Goal: Task Accomplishment & Management: Complete application form

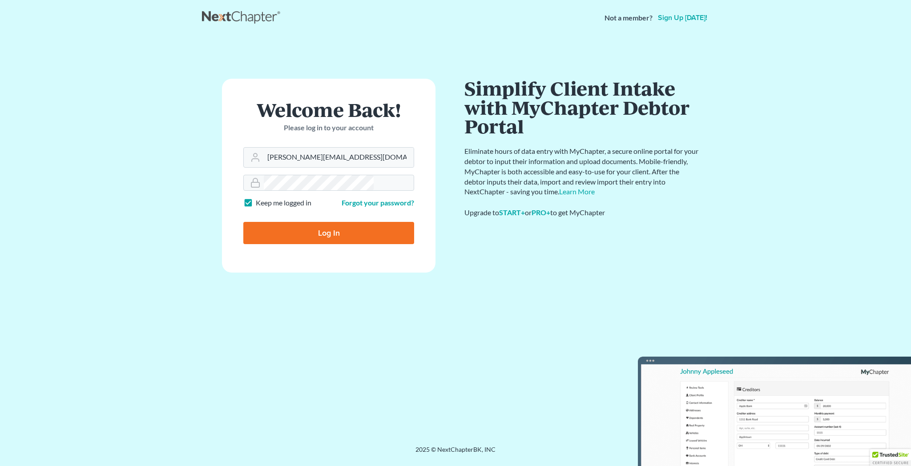
type input "[PERSON_NAME][EMAIL_ADDRESS][DOMAIN_NAME]"
click at [325, 222] on input "Log In" at bounding box center [328, 233] width 171 height 22
type input "Thinking..."
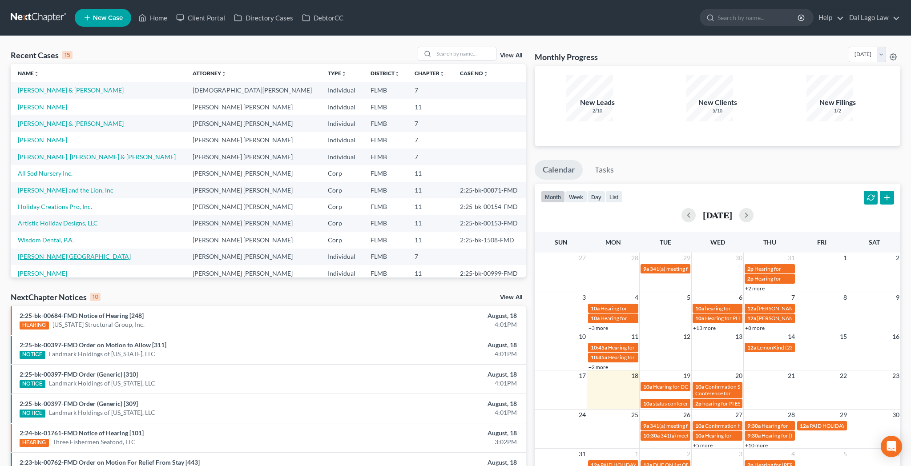
click at [24, 253] on link "[PERSON_NAME][GEOGRAPHIC_DATA]" at bounding box center [74, 257] width 113 height 8
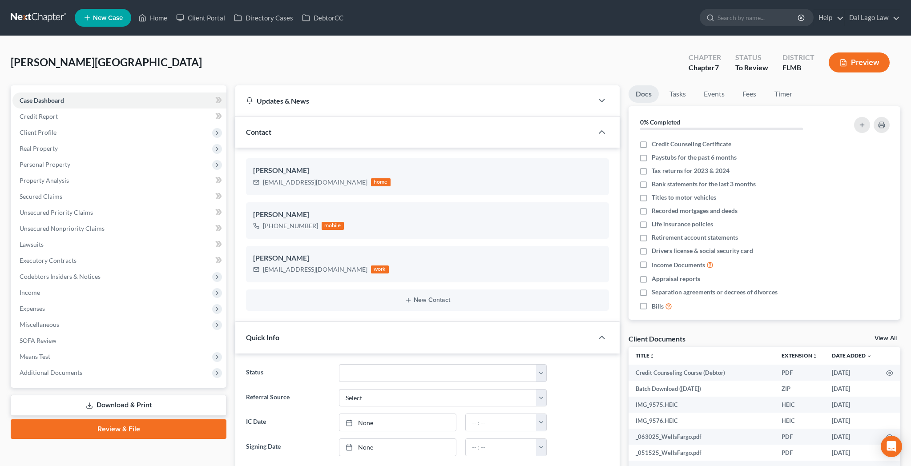
click at [124, 395] on link "Download & Print" at bounding box center [119, 405] width 216 height 21
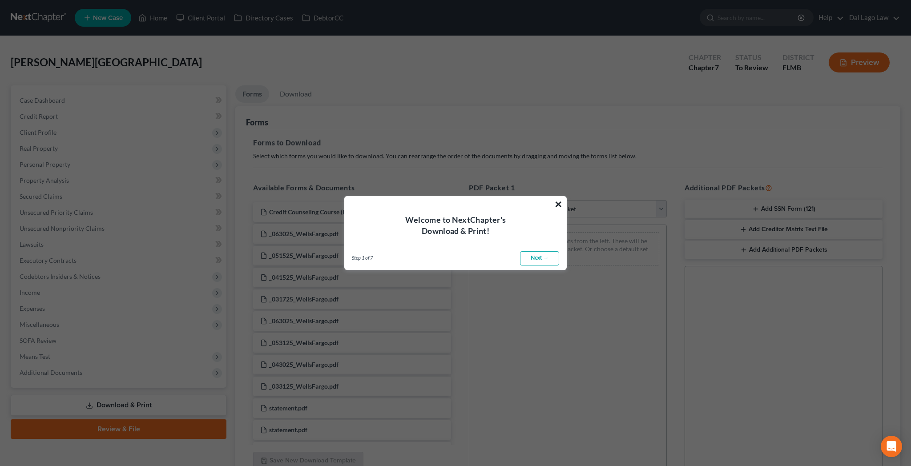
click at [561, 210] on button "×" at bounding box center [558, 204] width 8 height 14
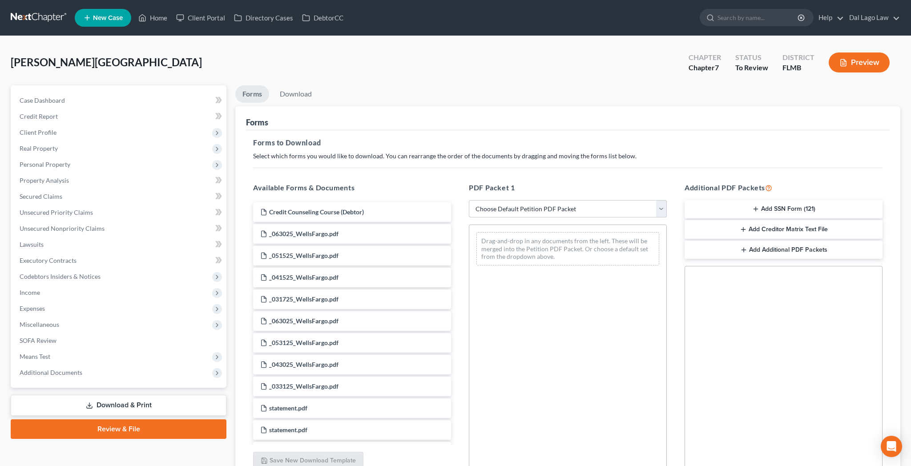
select select "0"
click option "Complete Bankruptcy Petition (all forms and schedules)" at bounding box center [0, 0] width 0 height 0
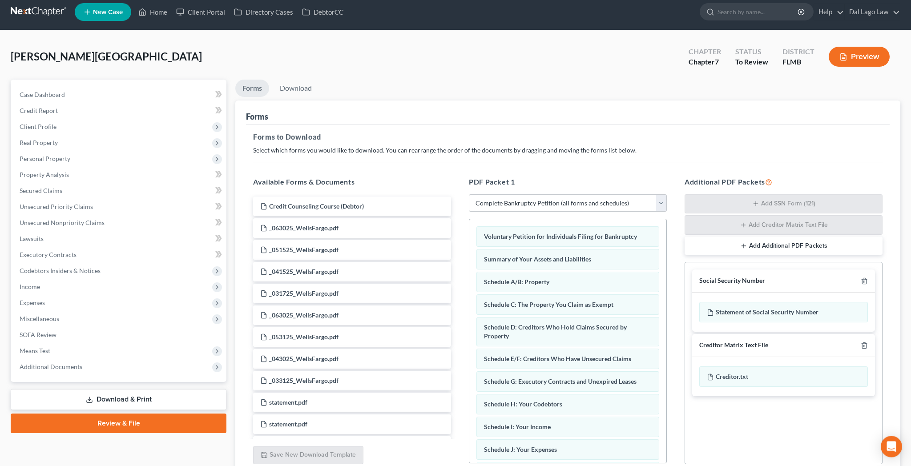
scroll to position [12, 0]
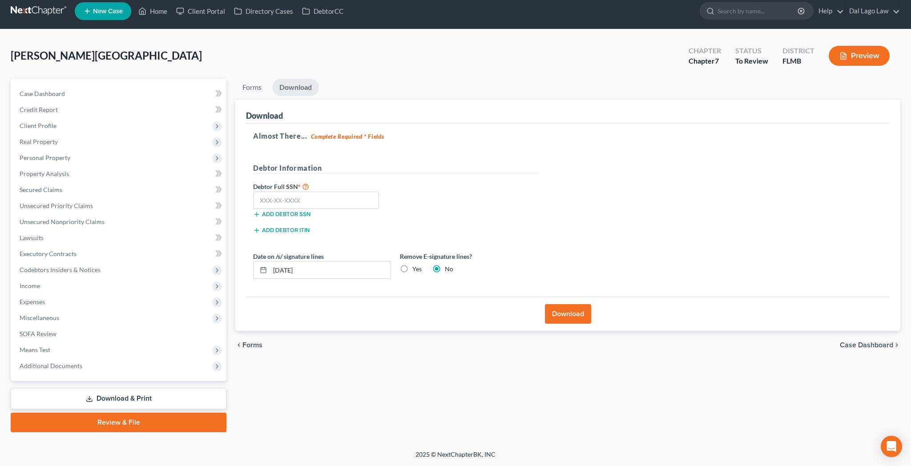
scroll to position [0, 0]
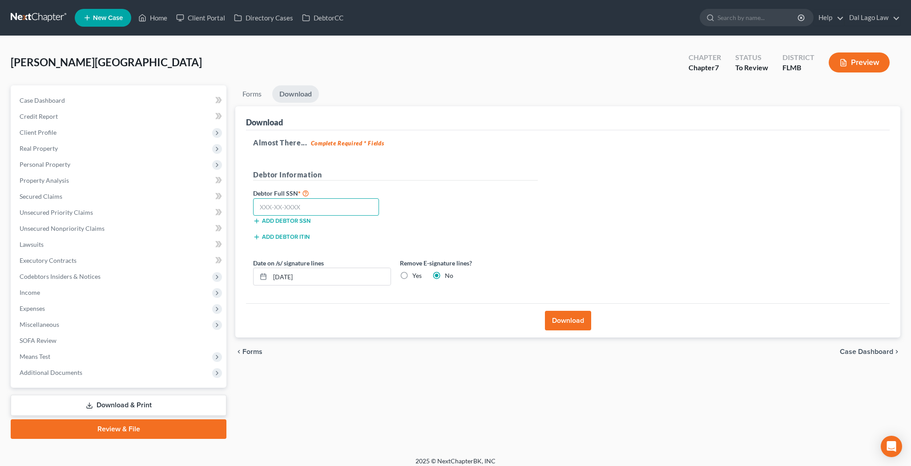
click at [316, 198] on input "text" at bounding box center [316, 207] width 126 height 18
type input "170-64-3301"
click at [566, 311] on button "Download" at bounding box center [568, 321] width 46 height 20
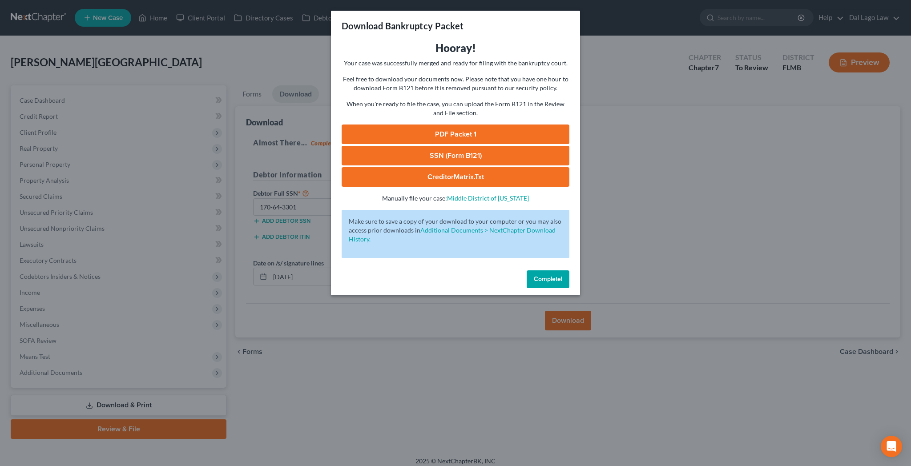
click at [458, 125] on link "PDF Packet 1" at bounding box center [456, 135] width 228 height 20
click at [436, 146] on link "SSN (Form B121)" at bounding box center [456, 156] width 228 height 20
click at [534, 275] on span "Complete!" at bounding box center [548, 279] width 28 height 8
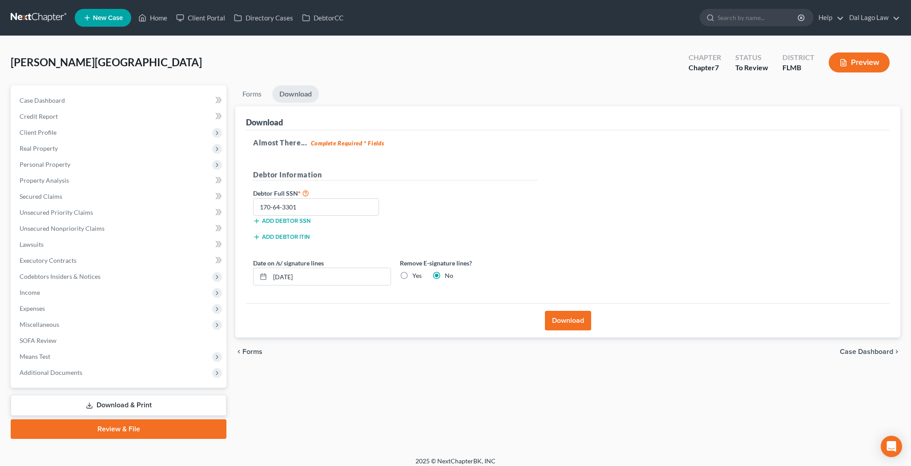
click at [881, 338] on div "chevron_left Forms Case Dashboard chevron_right" at bounding box center [567, 352] width 665 height 28
click at [881, 348] on span "Case Dashboard" at bounding box center [866, 351] width 53 height 7
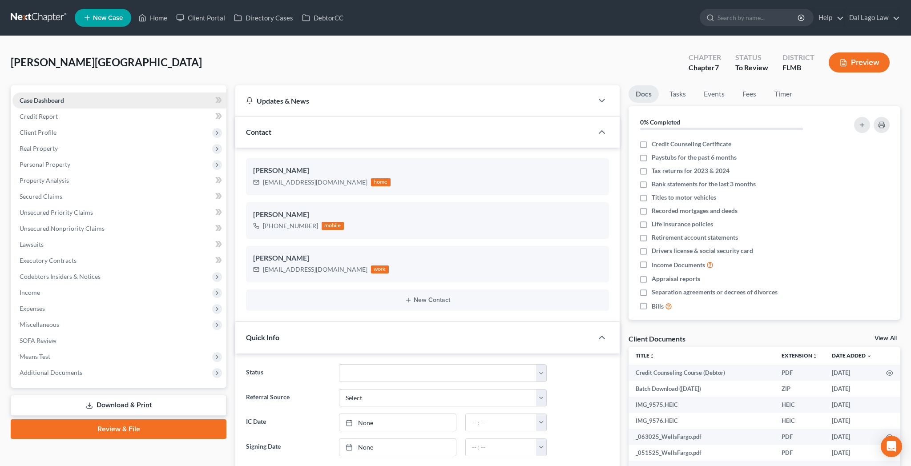
click at [41, 97] on span "Case Dashboard" at bounding box center [42, 101] width 44 height 8
click at [118, 419] on link "Review & File" at bounding box center [119, 429] width 216 height 20
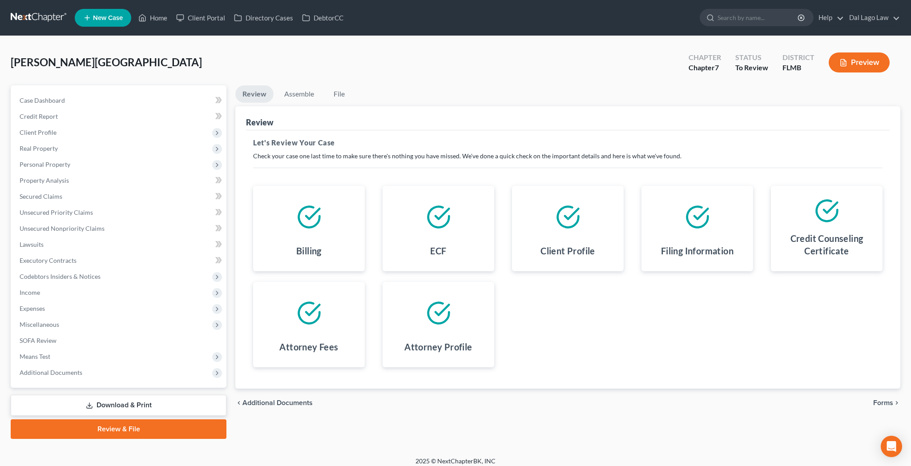
click at [889, 399] on span "Forms" at bounding box center [883, 402] width 20 height 7
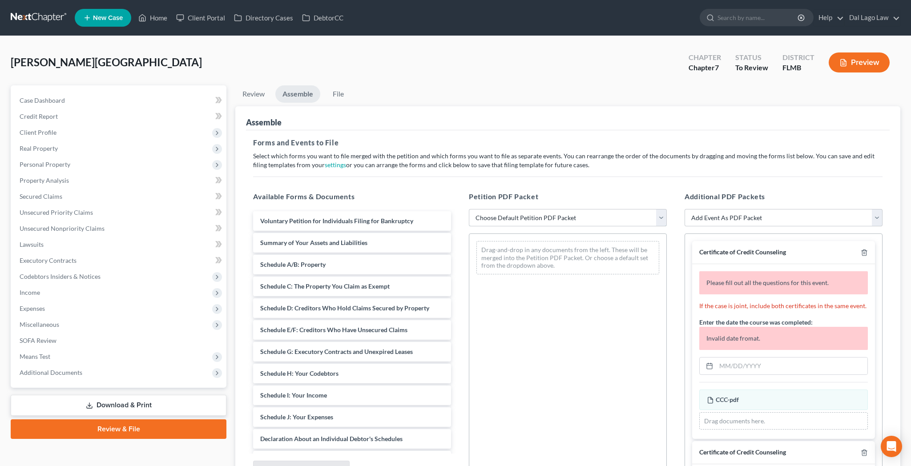
click at [469, 209] on select "Choose Default Petition PDF Packet Complete Bankruptcy Petition (all forms and …" at bounding box center [568, 218] width 198 height 18
select select "0"
click option "Complete Bankruptcy Petition (all forms and schedules)" at bounding box center [0, 0] width 0 height 0
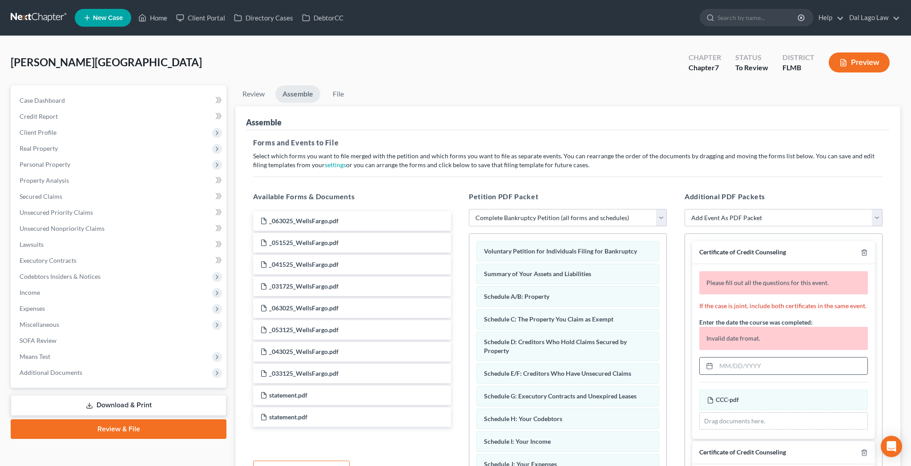
click at [769, 358] on input "text" at bounding box center [791, 366] width 151 height 17
click at [756, 358] on input "text" at bounding box center [791, 366] width 151 height 17
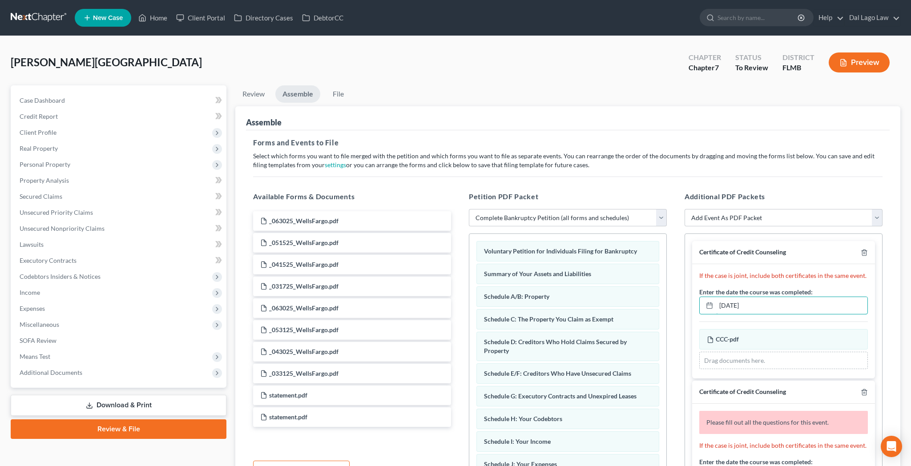
scroll to position [34, 0]
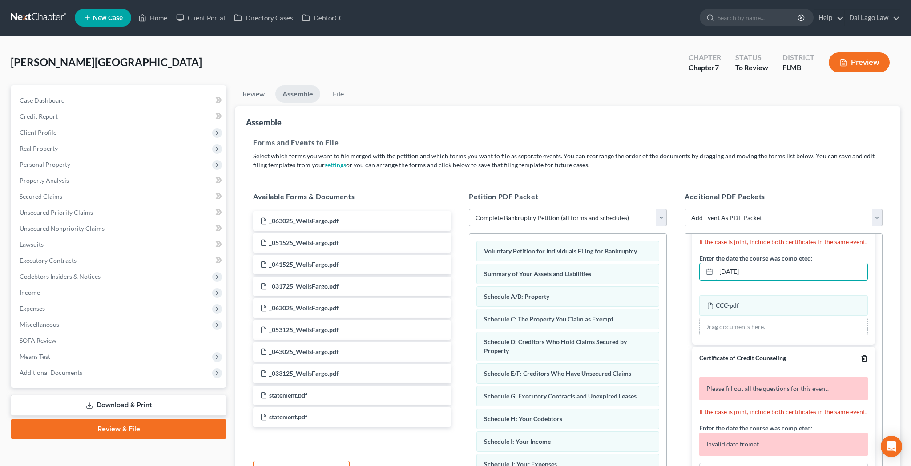
type input "[DATE]"
click at [868, 355] on icon "button" at bounding box center [864, 358] width 7 height 7
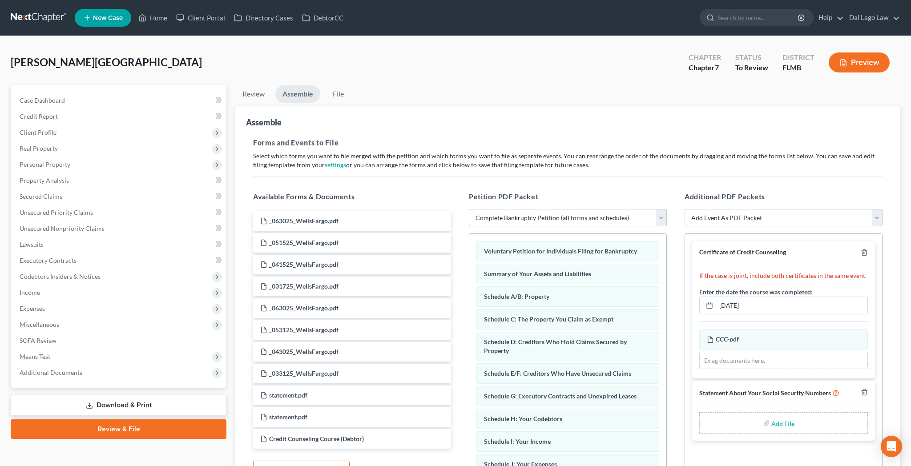
click at [789, 415] on input "file" at bounding box center [781, 423] width 21 height 16
type input "C:\fakepath\Statement of Social Security Number.pdf"
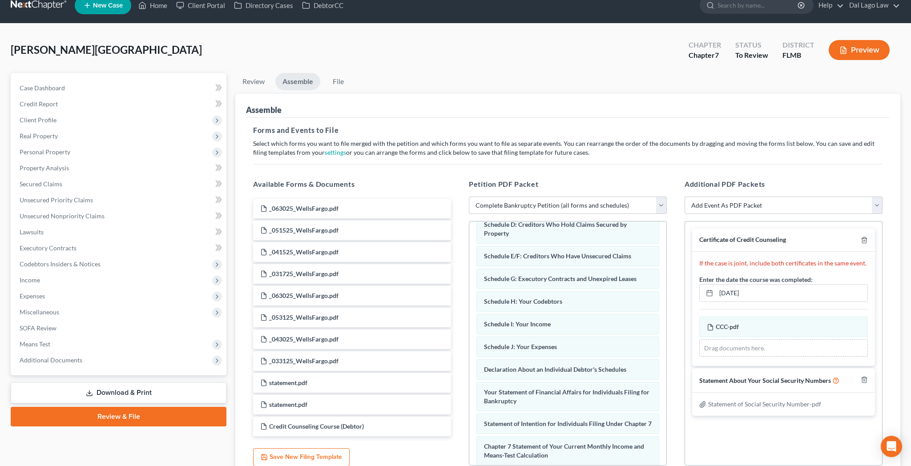
scroll to position [18, 0]
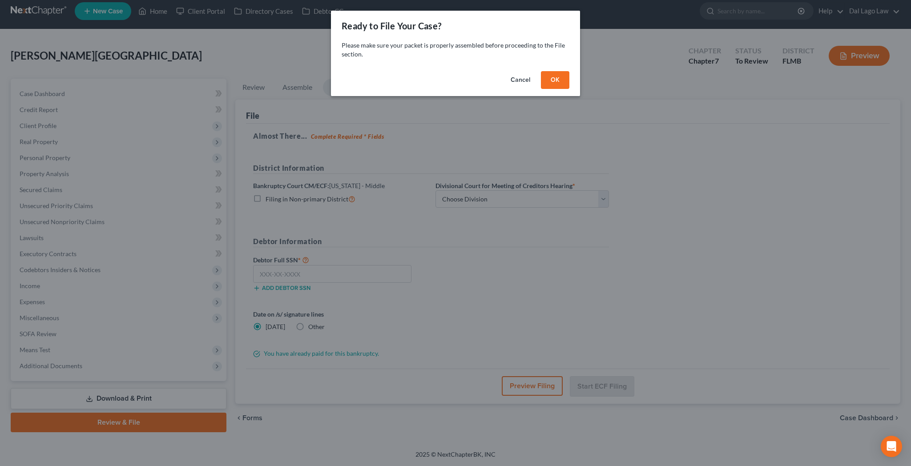
scroll to position [0, 0]
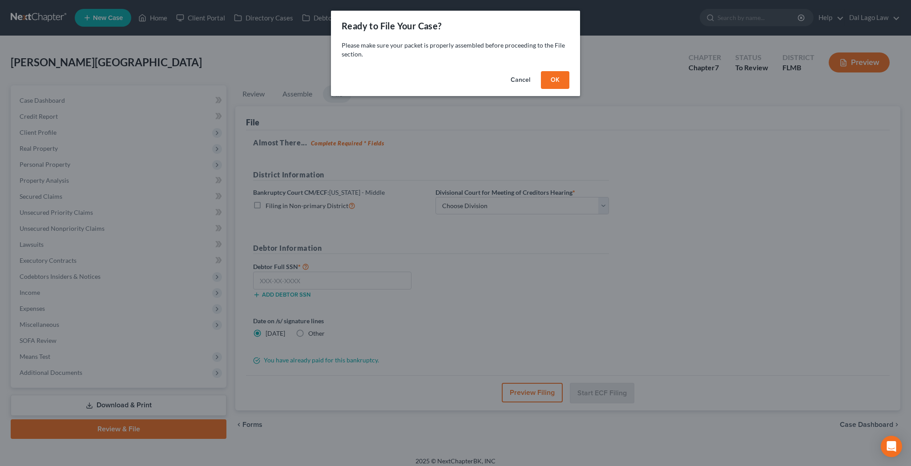
click at [541, 71] on button "OK" at bounding box center [555, 80] width 28 height 18
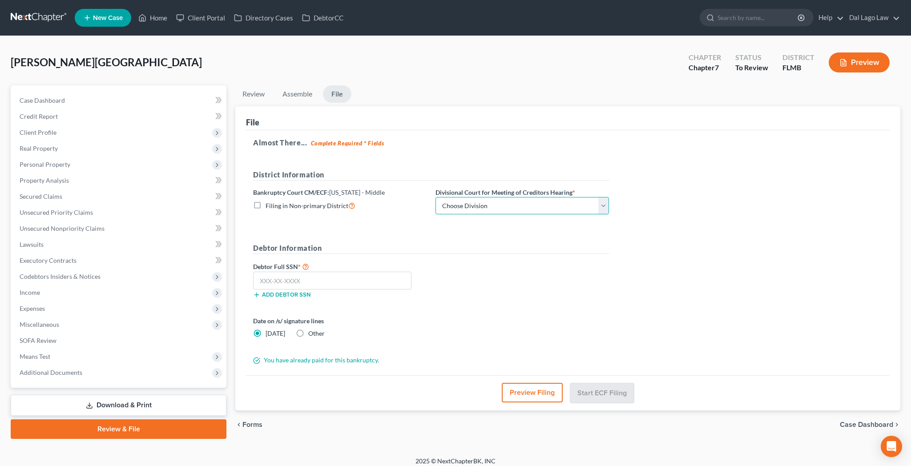
select select "0"
click option "[GEOGRAPHIC_DATA][PERSON_NAME]" at bounding box center [0, 0] width 0 height 0
click at [337, 272] on input "text" at bounding box center [332, 281] width 158 height 18
type input "170-64-3301"
click at [610, 383] on button "Start ECF Filing" at bounding box center [602, 393] width 64 height 20
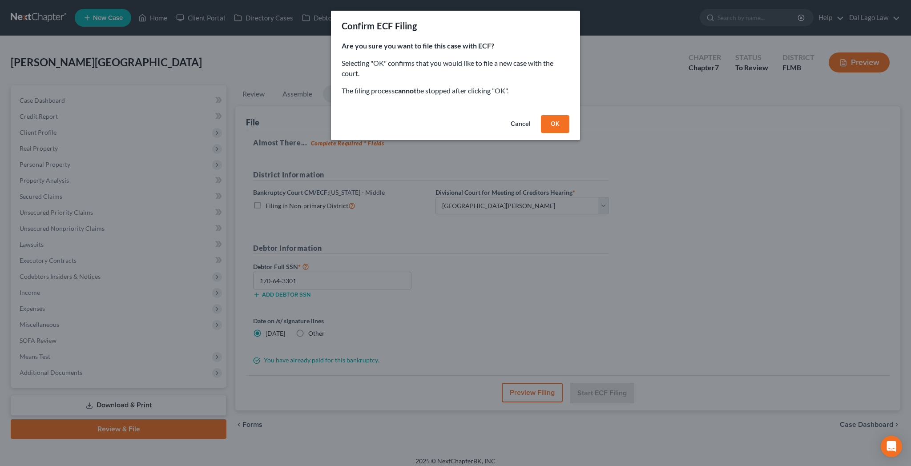
click at [541, 115] on button "OK" at bounding box center [555, 124] width 28 height 18
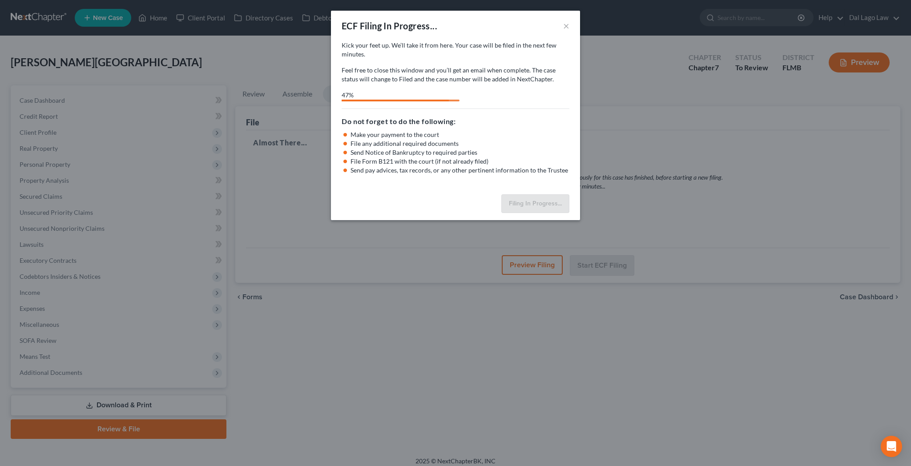
select select "0"
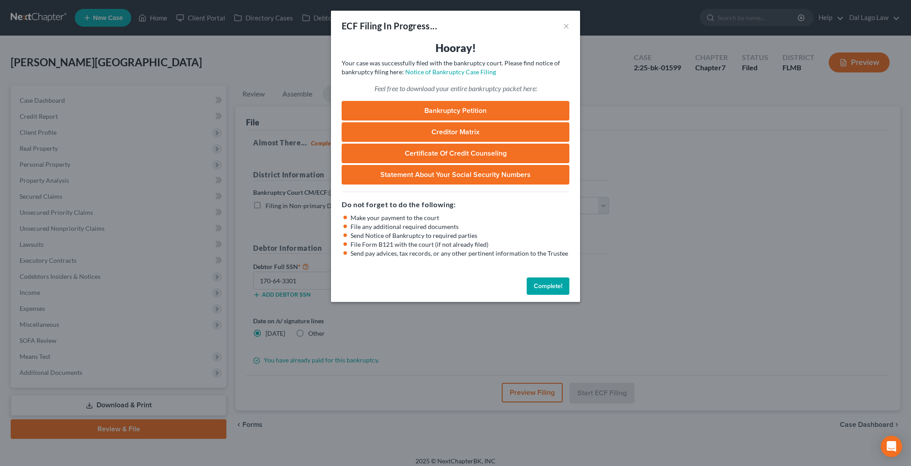
click at [527, 278] on button "Complete!" at bounding box center [548, 287] width 43 height 18
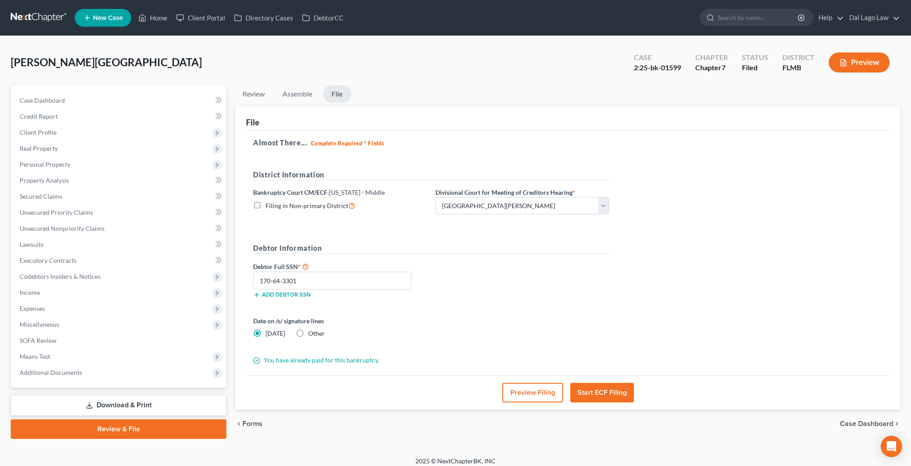
click at [879, 420] on span "Case Dashboard" at bounding box center [866, 423] width 53 height 7
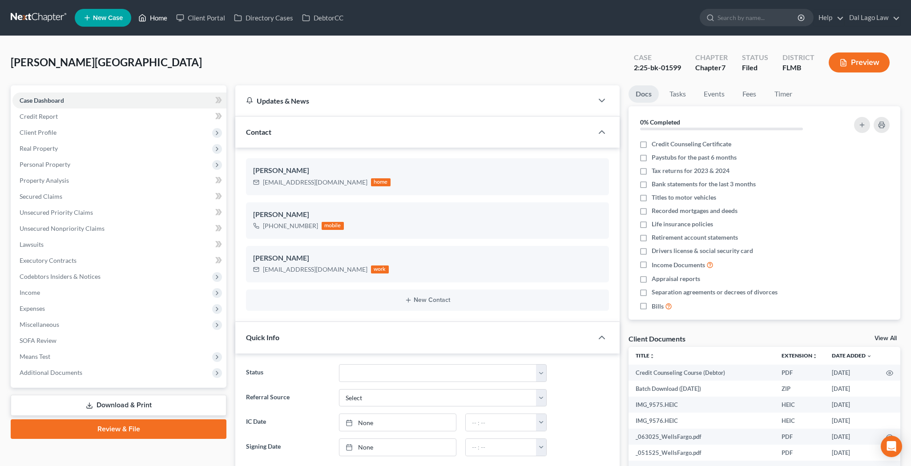
click at [136, 15] on link "Home" at bounding box center [153, 18] width 38 height 16
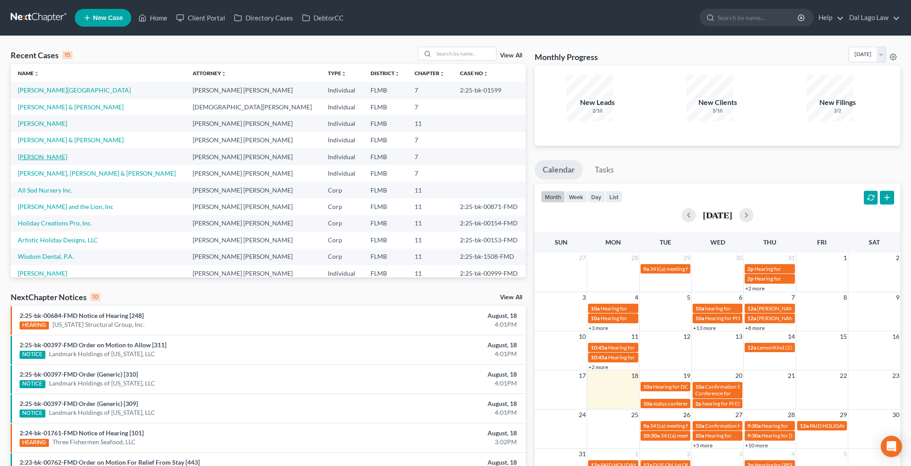
click at [28, 153] on link "[PERSON_NAME]" at bounding box center [42, 157] width 49 height 8
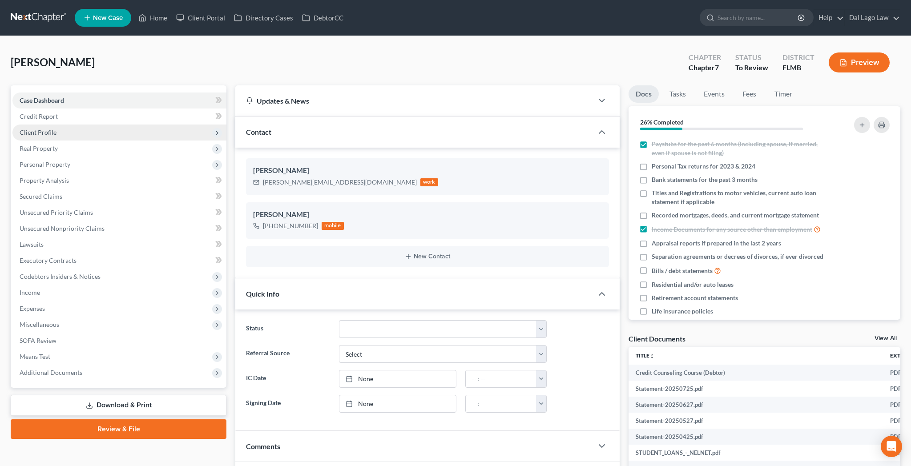
click at [36, 129] on span "Client Profile" at bounding box center [38, 133] width 37 height 8
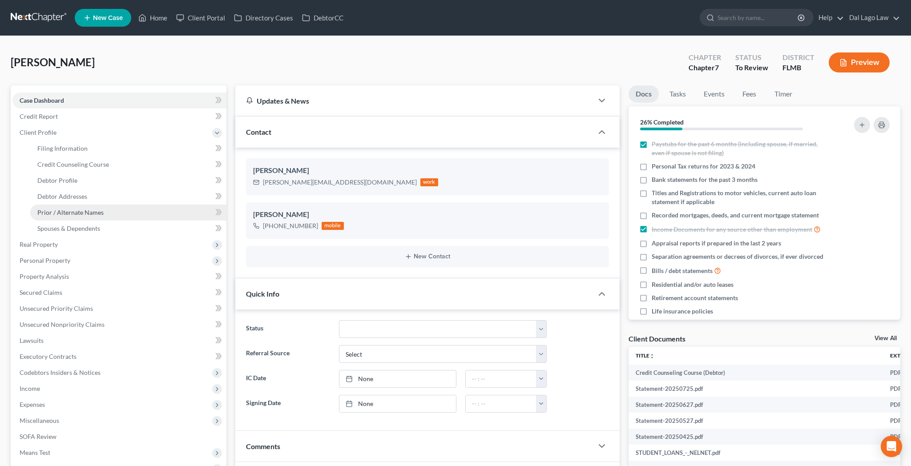
click at [49, 209] on span "Prior / Alternate Names" at bounding box center [70, 213] width 66 height 8
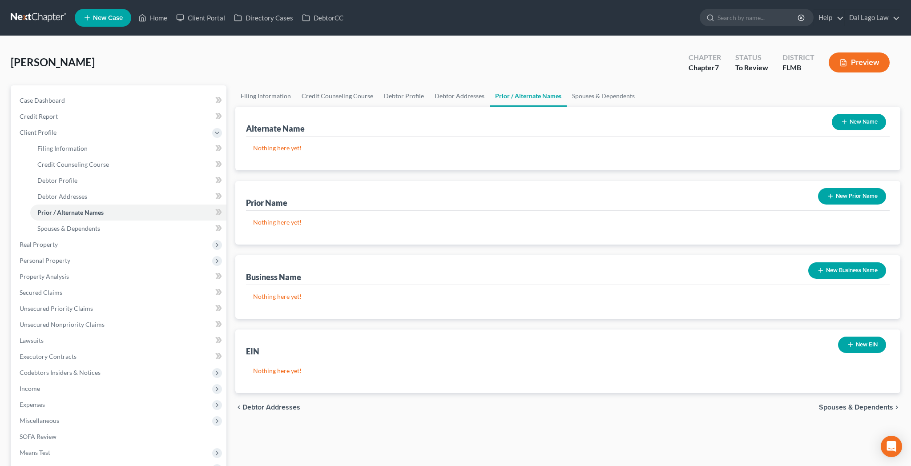
click at [866, 188] on button "New Prior Name" at bounding box center [852, 196] width 68 height 16
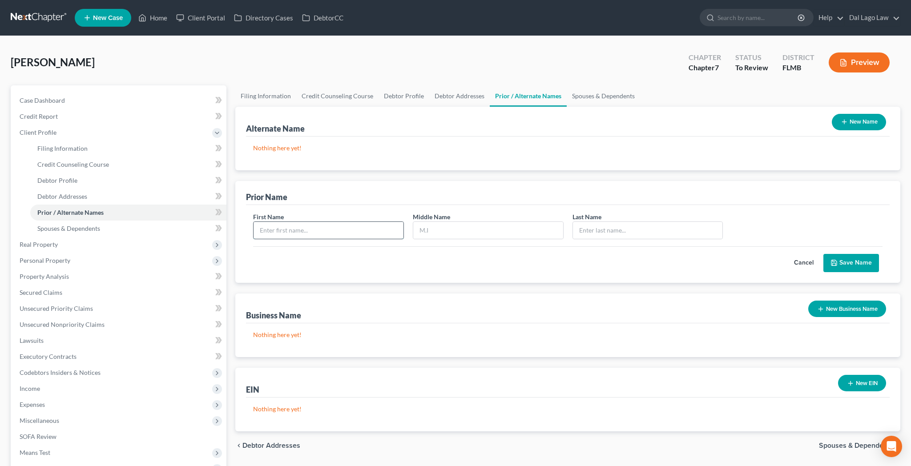
click at [285, 222] on input "text" at bounding box center [328, 230] width 150 height 17
type input "[PERSON_NAME]"
click at [871, 254] on button "Save Name" at bounding box center [851, 263] width 56 height 19
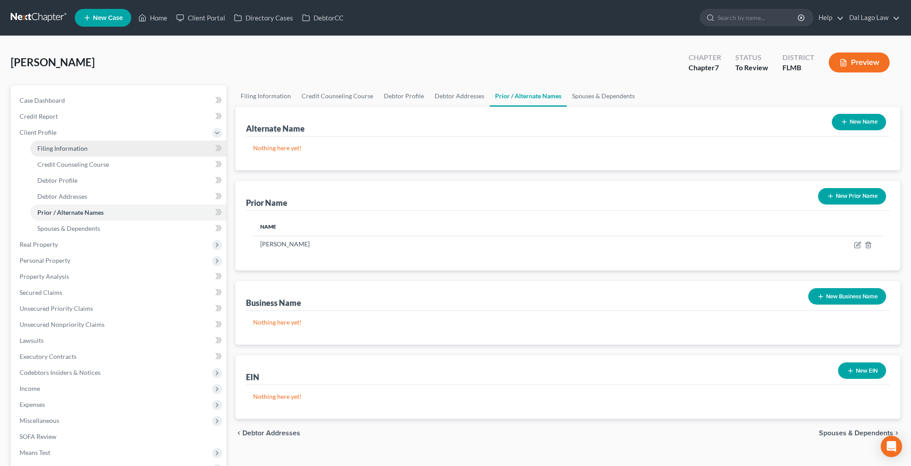
click at [56, 145] on span "Filing Information" at bounding box center [62, 149] width 50 height 8
select select "1"
select select "0"
select select "9"
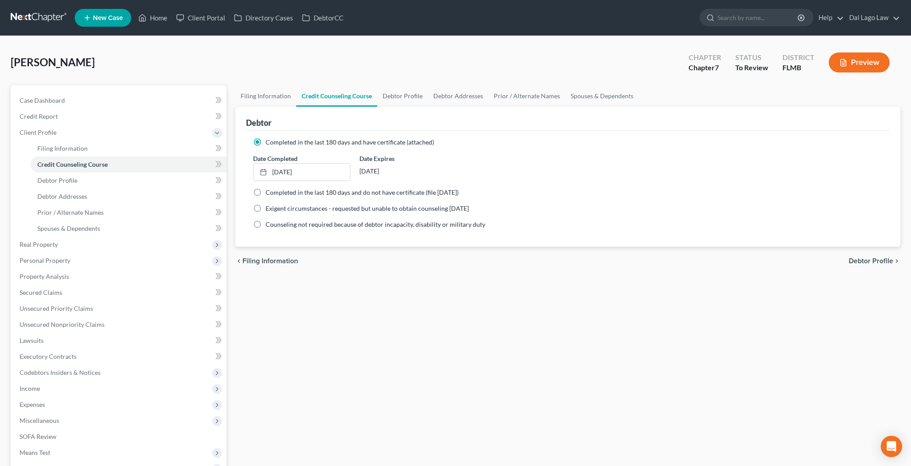
click at [887, 257] on span "Debtor Profile" at bounding box center [871, 260] width 44 height 7
select select "1"
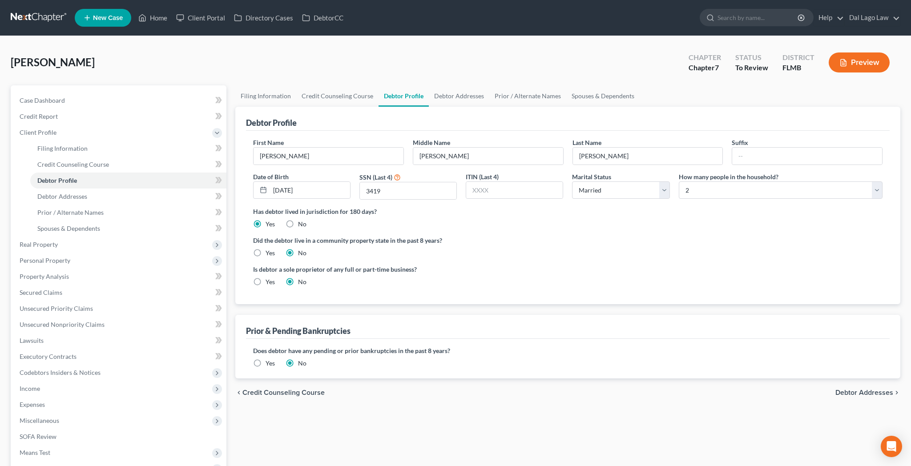
click at [265, 359] on label "Yes" at bounding box center [269, 363] width 9 height 9
click at [269, 359] on input "Yes" at bounding box center [272, 362] width 6 height 6
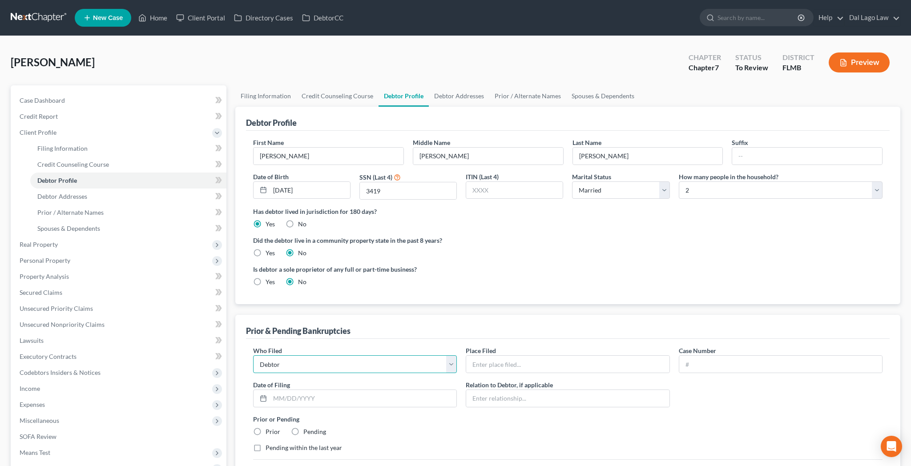
select select "other"
click option "Other" at bounding box center [0, 0] width 0 height 0
click at [490, 356] on input "text" at bounding box center [567, 364] width 203 height 17
type input "Pinnacle Cabinets By Design, Inc."
type input "MDB"
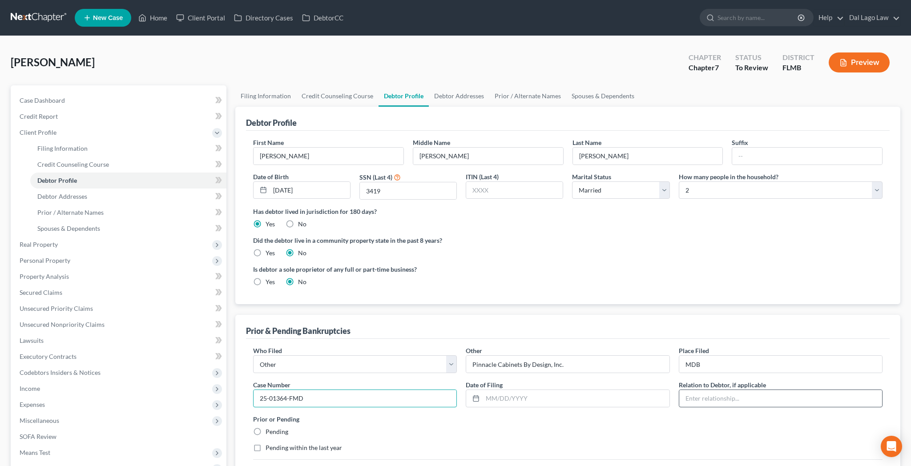
type input "25-01364-FMD"
type input "[DATE]"
type input "Debtor is Shareholder"
click at [265, 427] on label "Pending" at bounding box center [276, 431] width 23 height 9
click at [269, 427] on input "Pending" at bounding box center [272, 430] width 6 height 6
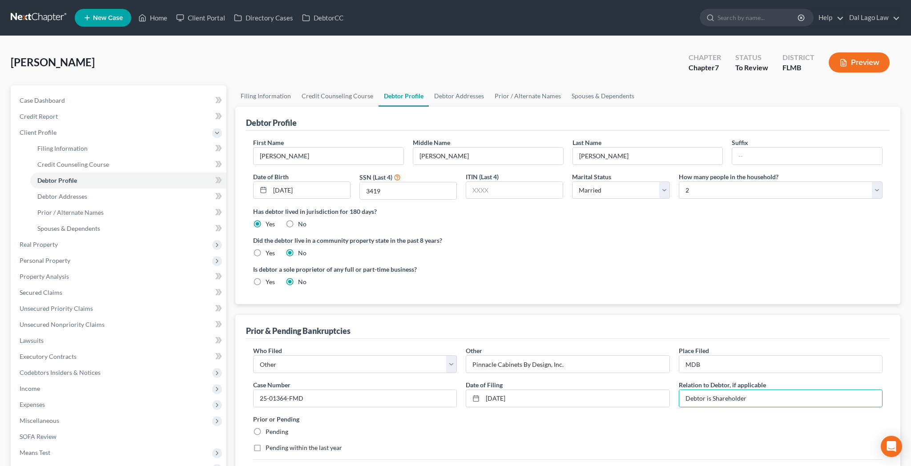
radio input "true"
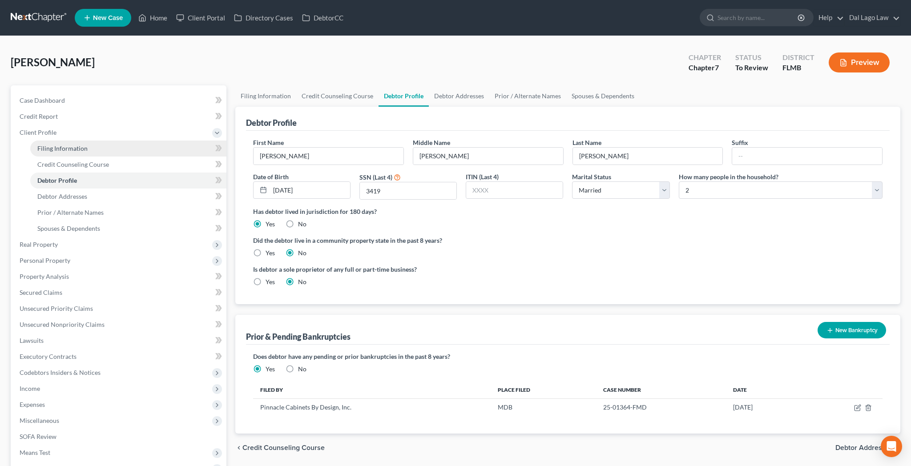
click at [56, 145] on span "Filing Information" at bounding box center [62, 149] width 50 height 8
select select "1"
select select "0"
select select "15"
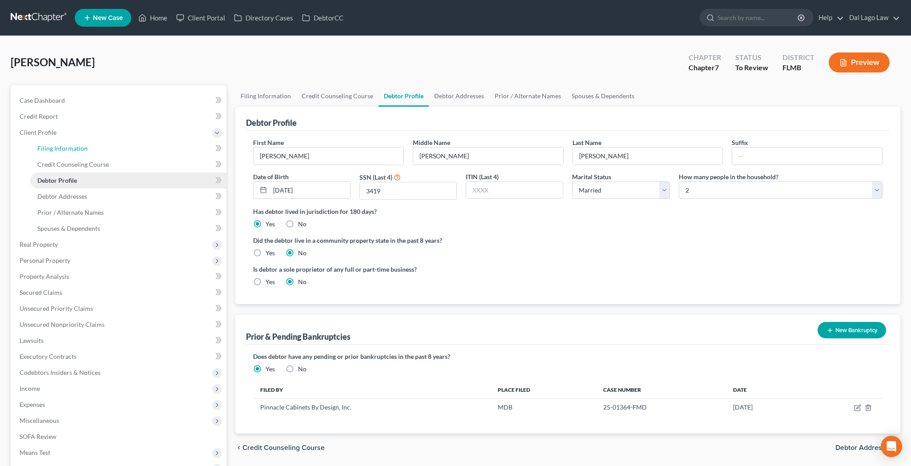
select select "0"
select select "9"
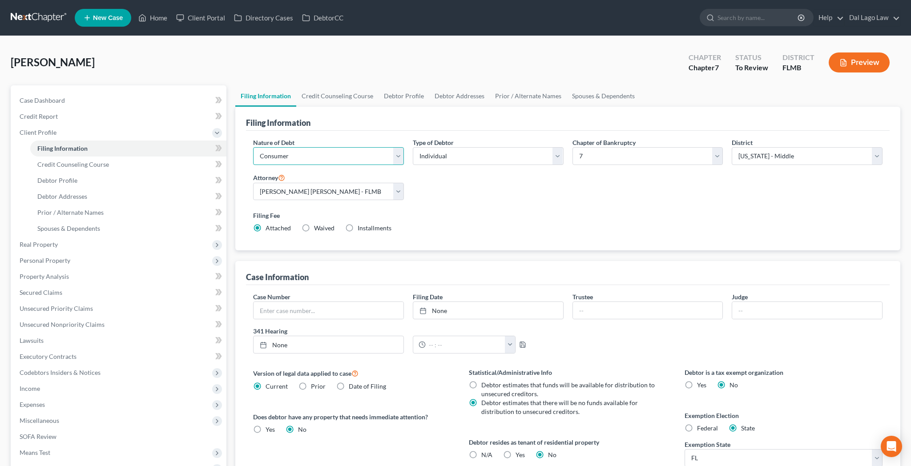
select select "0"
click option "Business" at bounding box center [0, 0] width 0 height 0
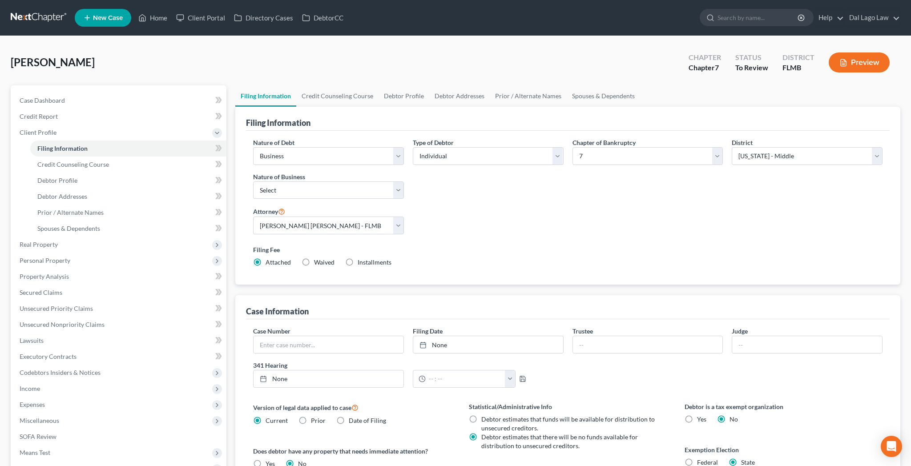
click at [401, 150] on div "Nature of Debt Select Business Consumer Other Nature of Business Select Clearin…" at bounding box center [329, 172] width 160 height 68
select select "3"
click option "Other" at bounding box center [0, 0] width 0 height 0
click at [32, 257] on span "Personal Property" at bounding box center [45, 261] width 51 height 8
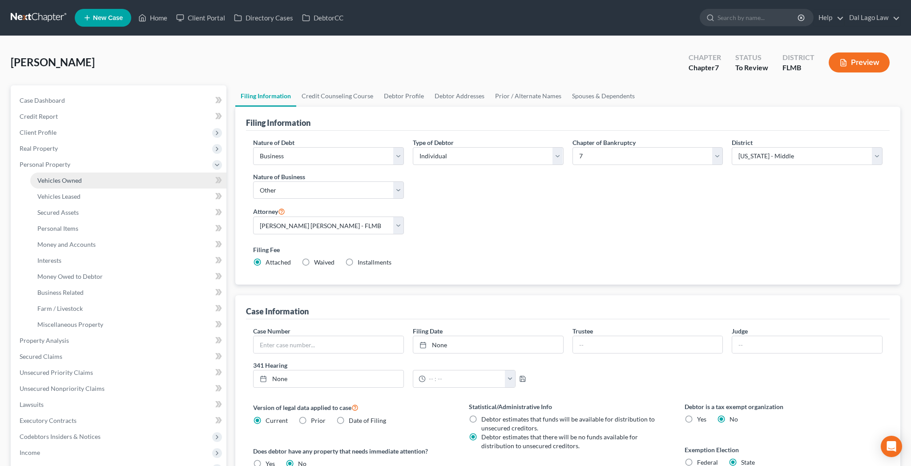
click at [50, 177] on span "Vehicles Owned" at bounding box center [59, 181] width 44 height 8
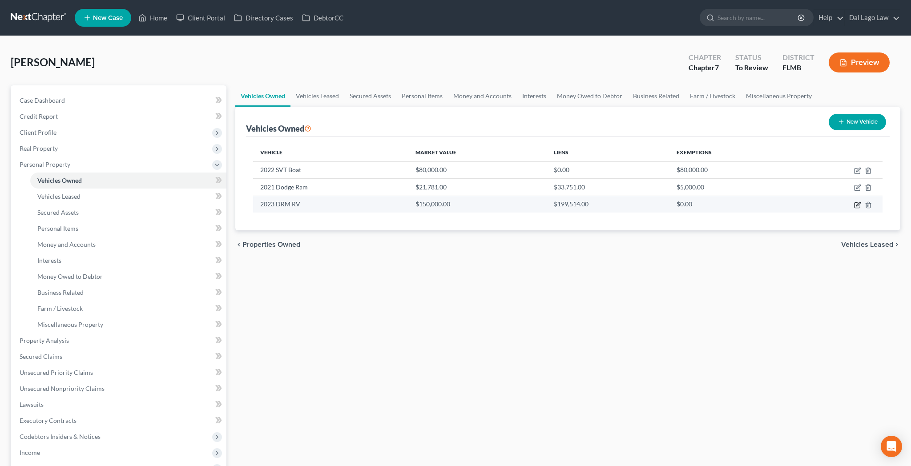
click at [860, 202] on icon "button" at bounding box center [856, 204] width 5 height 5
select select "5"
select select "3"
select select "2"
select select "0"
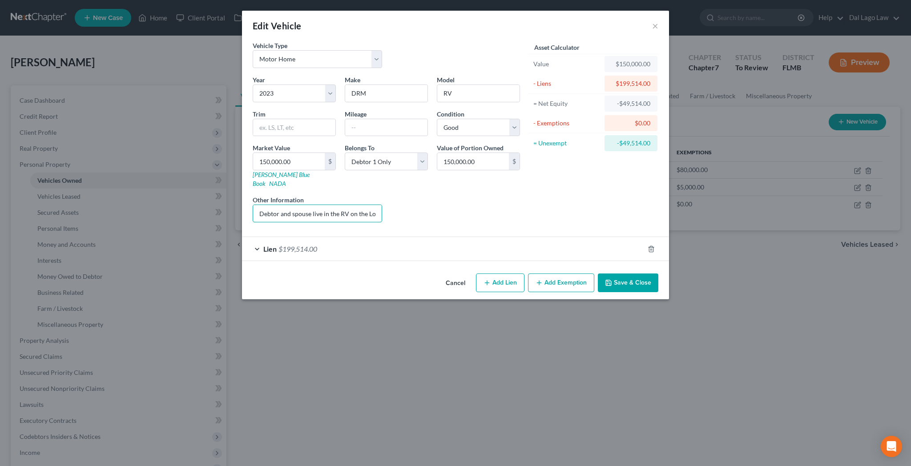
drag, startPoint x: 307, startPoint y: 153, endPoint x: 441, endPoint y: 151, distance: 133.9
click at [441, 151] on div "Year Select 2026 2025 2024 2023 2022 2021 2020 2019 2018 2017 2016 2015 2014 20…" at bounding box center [386, 152] width 276 height 154
type input "n"
click at [598, 274] on button "Save & Close" at bounding box center [628, 283] width 60 height 19
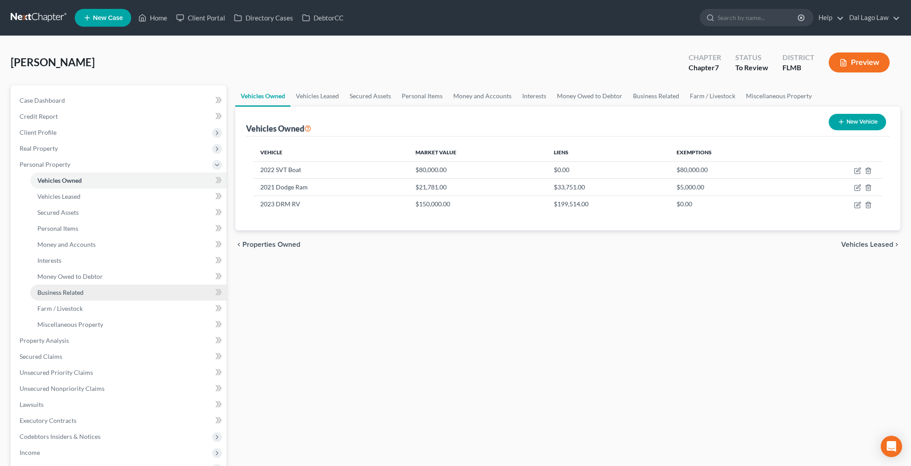
click at [49, 289] on span "Business Related" at bounding box center [60, 293] width 46 height 8
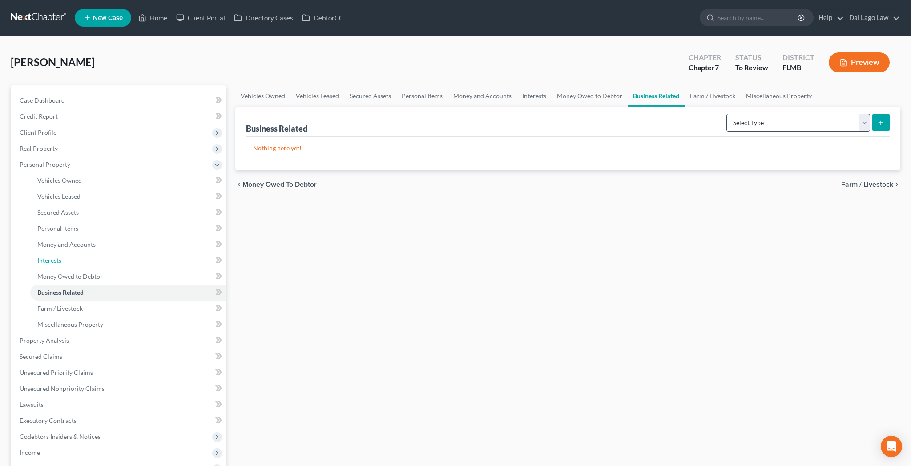
click at [34, 253] on link "Interests" at bounding box center [128, 261] width 196 height 16
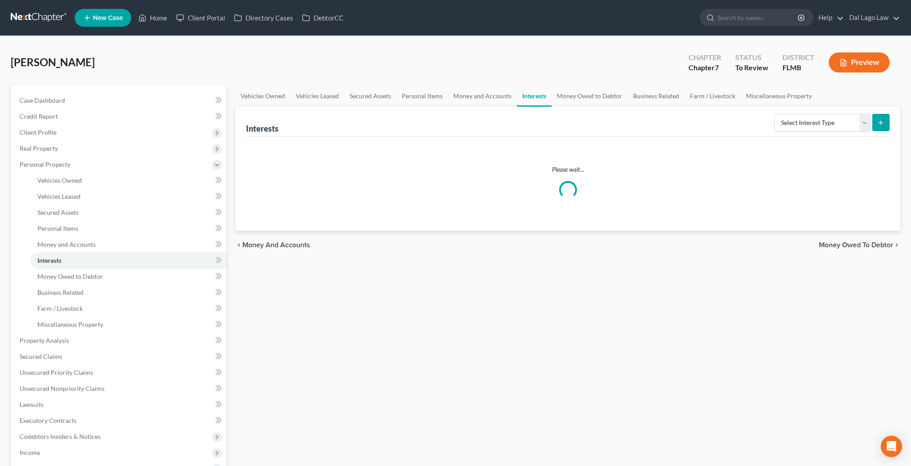
drag, startPoint x: 36, startPoint y: 197, endPoint x: 615, endPoint y: 118, distance: 584.4
click at [37, 257] on span "Interests" at bounding box center [49, 261] width 24 height 8
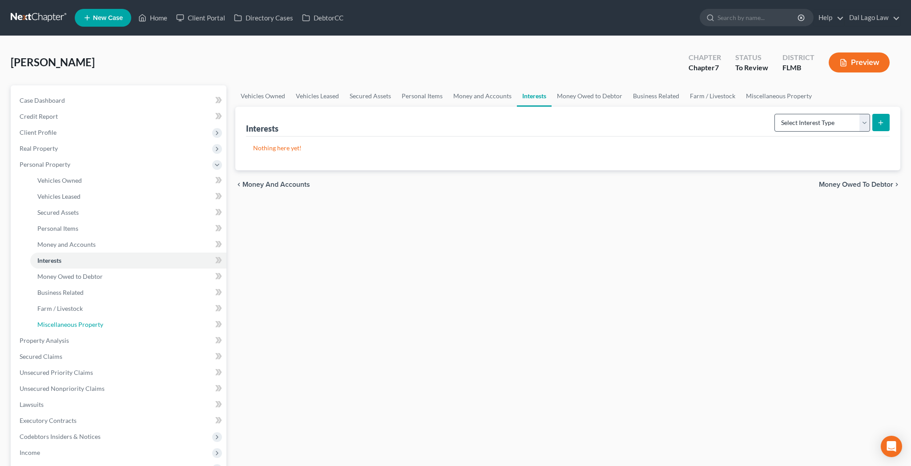
click at [71, 321] on span "Miscellaneous Property" at bounding box center [70, 325] width 66 height 8
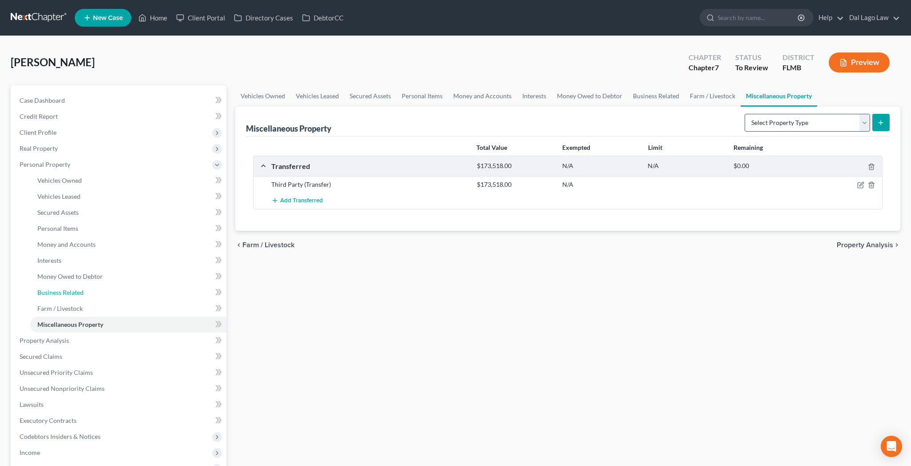
click at [52, 289] on span "Business Related" at bounding box center [60, 293] width 46 height 8
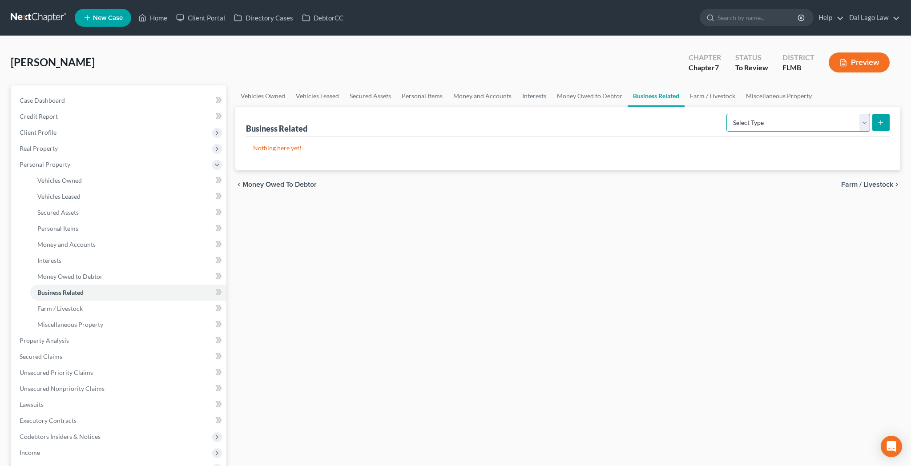
click at [726, 114] on select "Select Type Customer Lists Franchises Inventory Licenses Machinery Office Equip…" at bounding box center [798, 123] width 144 height 18
select select "other_business_related_property_not_listed"
click option "Other Business Related Property Not Listed" at bounding box center [0, 0] width 0 height 0
click at [884, 119] on icon "submit" at bounding box center [880, 122] width 7 height 7
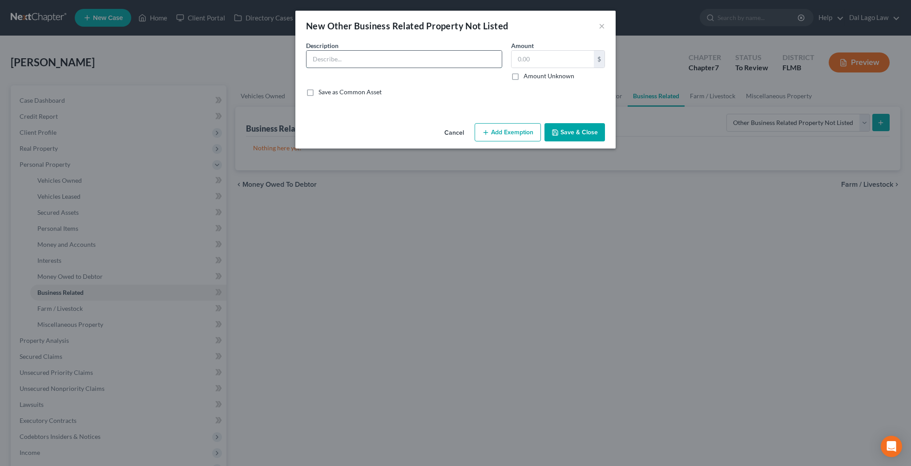
click at [403, 51] on input "text" at bounding box center [403, 59] width 195 height 17
type input "Remaining assets/equipment owned by Pinnacle Cabinets By Design, Inc. - listed …"
click at [523, 72] on label "Amount Unknown" at bounding box center [548, 76] width 51 height 9
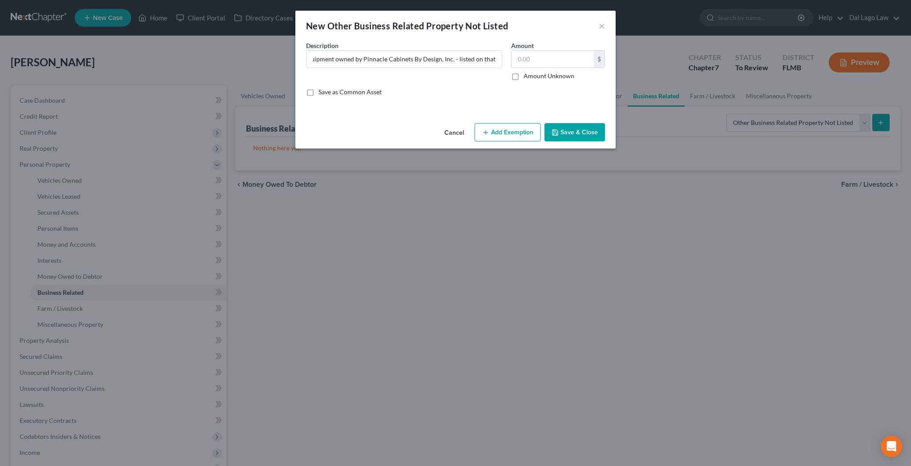
click at [527, 72] on input "Amount Unknown" at bounding box center [530, 75] width 6 height 6
checkbox input "true"
type input "0.00"
click at [499, 123] on button "Add Exemption" at bounding box center [508, 132] width 66 height 19
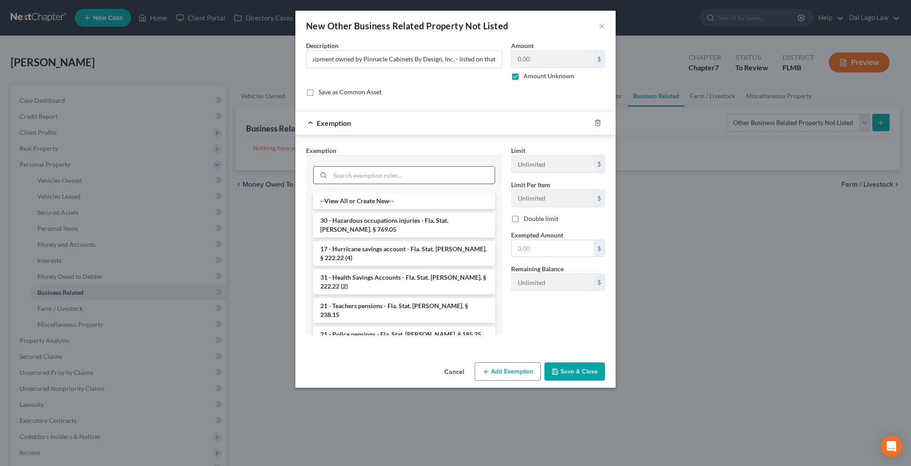
click at [427, 167] on input "search" at bounding box center [412, 175] width 165 height 17
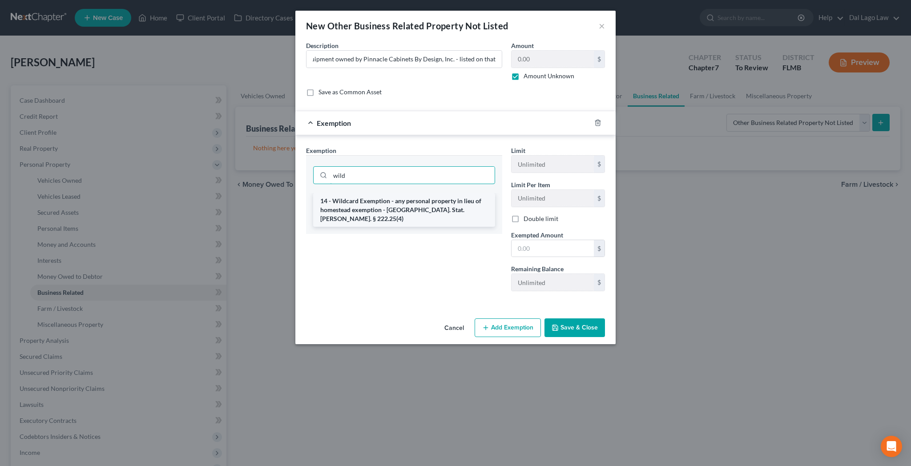
type input "wild"
click at [416, 193] on li "14 - Wildcard Exemption - any personal property in lieu of homestead exemption …" at bounding box center [404, 210] width 182 height 34
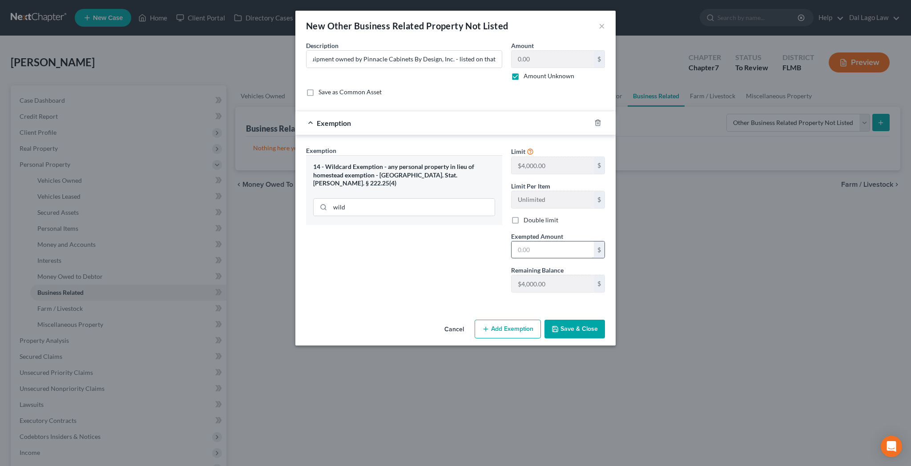
click at [511, 241] on input "text" at bounding box center [552, 249] width 82 height 17
type input "0"
click at [547, 320] on button "Save & Close" at bounding box center [574, 329] width 60 height 19
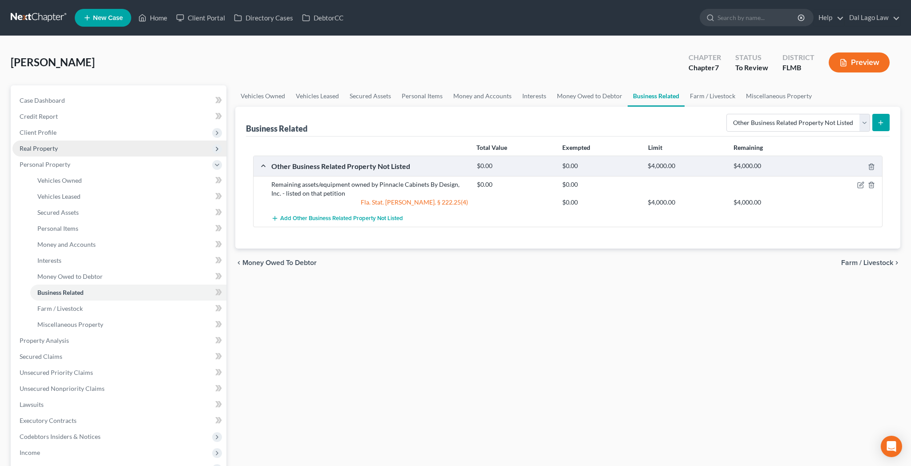
click at [28, 145] on span "Real Property" at bounding box center [39, 149] width 38 height 8
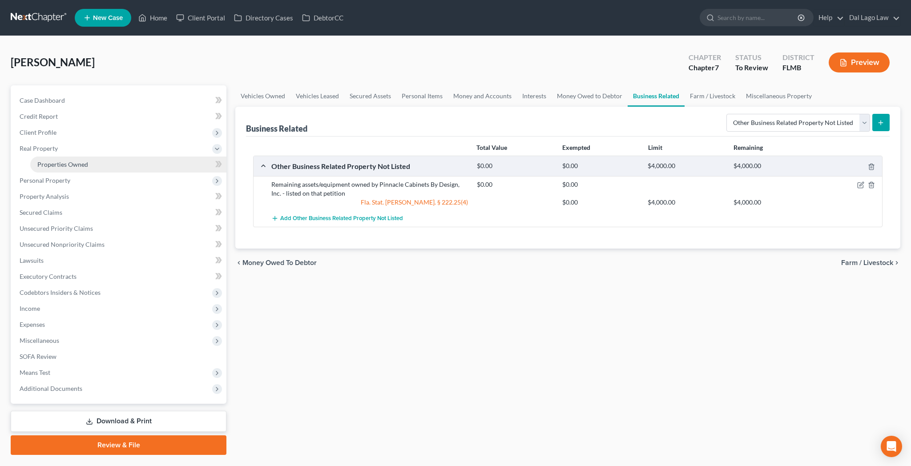
click at [38, 161] on span "Properties Owned" at bounding box center [62, 165] width 51 height 8
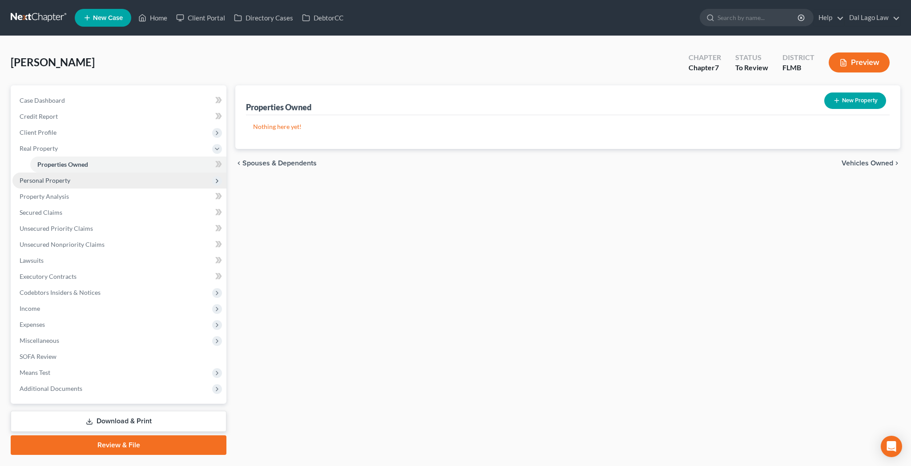
click at [34, 177] on span "Personal Property" at bounding box center [45, 181] width 51 height 8
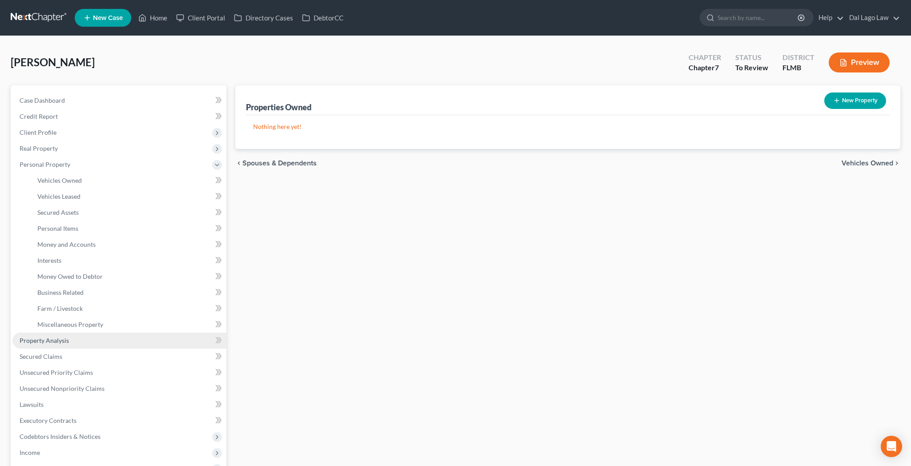
click at [38, 337] on span "Property Analysis" at bounding box center [44, 341] width 49 height 8
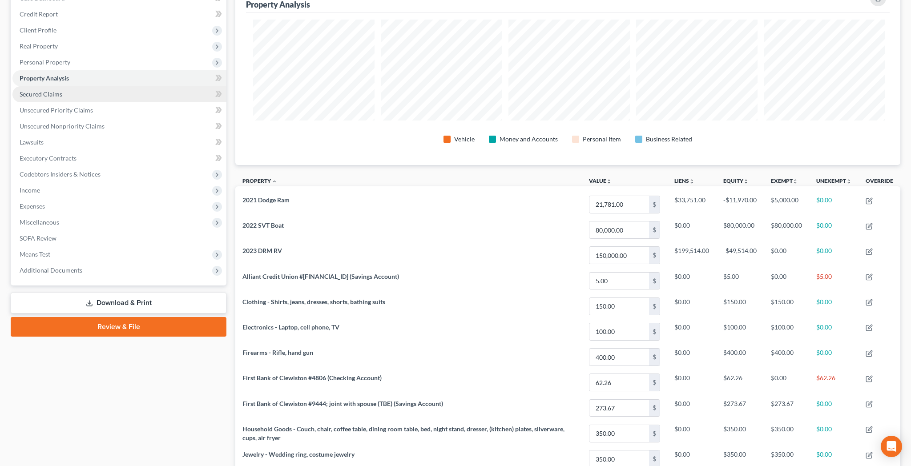
scroll to position [34, 0]
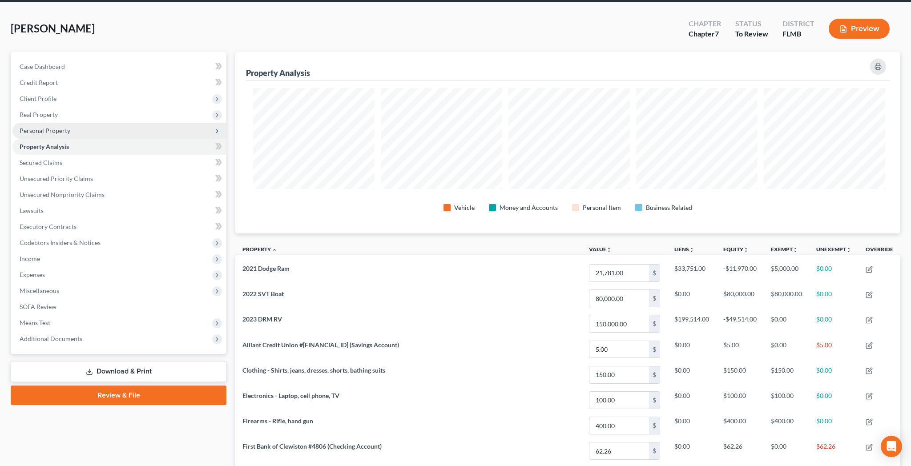
click at [32, 127] on span "Personal Property" at bounding box center [45, 131] width 51 height 8
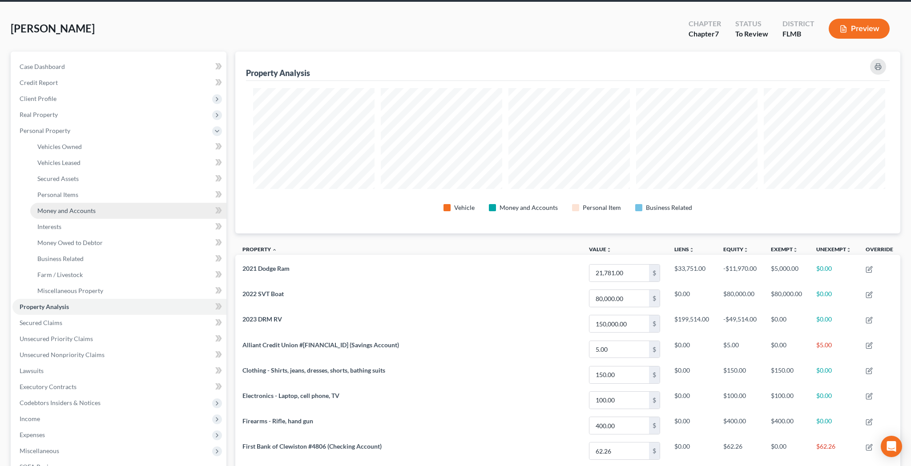
click at [60, 207] on span "Money and Accounts" at bounding box center [66, 211] width 58 height 8
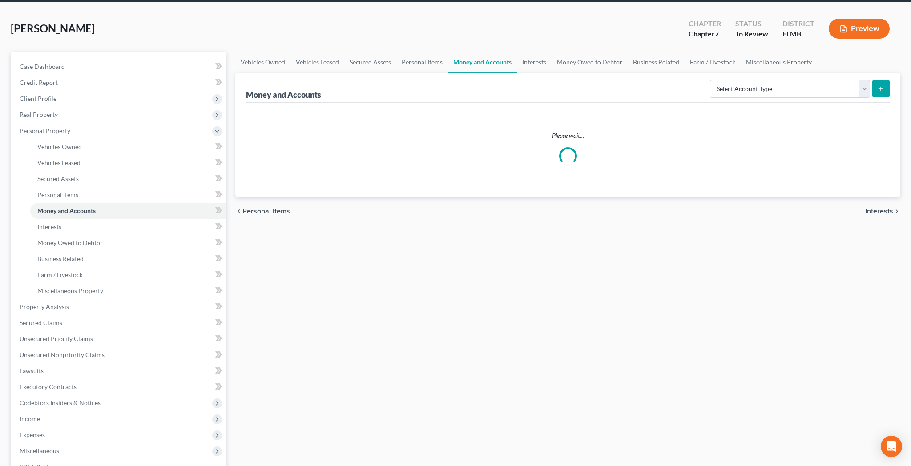
scroll to position [14, 0]
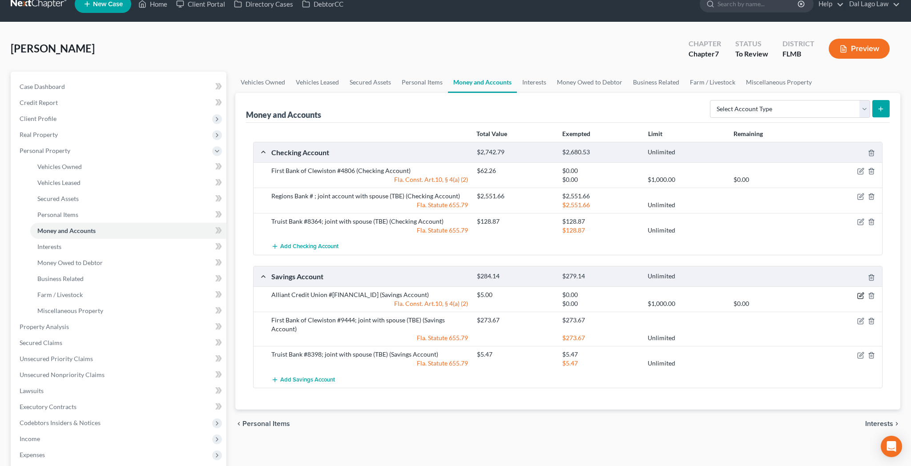
click at [864, 292] on icon "button" at bounding box center [860, 295] width 7 height 7
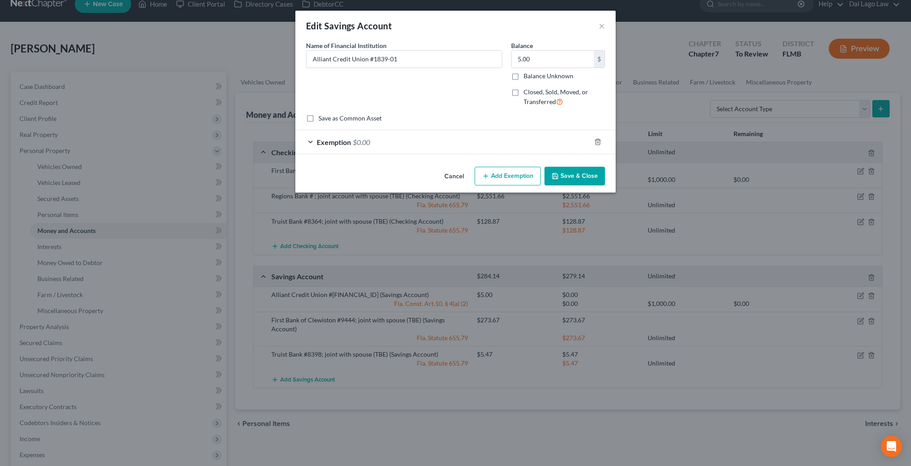
click at [370, 138] on span "$0.00" at bounding box center [361, 142] width 17 height 8
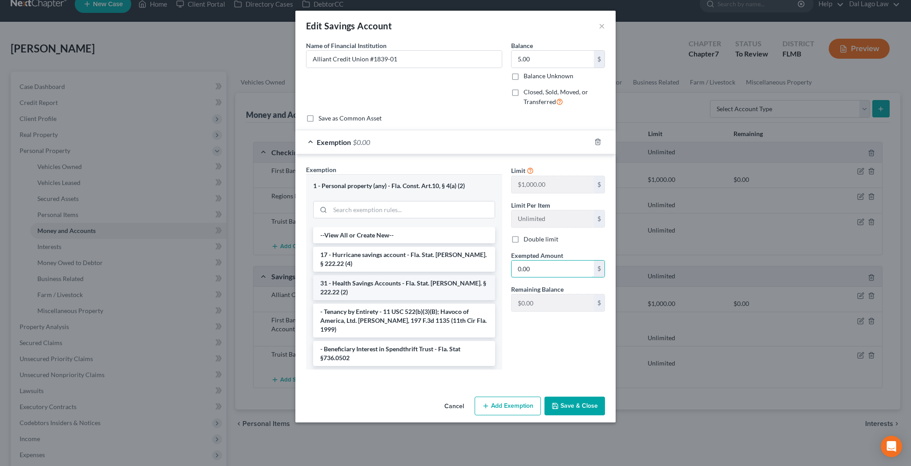
drag, startPoint x: 518, startPoint y: 201, endPoint x: 469, endPoint y: 200, distance: 49.4
click at [511, 261] on input "0.00" at bounding box center [552, 269] width 82 height 17
click at [514, 261] on input "0.00" at bounding box center [552, 269] width 82 height 17
drag, startPoint x: 523, startPoint y: 201, endPoint x: 479, endPoint y: 203, distance: 43.2
click at [511, 261] on input "0.00" at bounding box center [552, 269] width 82 height 17
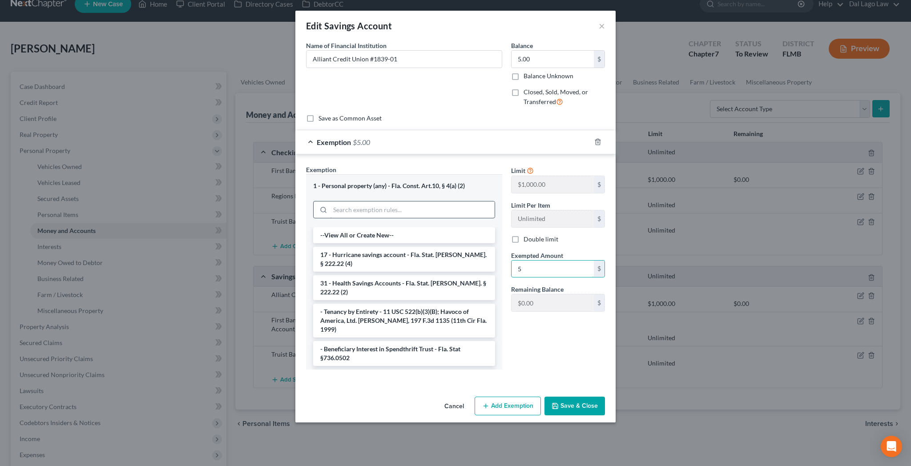
type input "5"
click at [416, 201] on input "search" at bounding box center [412, 209] width 165 height 17
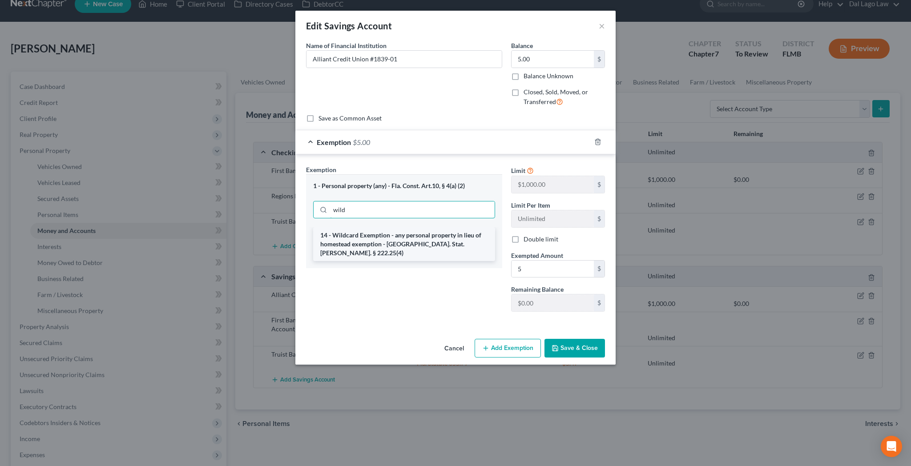
type input "wild"
click at [410, 227] on li "14 - Wildcard Exemption - any personal property in lieu of homestead exemption …" at bounding box center [404, 244] width 182 height 34
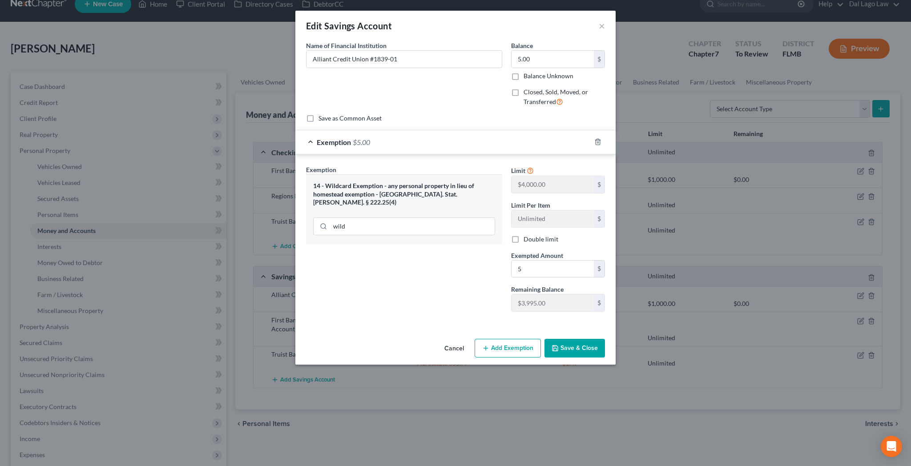
click at [548, 339] on button "Save & Close" at bounding box center [574, 348] width 60 height 19
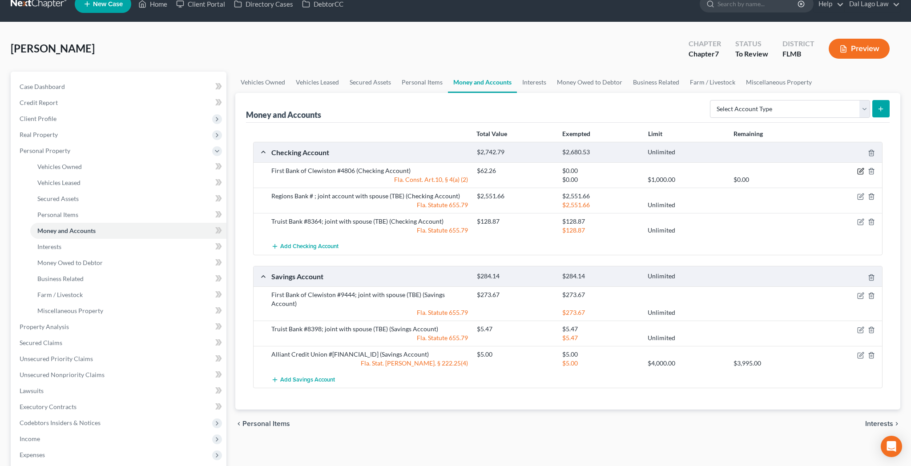
click at [864, 168] on icon "button" at bounding box center [860, 171] width 7 height 7
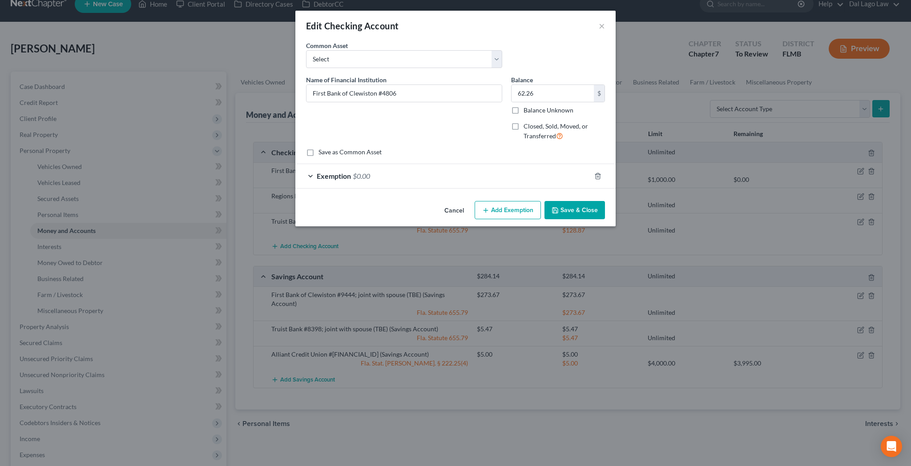
click at [351, 172] on span "Exemption" at bounding box center [334, 176] width 34 height 8
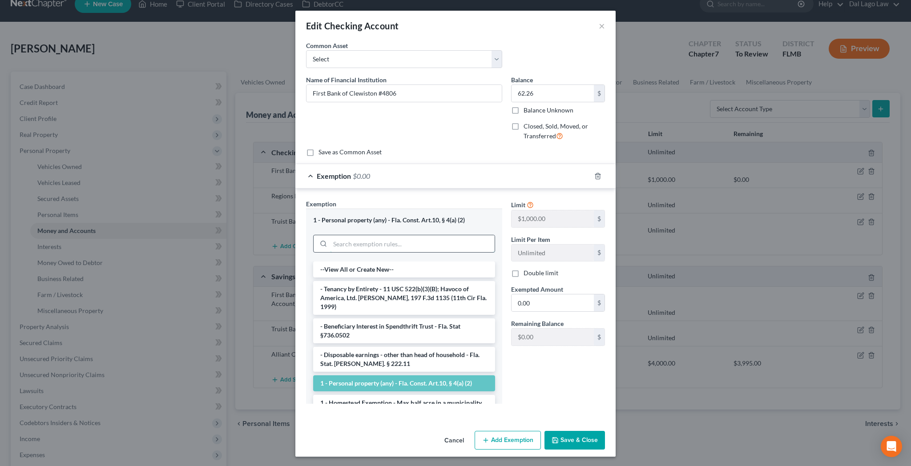
click at [380, 235] on input "search" at bounding box center [412, 243] width 165 height 17
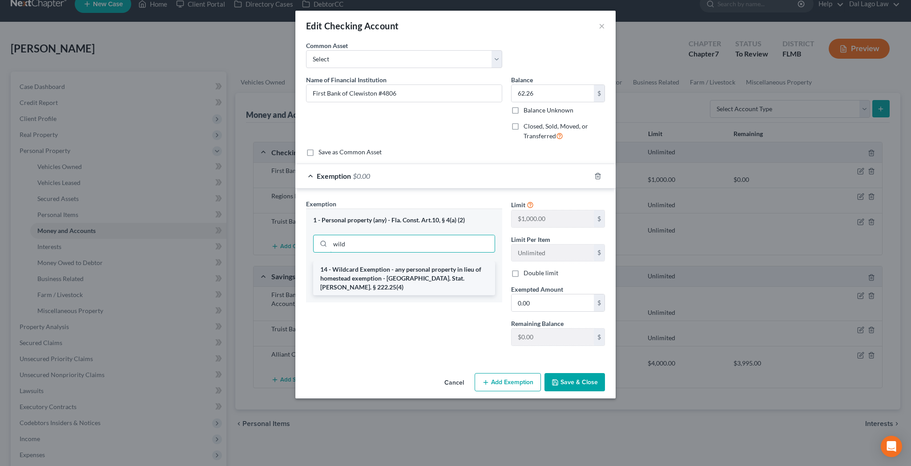
type input "wild"
click at [401, 261] on li "14 - Wildcard Exemption - any personal property in lieu of homestead exemption …" at bounding box center [404, 278] width 182 height 34
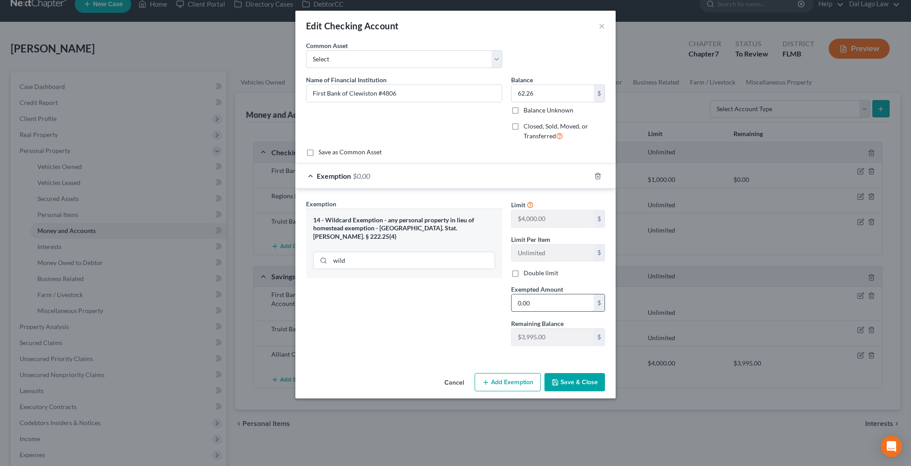
click at [520, 294] on input "0.00" at bounding box center [552, 302] width 82 height 17
type input "62.26"
click at [544, 373] on button "Save & Close" at bounding box center [574, 382] width 60 height 19
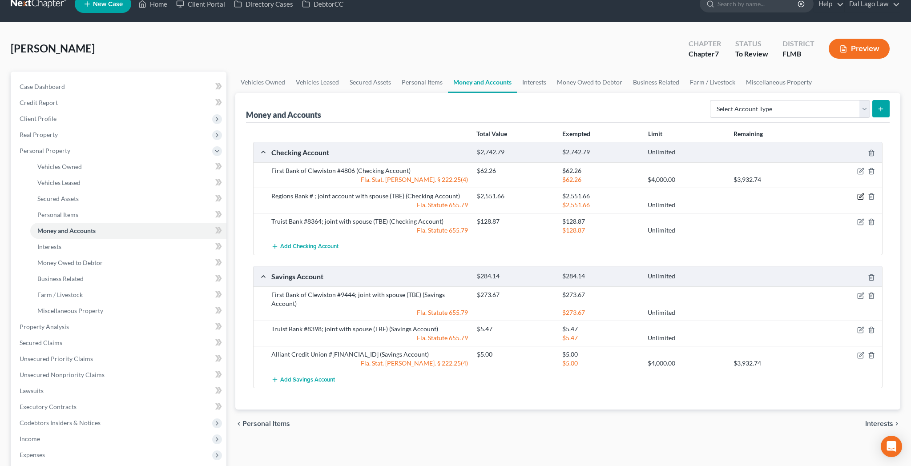
click at [864, 193] on icon "button" at bounding box center [860, 196] width 7 height 7
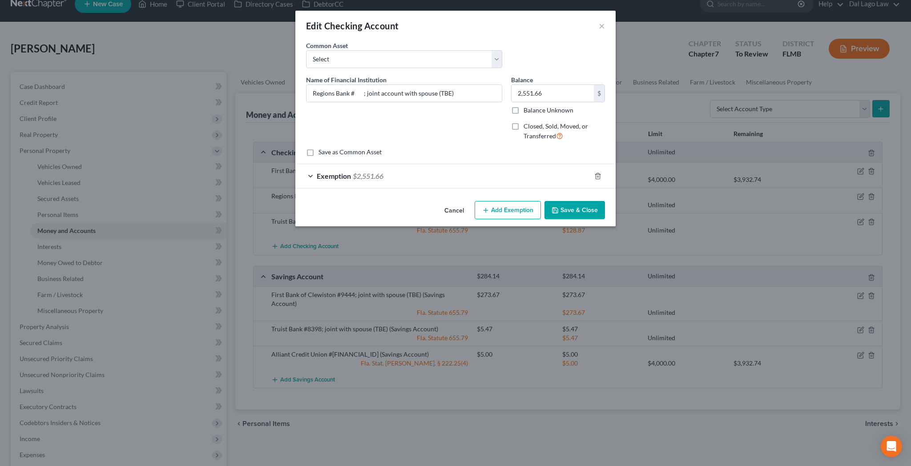
click at [364, 164] on div "Exemption $2,551.66" at bounding box center [442, 176] width 295 height 24
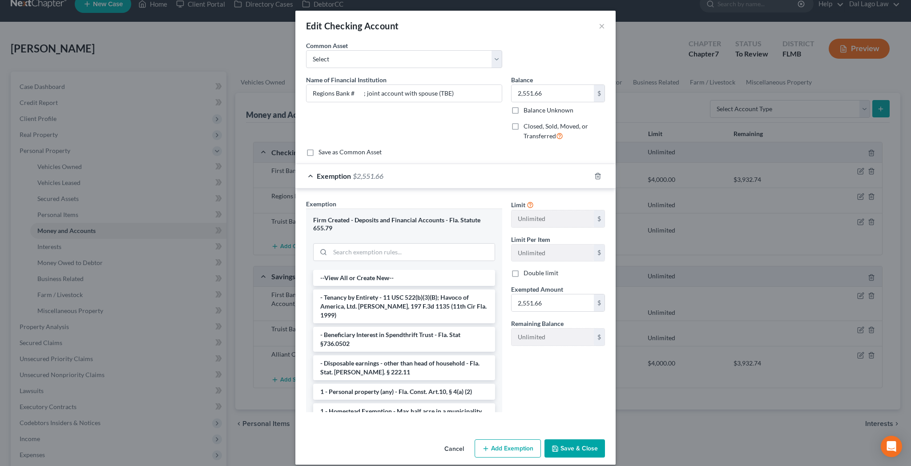
click at [548, 439] on button "Save & Close" at bounding box center [574, 448] width 60 height 19
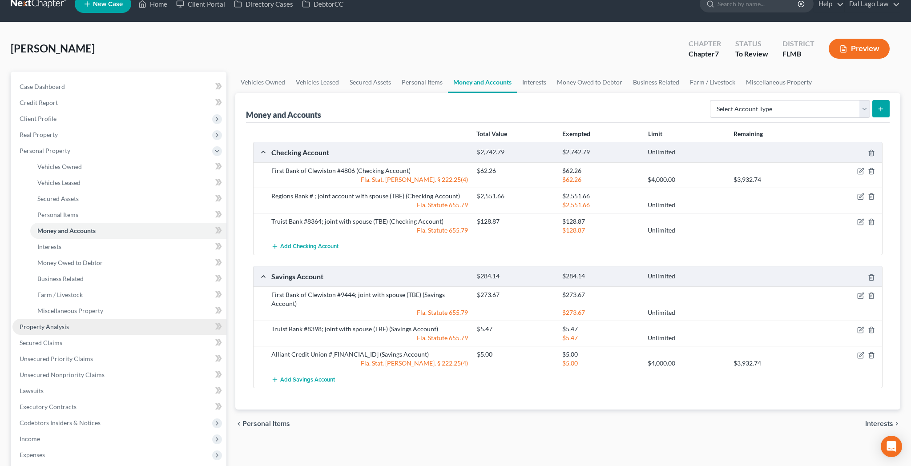
click at [35, 319] on link "Property Analysis" at bounding box center [119, 327] width 214 height 16
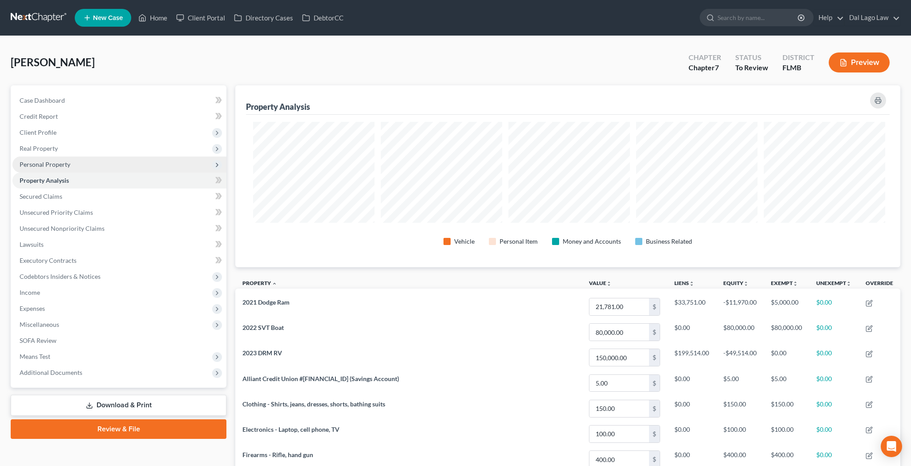
click at [30, 157] on span "Personal Property" at bounding box center [119, 165] width 214 height 16
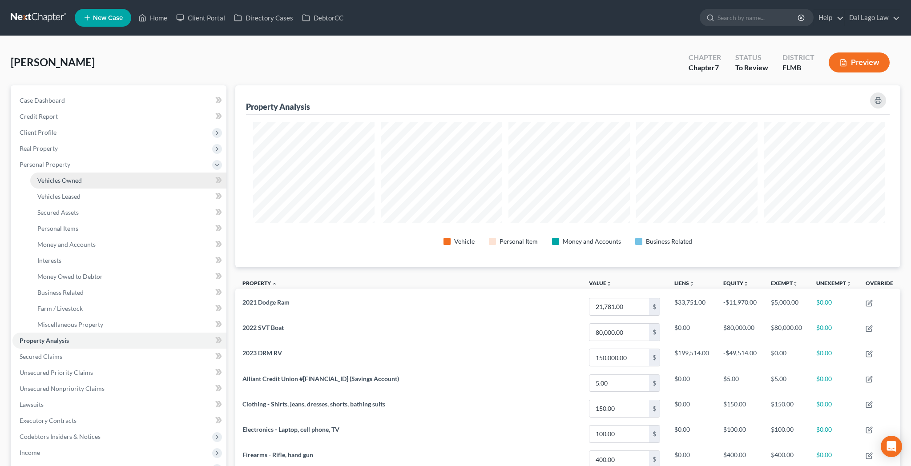
click at [47, 177] on span "Vehicles Owned" at bounding box center [59, 181] width 44 height 8
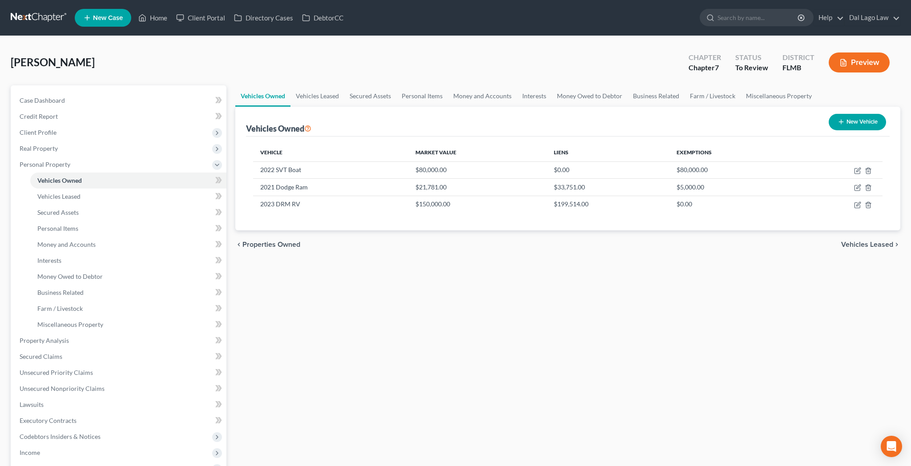
click at [871, 241] on span "Vehicles Leased" at bounding box center [867, 244] width 52 height 7
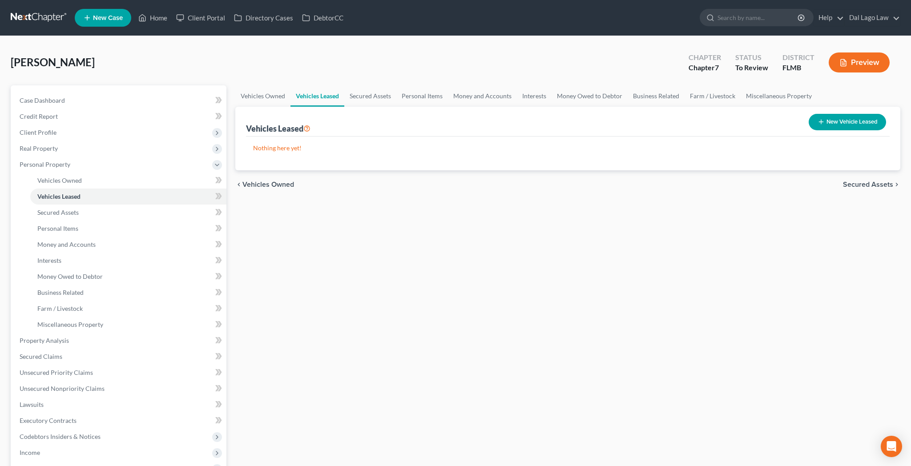
click at [873, 181] on span "Secured Assets" at bounding box center [868, 184] width 50 height 7
click at [873, 181] on span "Personal Items" at bounding box center [869, 184] width 48 height 7
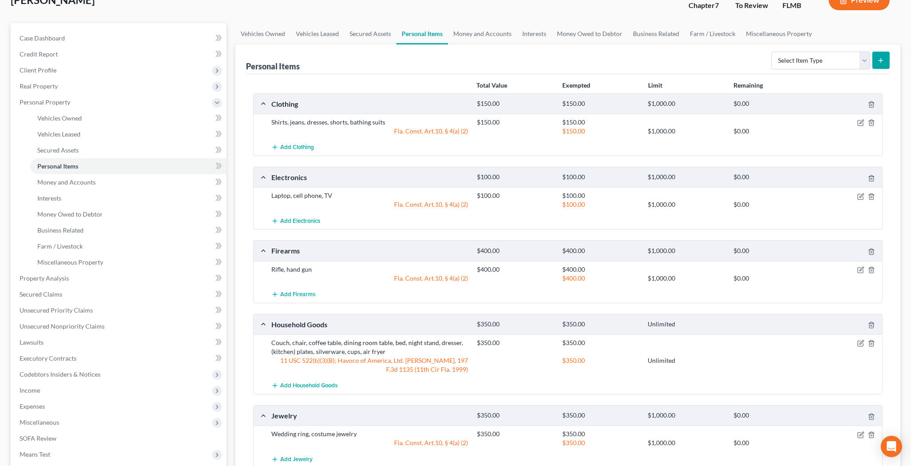
scroll to position [68, 0]
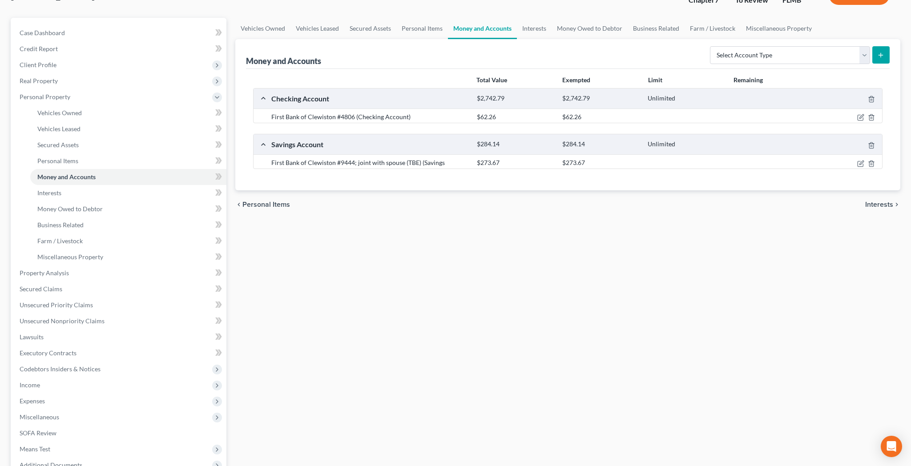
scroll to position [14, 0]
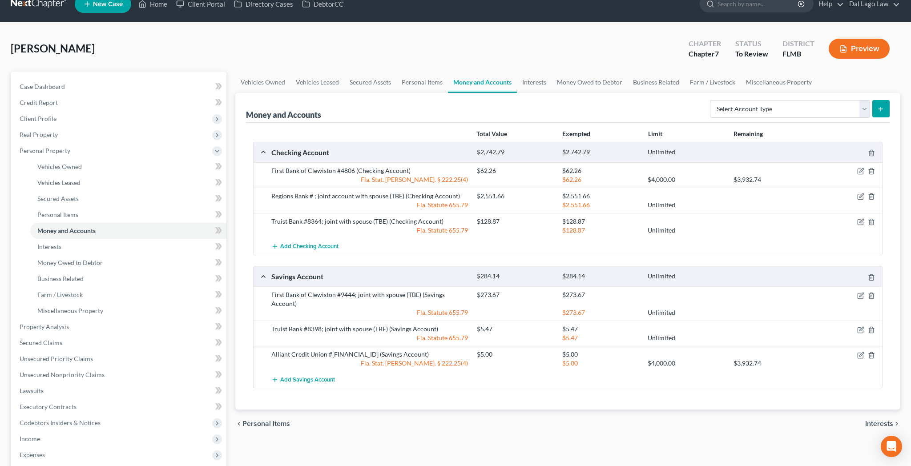
click at [889, 420] on span "Interests" at bounding box center [879, 423] width 28 height 7
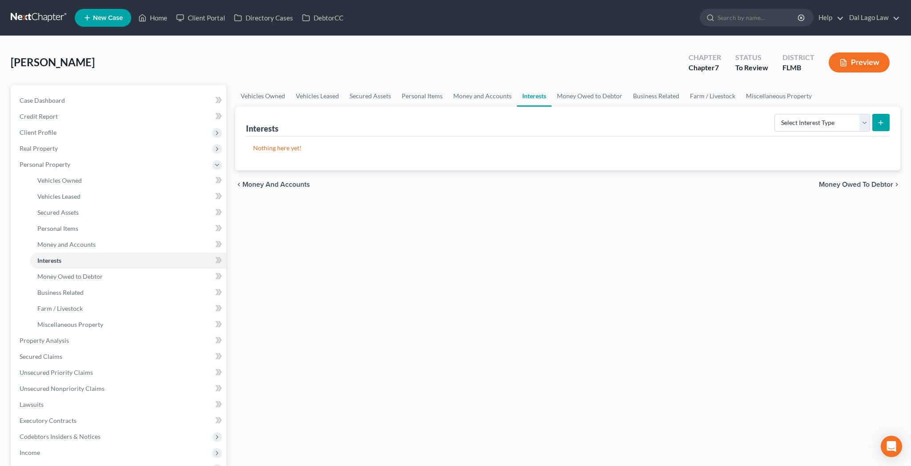
click at [862, 181] on span "Money Owed to Debtor" at bounding box center [856, 184] width 74 height 7
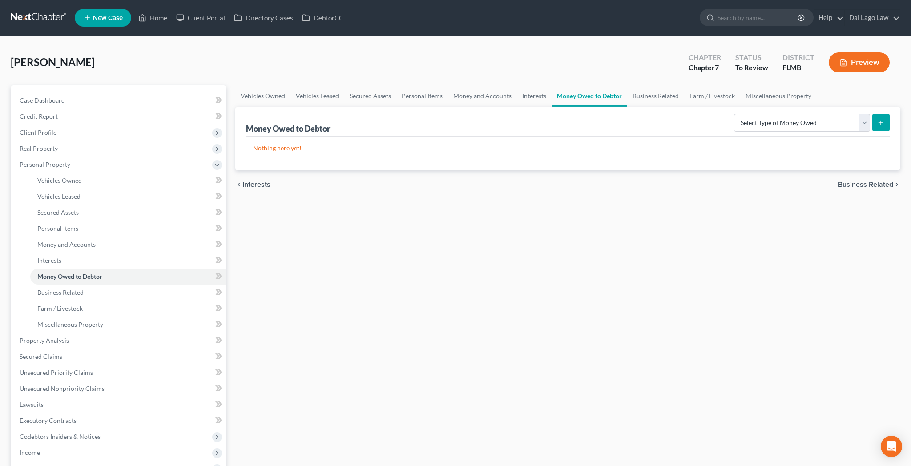
click at [865, 181] on span "Business Related" at bounding box center [865, 184] width 55 height 7
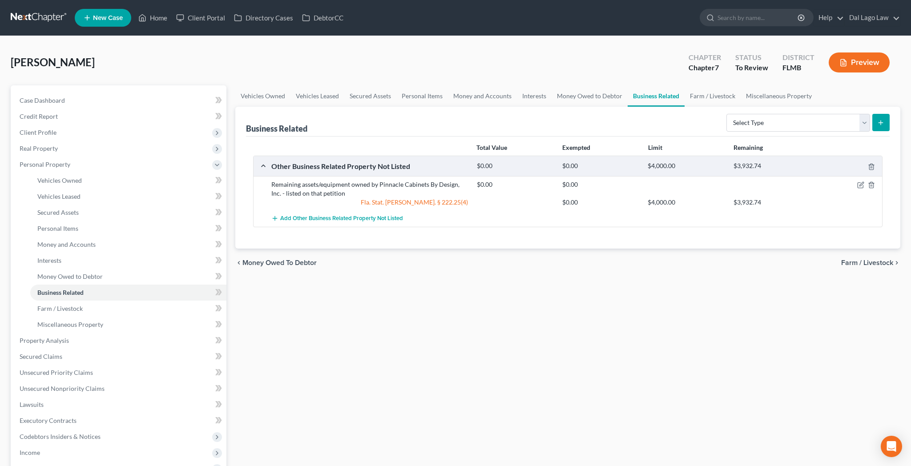
click at [870, 259] on span "Farm / Livestock" at bounding box center [867, 262] width 52 height 7
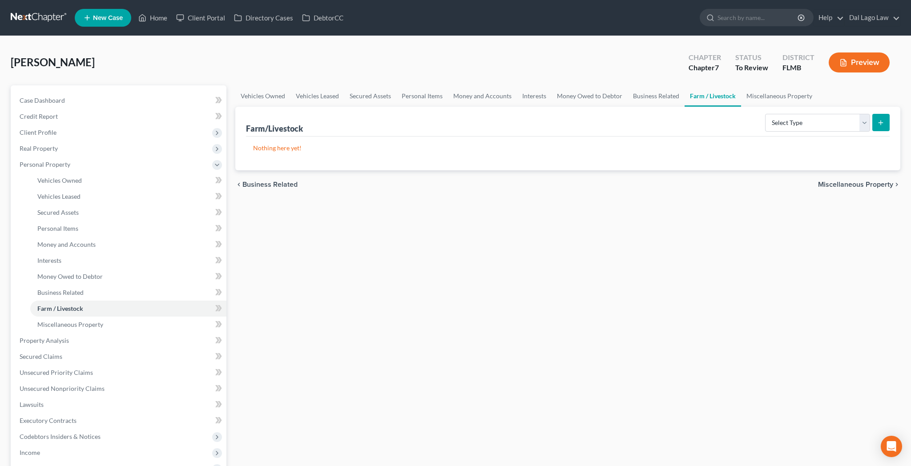
click at [870, 181] on span "Miscellaneous Property" at bounding box center [855, 184] width 75 height 7
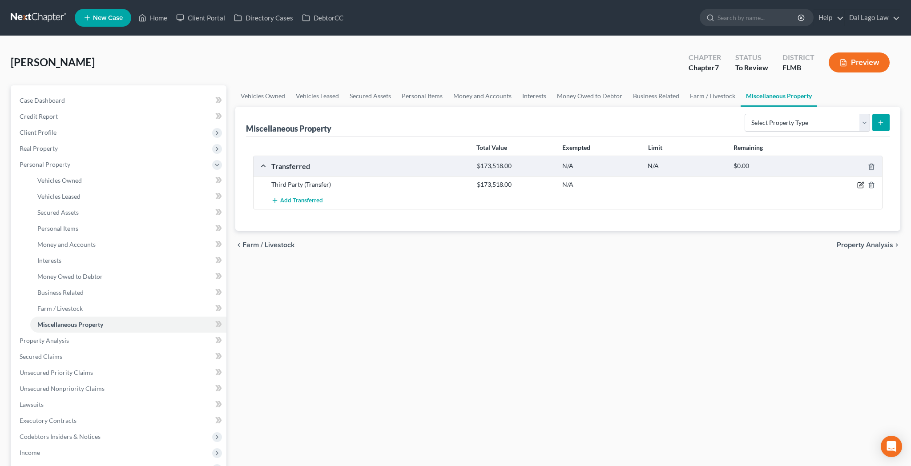
click at [864, 181] on icon "button" at bounding box center [860, 184] width 7 height 7
select select "Ordinary ([DATE])"
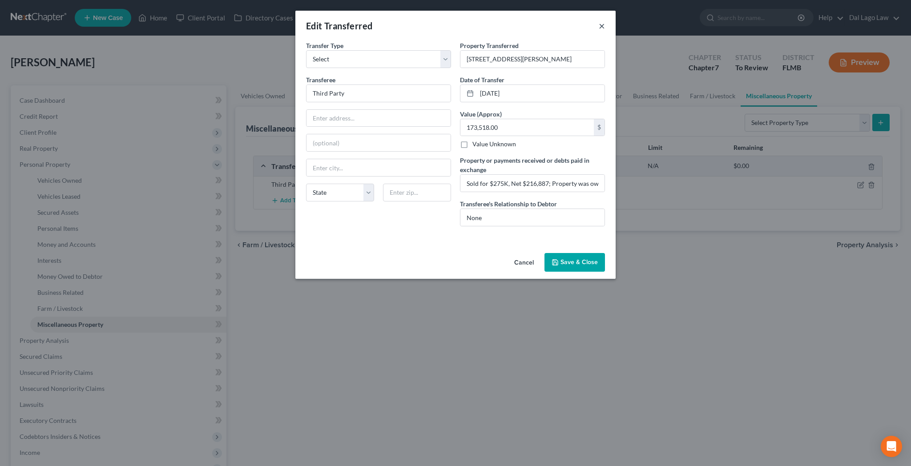
click at [599, 20] on button "×" at bounding box center [602, 25] width 6 height 11
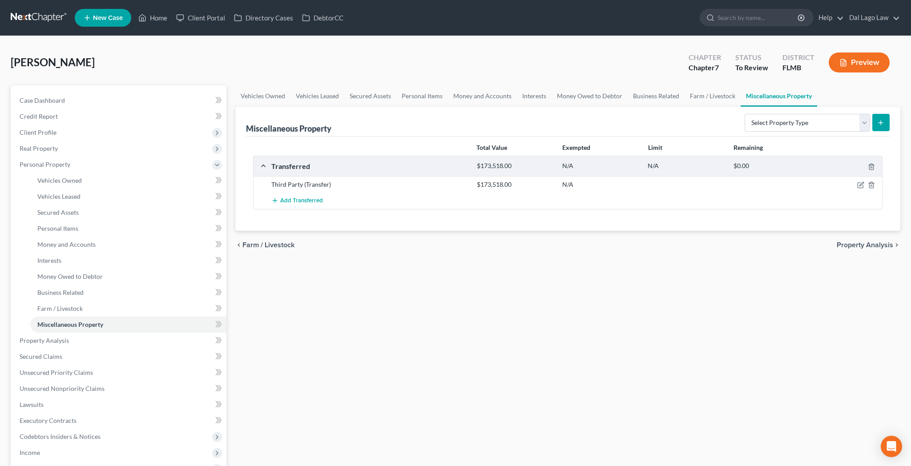
click at [880, 241] on span "Property Analysis" at bounding box center [865, 244] width 56 height 7
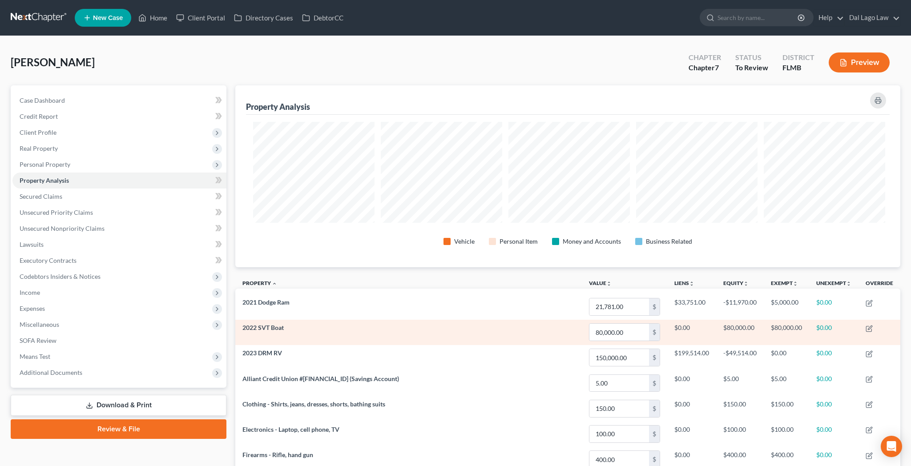
scroll to position [162, 669]
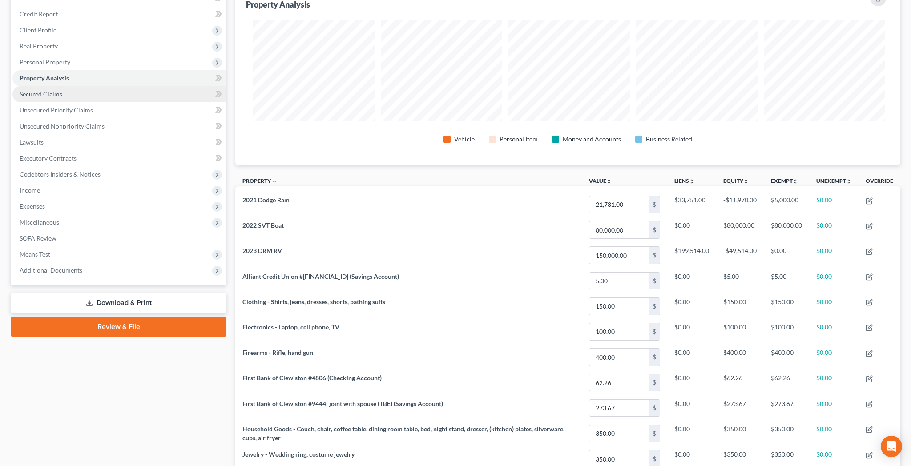
click at [30, 90] on span "Secured Claims" at bounding box center [41, 94] width 43 height 8
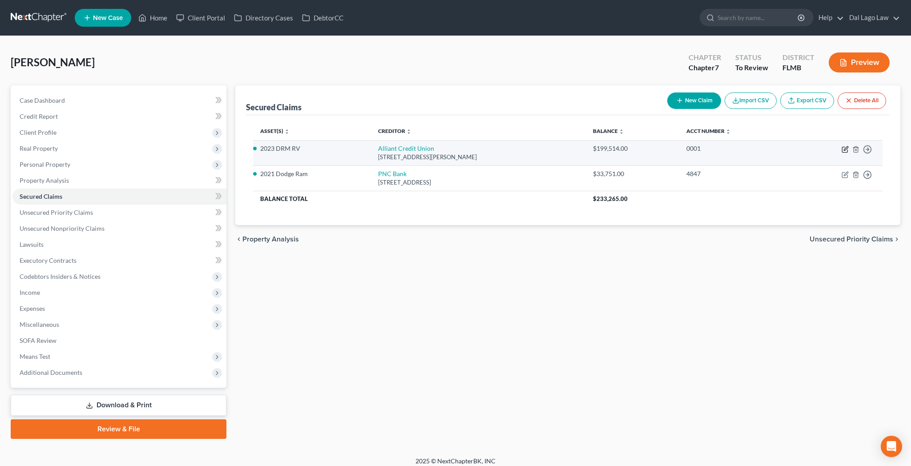
click at [849, 146] on icon "button" at bounding box center [844, 149] width 7 height 7
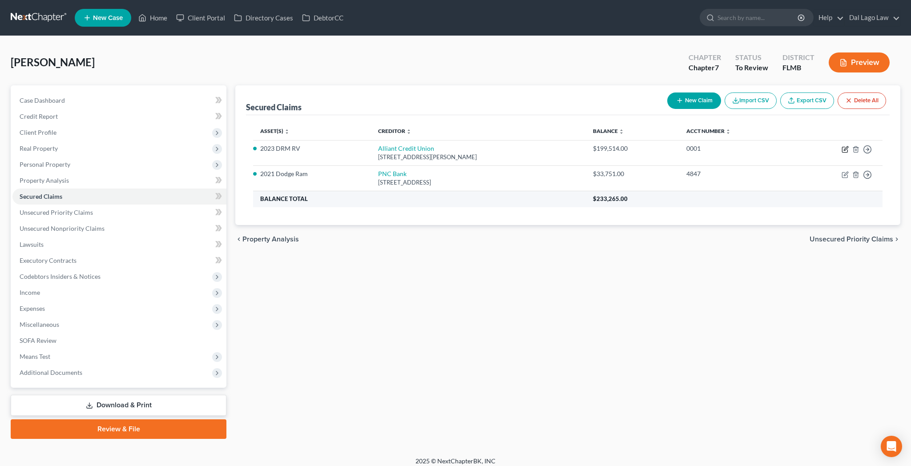
select select "14"
select select "4"
select select "16"
select select "0"
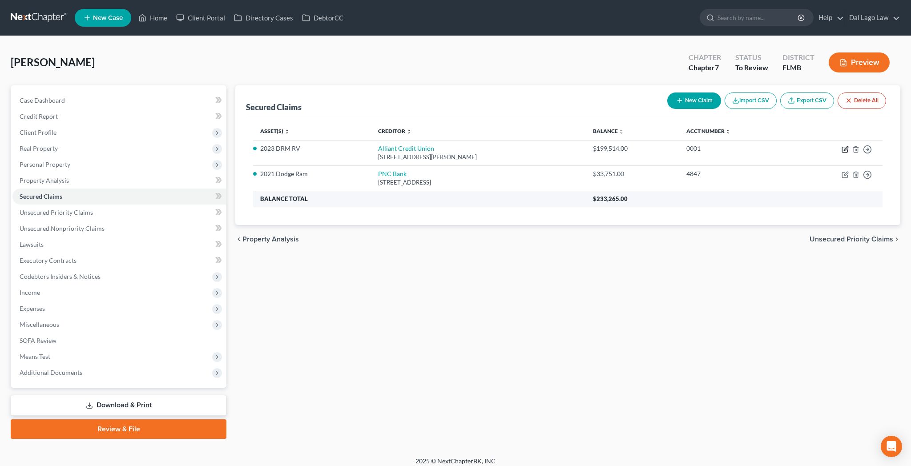
select select "0"
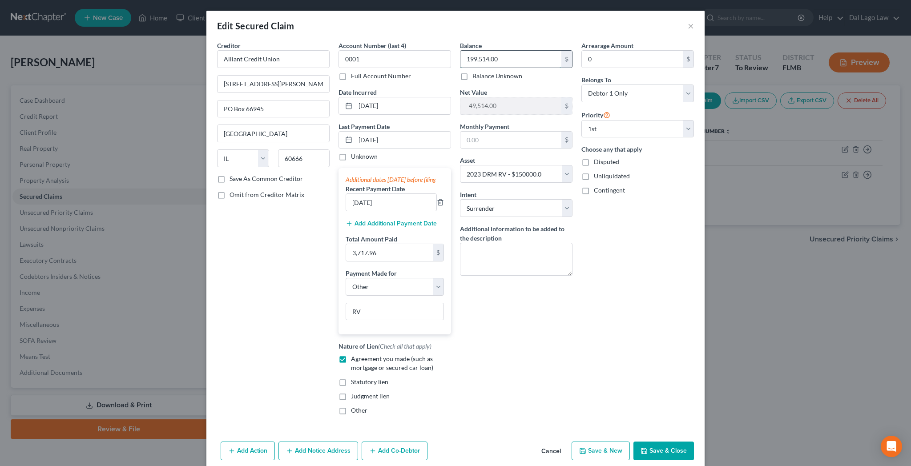
click at [498, 51] on input "199,514.00" at bounding box center [510, 59] width 101 height 17
type input "197,994.18"
click at [389, 132] on input "[DATE]" at bounding box center [402, 140] width 95 height 17
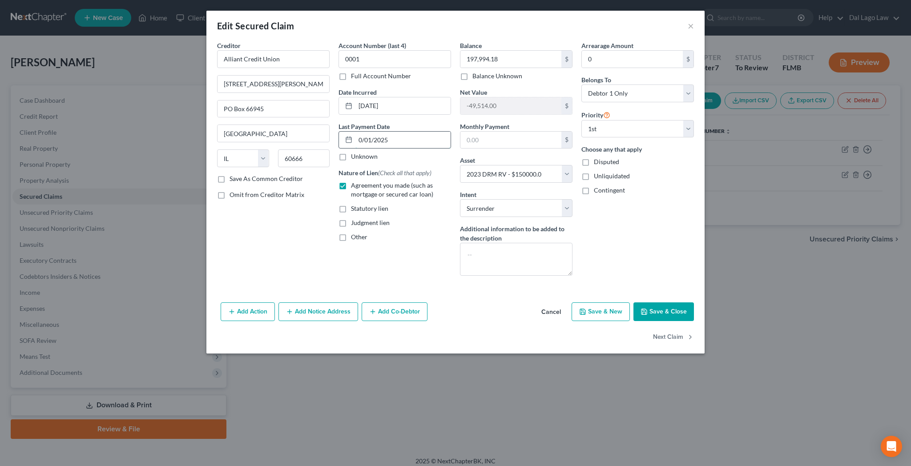
type input "[DATE]"
select select "4"
type input "[DATE]"
select select "4"
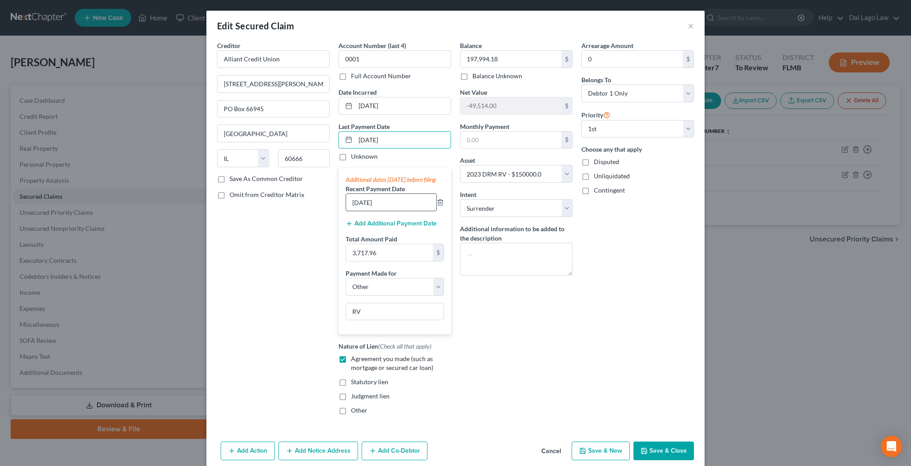
type input "[DATE]"
click at [383, 194] on input "[DATE]" at bounding box center [391, 202] width 90 height 17
type input "[DATE]"
drag, startPoint x: 411, startPoint y: 173, endPoint x: 406, endPoint y: 179, distance: 6.9
click at [410, 220] on button "Add Additional Payment Date" at bounding box center [391, 223] width 91 height 7
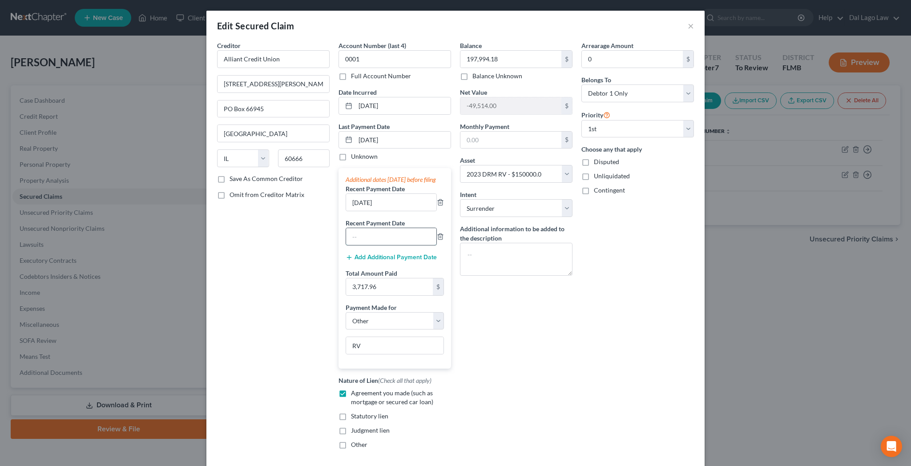
click at [400, 228] on input "text" at bounding box center [391, 236] width 90 height 17
type input "[DATE]"
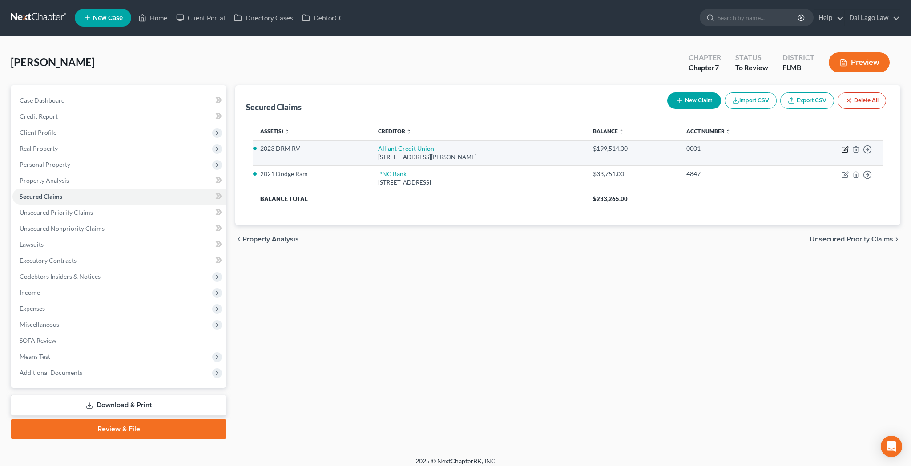
click at [849, 146] on icon "button" at bounding box center [844, 149] width 7 height 7
select select "14"
select select "4"
select select "16"
select select "0"
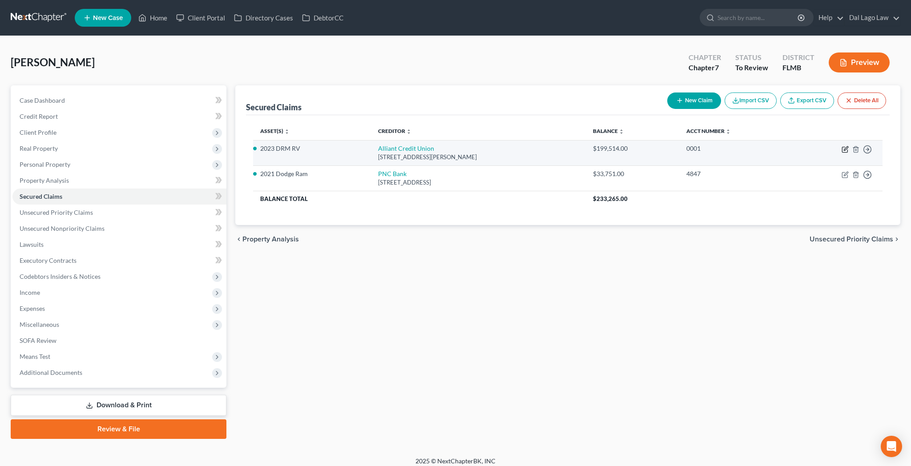
select select "0"
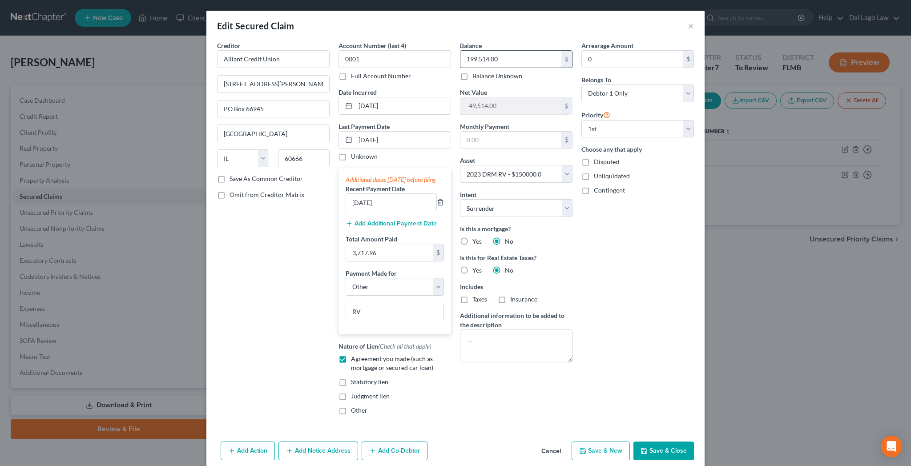
click at [510, 51] on input "199,514.00" at bounding box center [510, 59] width 101 height 17
type input "197,994.18"
click at [633, 442] on button "Save & Close" at bounding box center [663, 451] width 60 height 19
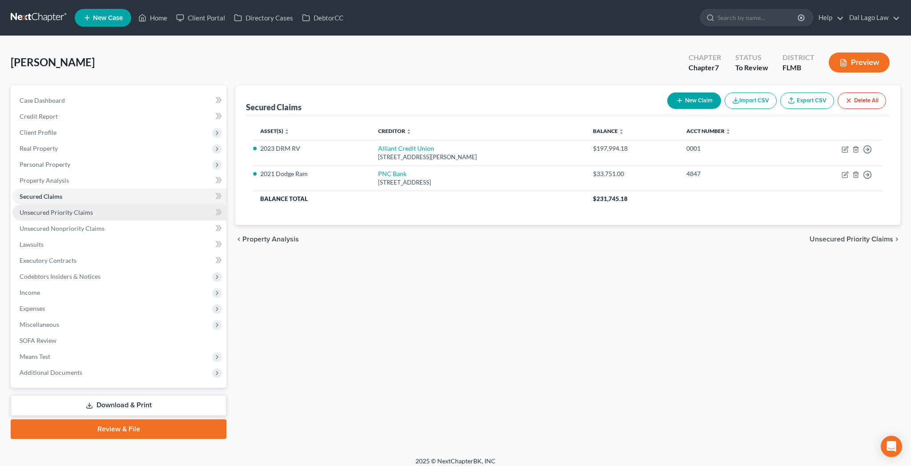
click at [50, 209] on span "Unsecured Priority Claims" at bounding box center [56, 213] width 73 height 8
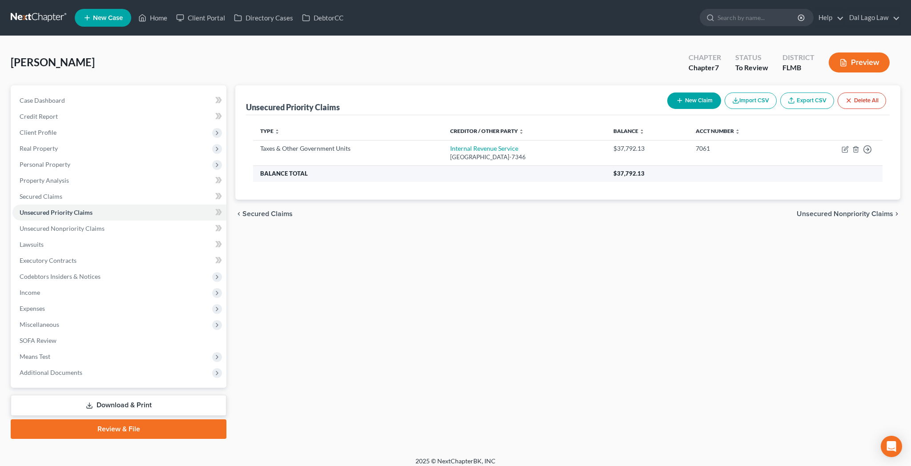
drag, startPoint x: 740, startPoint y: 77, endPoint x: 421, endPoint y: 136, distance: 324.2
click at [721, 93] on button "New Claim" at bounding box center [694, 101] width 54 height 16
select select "0"
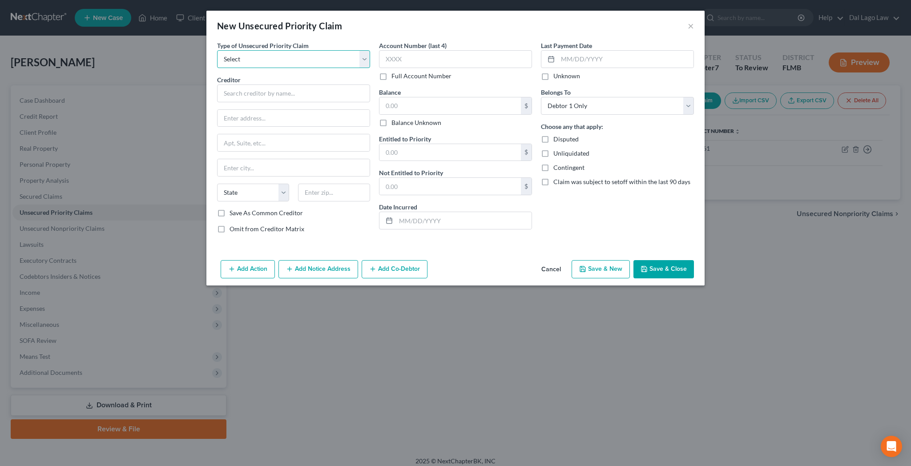
select select "0"
click option "Taxes & Other Government Units" at bounding box center [0, 0] width 0 height 0
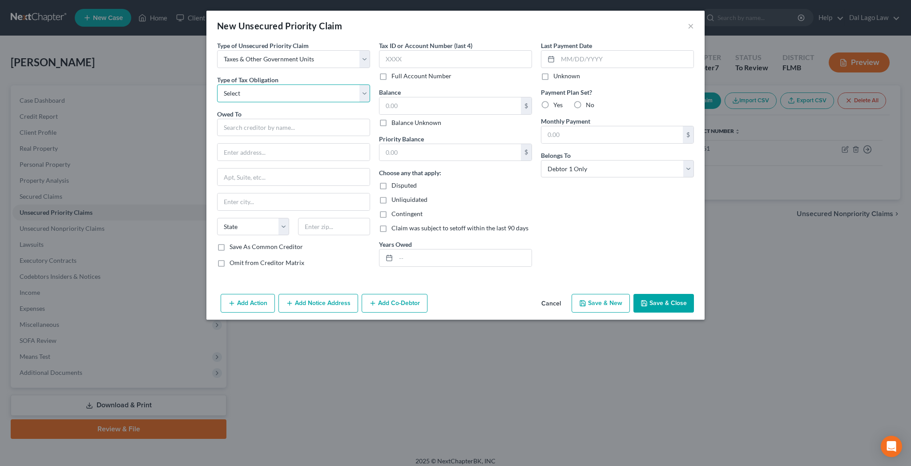
select select "0"
click option "Federal" at bounding box center [0, 0] width 0 height 0
click at [321, 119] on input "text" at bounding box center [293, 128] width 153 height 18
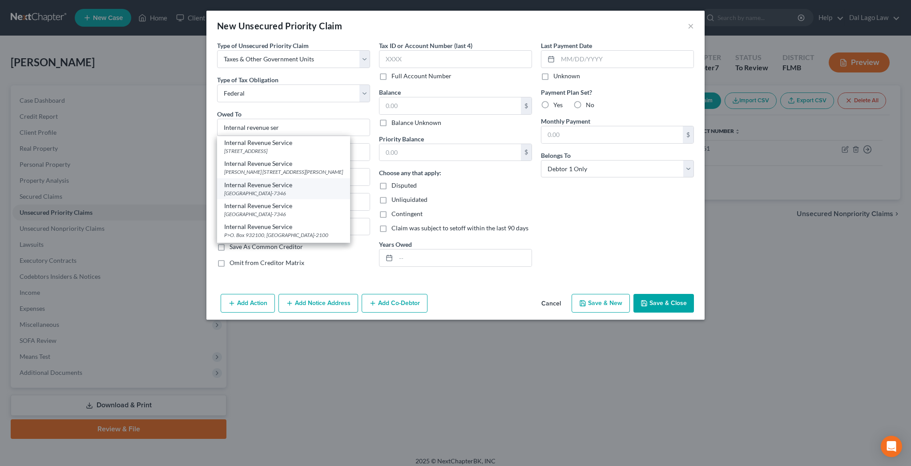
click at [330, 181] on div "Internal Revenue Service" at bounding box center [283, 185] width 119 height 9
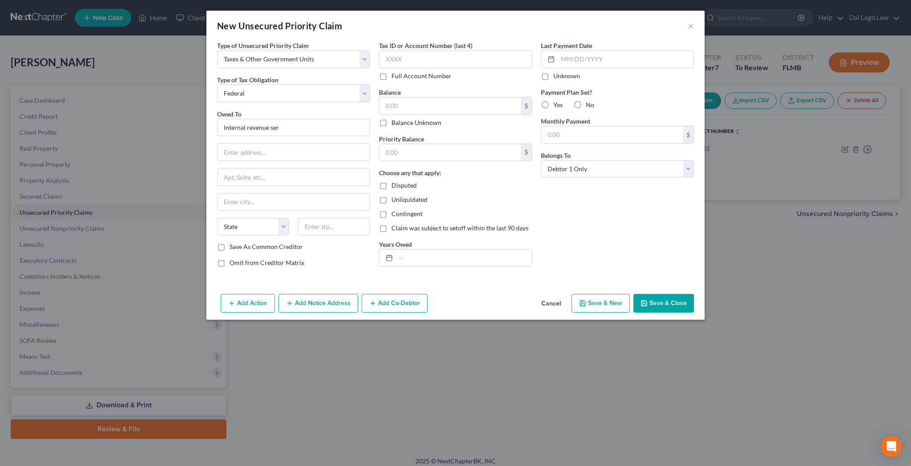
type input "Internal Revenue Service"
type input "PO Box 7346"
type input "[GEOGRAPHIC_DATA]"
select select "39"
type input "19101-7346"
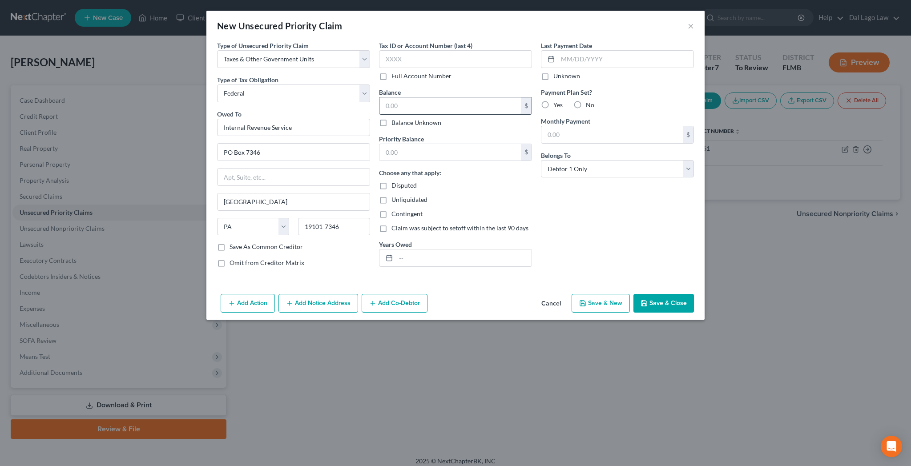
click at [426, 97] on input "text" at bounding box center [449, 105] width 141 height 17
type input "38,207.87"
click at [403, 181] on label "Disputed" at bounding box center [403, 185] width 25 height 9
click at [401, 181] on input "Disputed" at bounding box center [398, 184] width 6 height 6
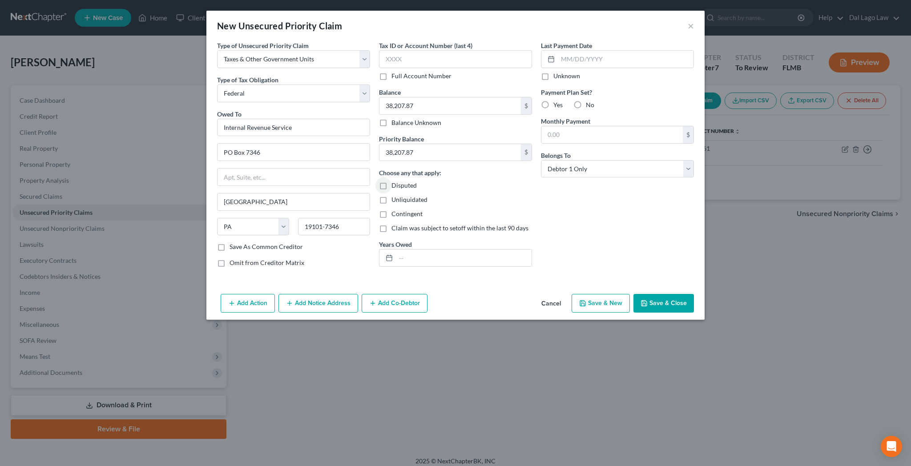
checkbox input "true"
click at [586, 101] on label "No" at bounding box center [590, 105] width 8 height 9
click at [589, 101] on input "No" at bounding box center [592, 104] width 6 height 6
radio input "true"
click at [541, 160] on select "Select Debtor 1 Only Debtor 2 Only Debtor 1 And Debtor 2 Only At Least One Of T…" at bounding box center [617, 169] width 153 height 18
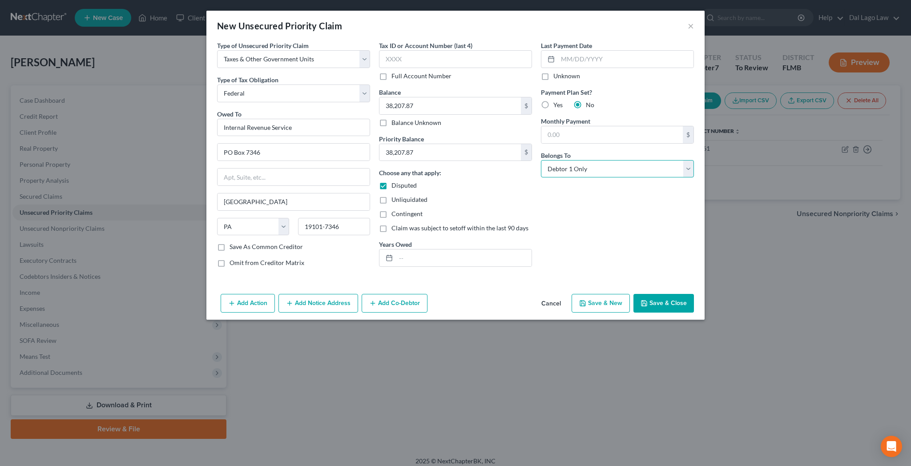
select select "3"
click option "At Least One Of The Debtors And Another" at bounding box center [0, 0] width 0 height 0
click at [427, 294] on button "Add Co-Debtor" at bounding box center [395, 303] width 66 height 19
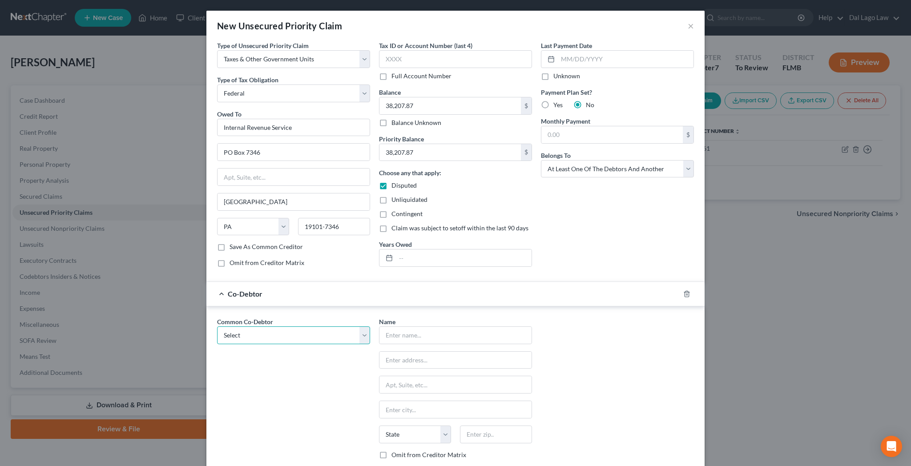
click at [217, 326] on select "Select Pinnacle Cabinets By Design, Inc. [PERSON_NAME]" at bounding box center [293, 335] width 153 height 18
select select "0"
click option "Pinnacle Cabinets By Design, Inc." at bounding box center [0, 0] width 0 height 0
type input "Pinnacle Cabinets By Design, Inc."
type input "[STREET_ADDRESS]"
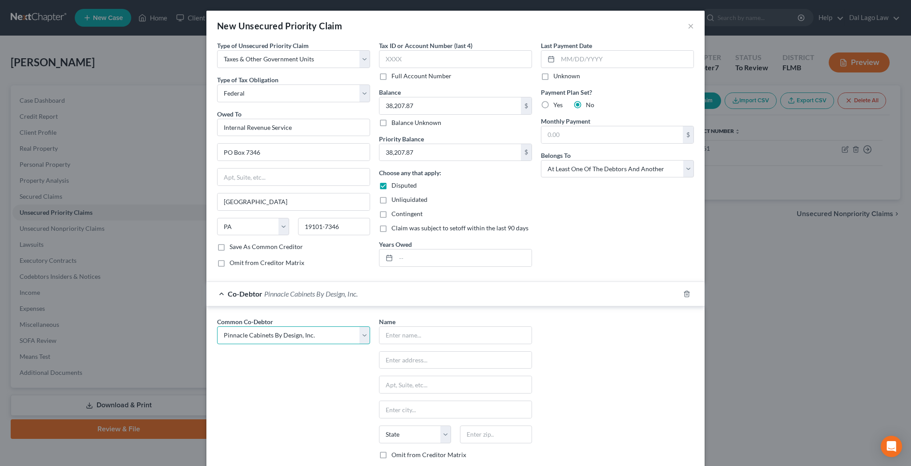
type input "[GEOGRAPHIC_DATA][PERSON_NAME]"
select select "9"
type input "33901"
click at [403, 451] on label "Omit from Creditor Matrix" at bounding box center [428, 455] width 75 height 9
click at [401, 451] on input "Omit from Creditor Matrix" at bounding box center [398, 454] width 6 height 6
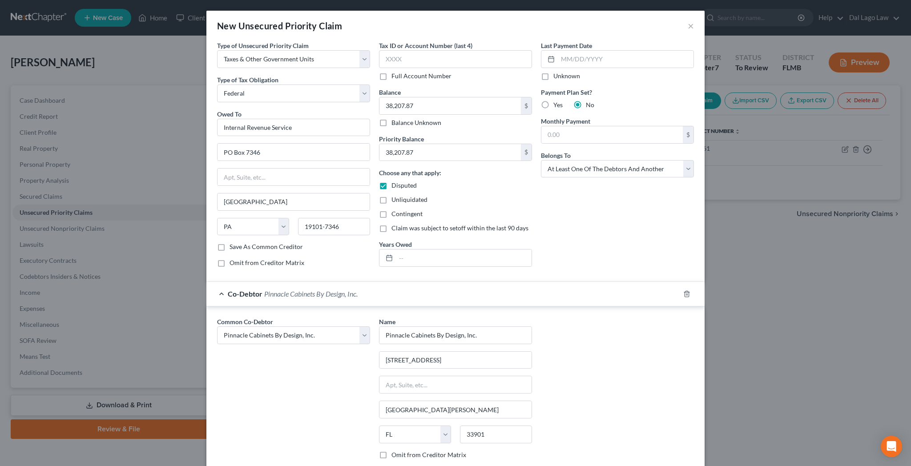
checkbox input "true"
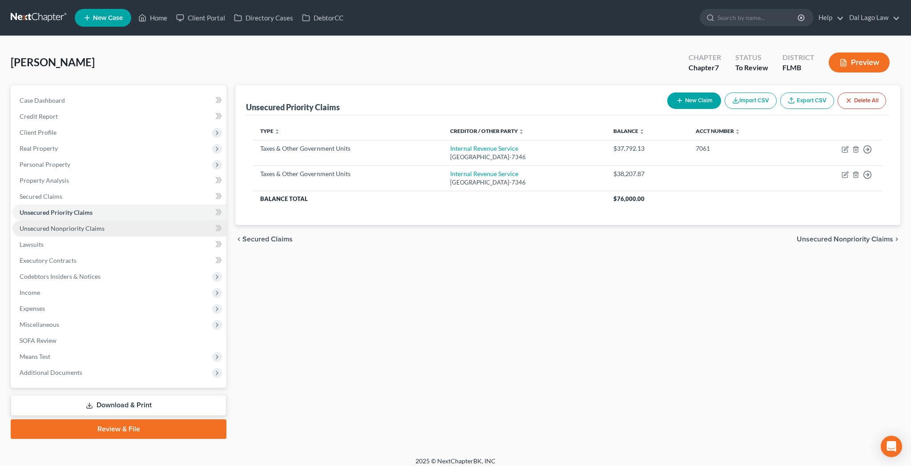
click at [67, 221] on link "Unsecured Nonpriority Claims" at bounding box center [119, 229] width 214 height 16
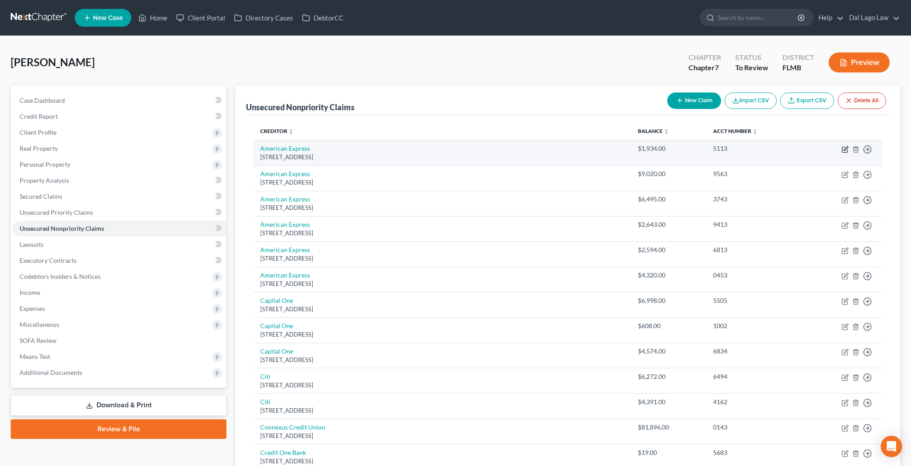
click at [848, 146] on icon "button" at bounding box center [846, 148] width 4 height 4
select select "45"
select select "2"
select select "0"
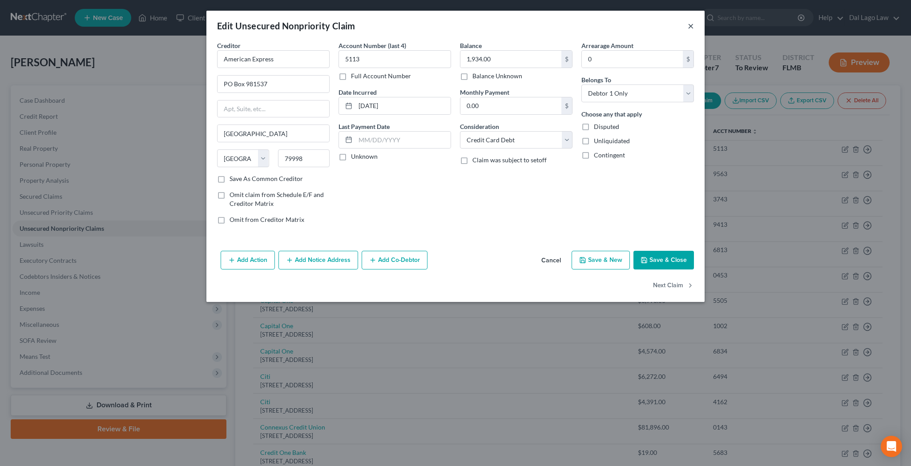
click at [688, 20] on button "×" at bounding box center [691, 25] width 6 height 11
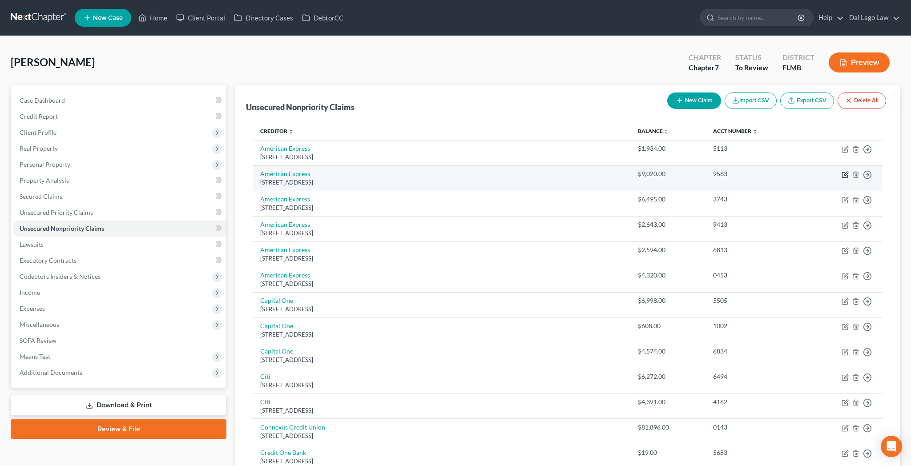
click at [849, 171] on icon "button" at bounding box center [844, 174] width 7 height 7
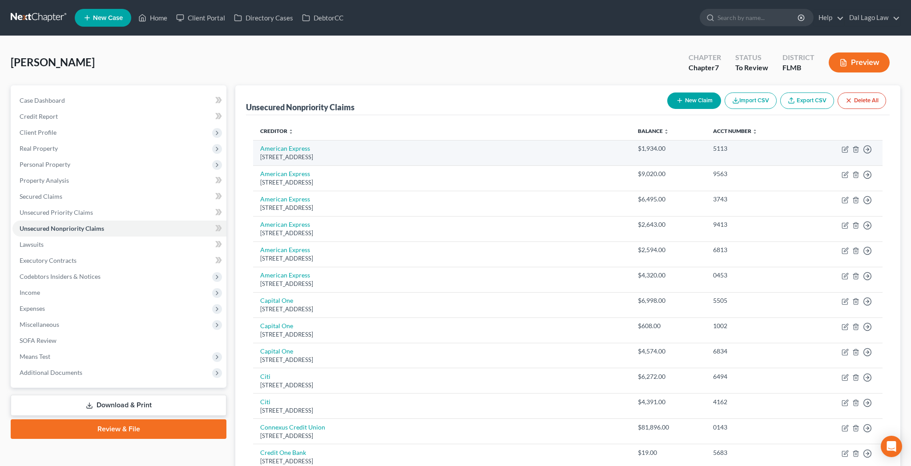
select select "45"
select select "2"
select select "0"
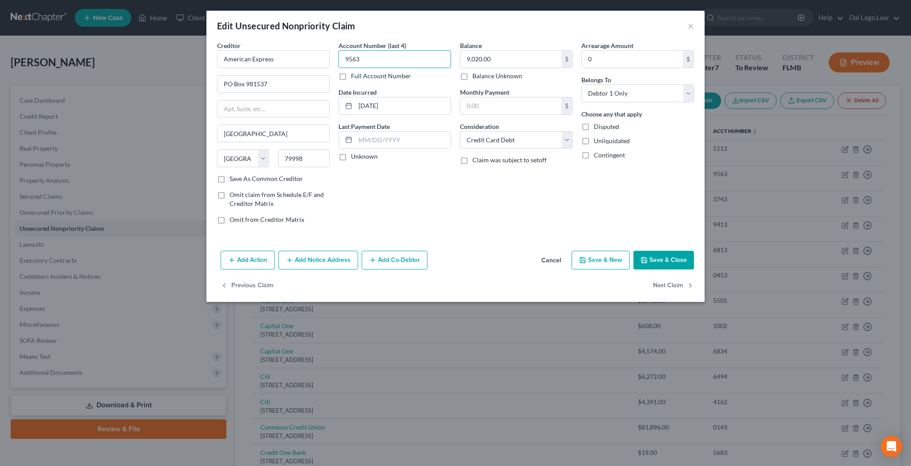
click at [372, 50] on input "9563" at bounding box center [394, 59] width 113 height 18
type input "1956"
click at [371, 72] on label "Full Account Number" at bounding box center [381, 76] width 60 height 9
click at [360, 72] on input "Full Account Number" at bounding box center [357, 75] width 6 height 6
click at [371, 50] on input "1956" at bounding box center [394, 59] width 113 height 18
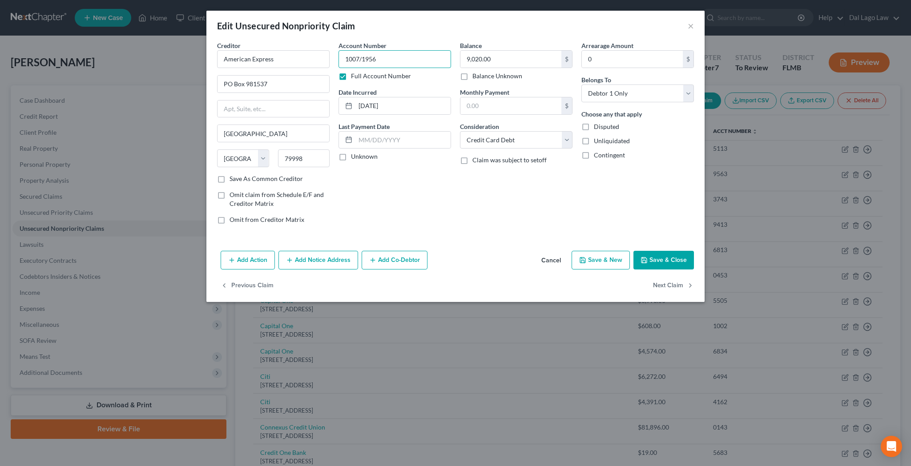
type input "1007/1956"
click at [633, 251] on button "Save & Close" at bounding box center [663, 260] width 60 height 19
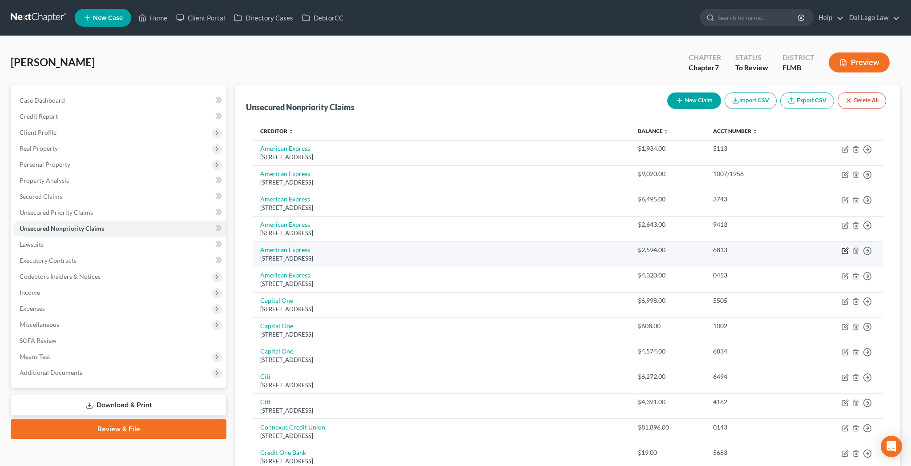
click at [849, 247] on icon "button" at bounding box center [844, 250] width 7 height 7
select select "45"
select select "2"
select select "0"
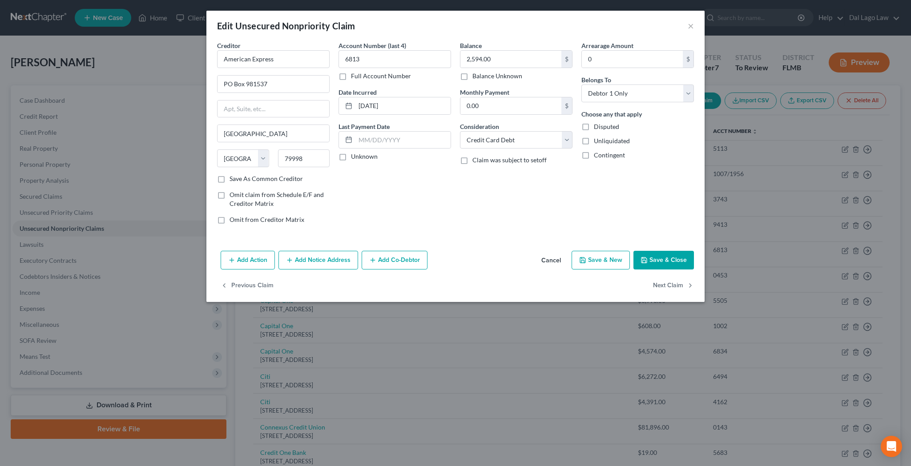
click at [373, 72] on label "Full Account Number" at bounding box center [381, 76] width 60 height 9
click at [360, 72] on input "Full Account Number" at bounding box center [357, 75] width 6 height 6
click at [373, 50] on input "6813" at bounding box center [394, 59] width 113 height 18
type input "1003/6813"
click at [633, 251] on button "Save & Close" at bounding box center [663, 260] width 60 height 19
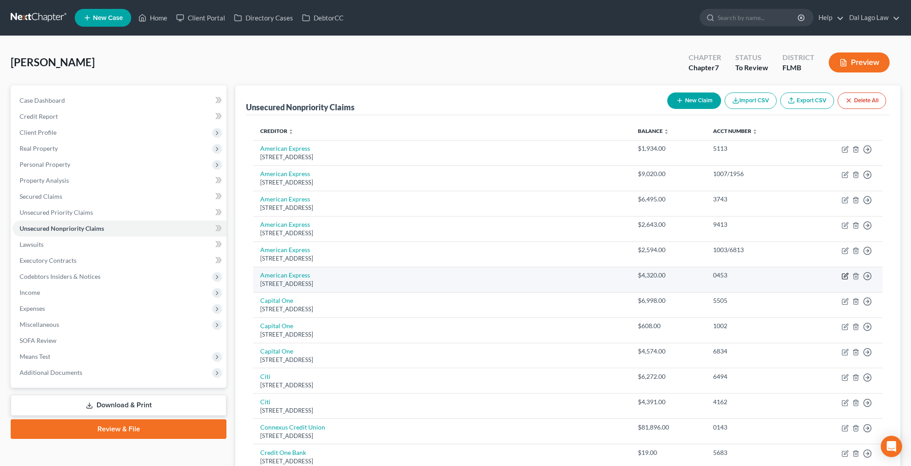
click at [849, 273] on icon "button" at bounding box center [844, 276] width 7 height 7
select select "45"
select select "2"
select select "0"
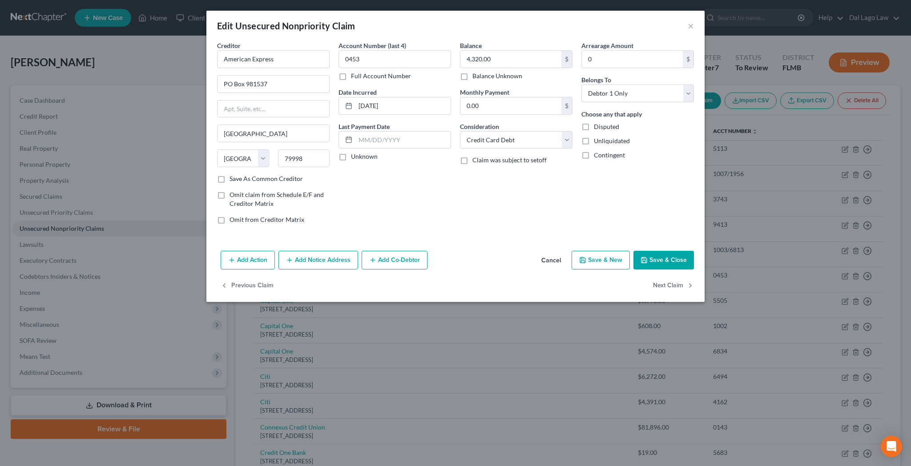
click at [371, 72] on label "Full Account Number" at bounding box center [381, 76] width 60 height 9
click at [360, 72] on input "Full Account Number" at bounding box center [357, 75] width 6 height 6
click at [373, 50] on input "0453" at bounding box center [394, 59] width 113 height 18
type input "1005/0453"
click at [633, 251] on button "Save & Close" at bounding box center [663, 260] width 60 height 19
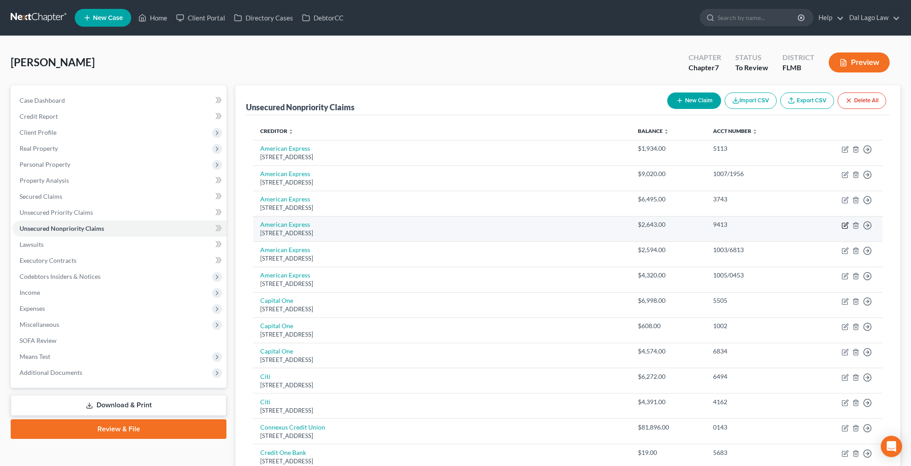
click at [849, 222] on icon "button" at bounding box center [844, 225] width 7 height 7
select select "45"
select select "2"
select select "0"
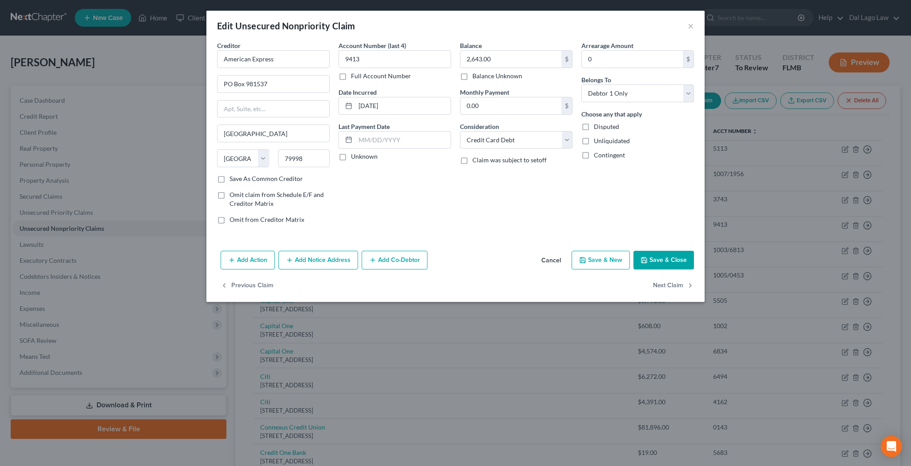
click at [370, 72] on label "Full Account Number" at bounding box center [381, 76] width 60 height 9
click at [360, 72] on input "Full Account Number" at bounding box center [357, 75] width 6 height 6
click at [372, 50] on input "9413" at bounding box center [394, 59] width 113 height 18
type input "2001/9413"
click at [633, 251] on button "Save & Close" at bounding box center [663, 260] width 60 height 19
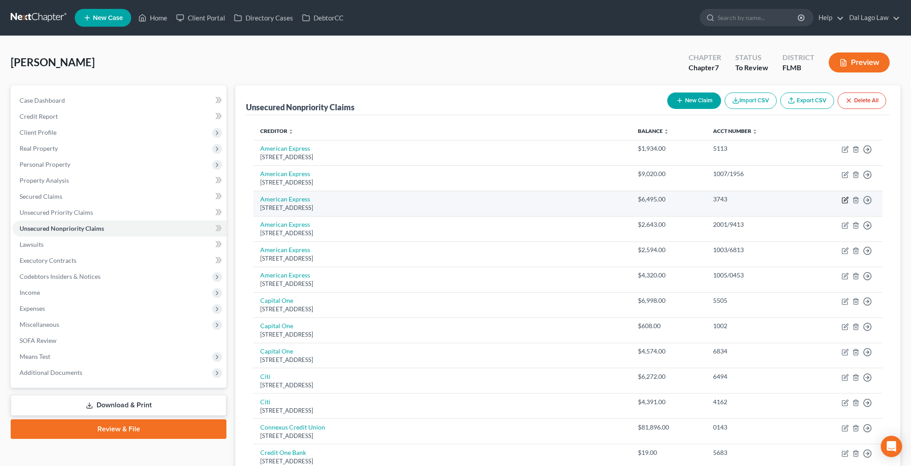
click at [849, 197] on icon "button" at bounding box center [844, 200] width 7 height 7
select select "45"
select select "2"
select select "0"
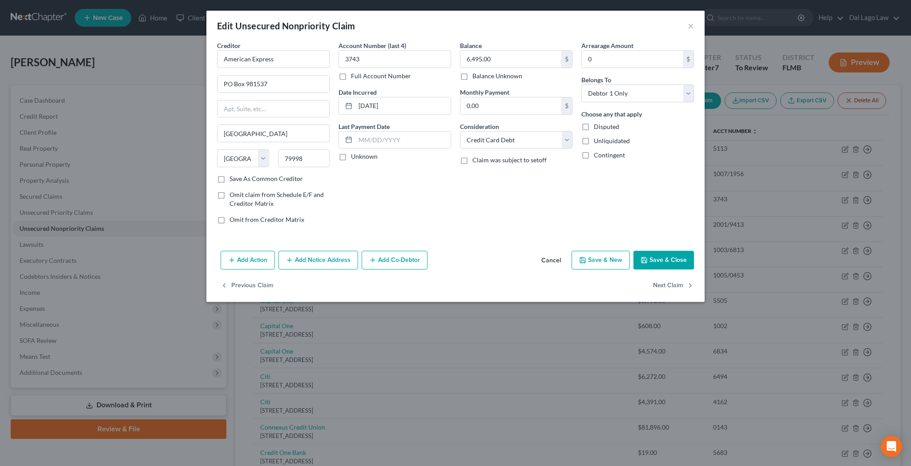
click at [372, 72] on label "Full Account Number" at bounding box center [381, 76] width 60 height 9
click at [360, 72] on input "Full Account Number" at bounding box center [357, 75] width 6 height 6
click at [374, 50] on input "3743" at bounding box center [394, 59] width 113 height 18
type input "2002/3743"
click at [633, 251] on button "Save & Close" at bounding box center [663, 260] width 60 height 19
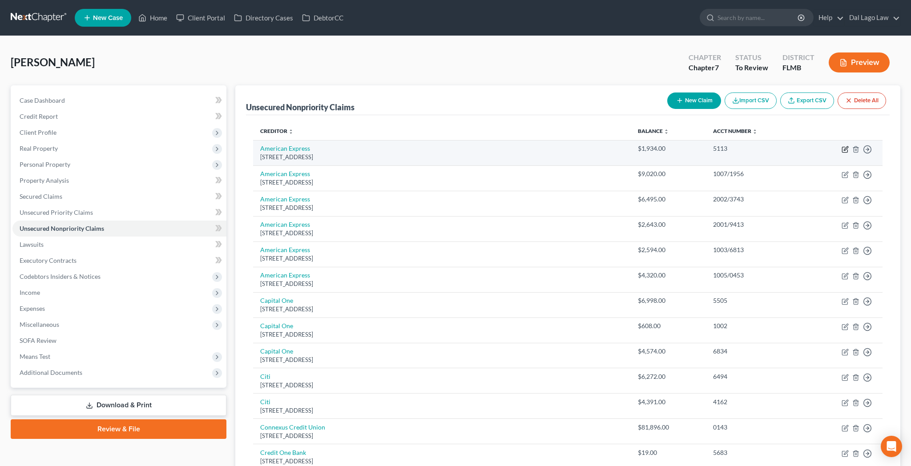
drag, startPoint x: 857, startPoint y: 119, endPoint x: 783, endPoint y: 131, distance: 74.8
click at [848, 146] on icon "button" at bounding box center [846, 148] width 4 height 4
select select "45"
select select "2"
select select "0"
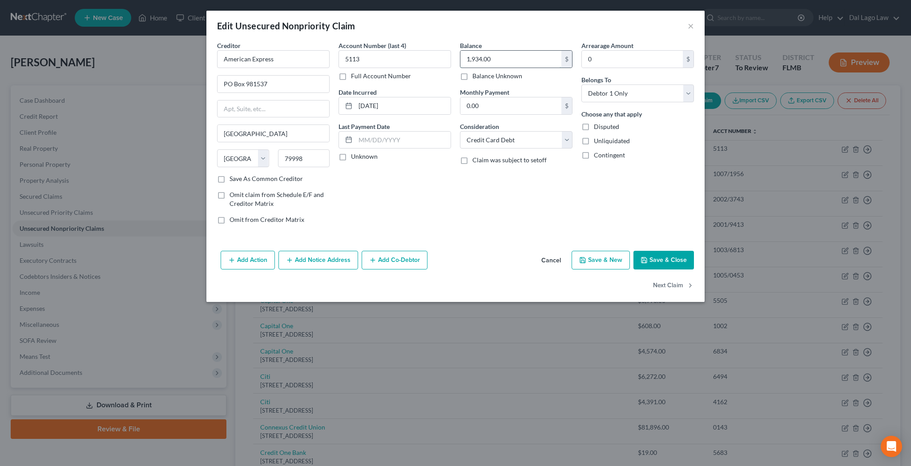
click at [494, 51] on input "1,934.00" at bounding box center [510, 59] width 101 height 17
click at [633, 251] on button "Save & Close" at bounding box center [663, 260] width 60 height 19
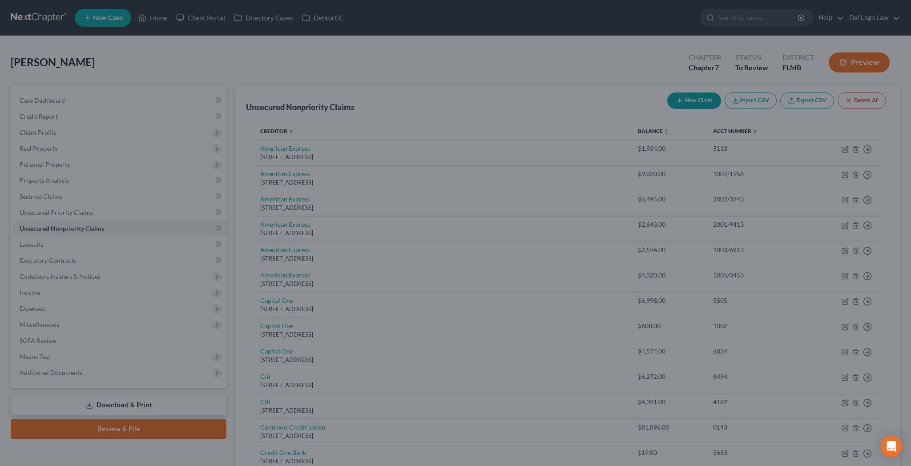
type input "2,010.00"
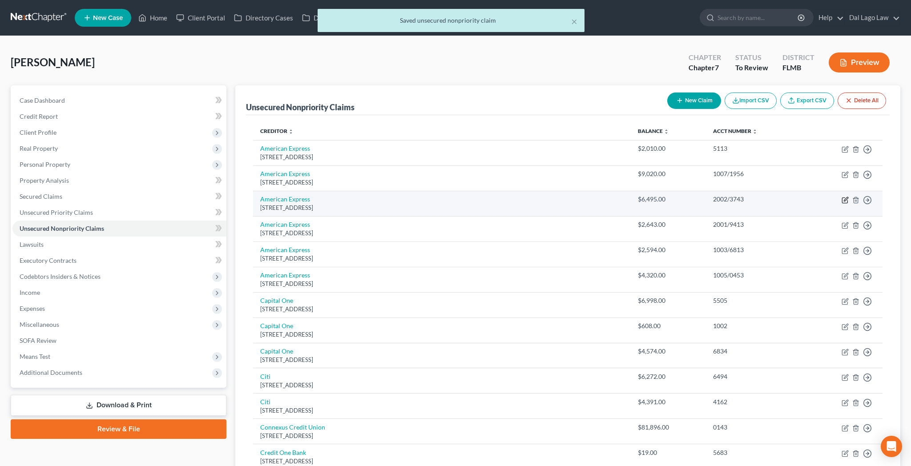
click at [847, 198] on icon "button" at bounding box center [844, 200] width 5 height 5
select select "45"
select select "2"
select select "0"
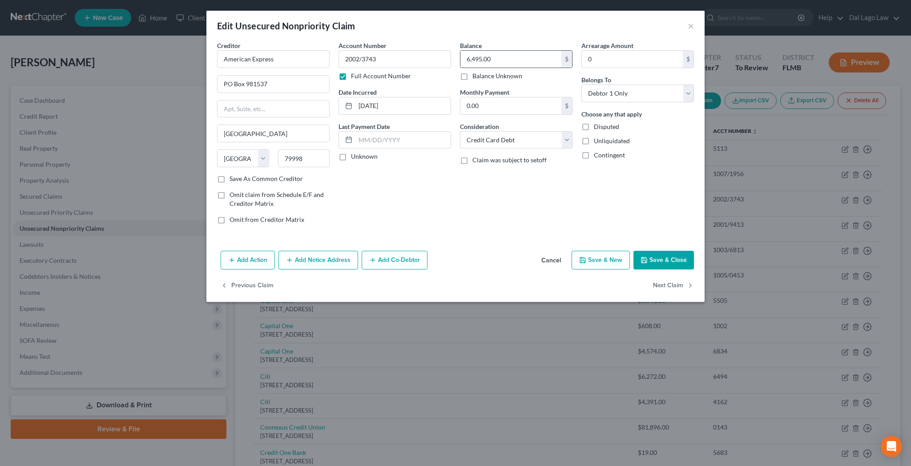
click at [490, 51] on input "6,495.00" at bounding box center [510, 59] width 101 height 17
type input "6,810"
click at [633, 251] on button "Save & Close" at bounding box center [663, 260] width 60 height 19
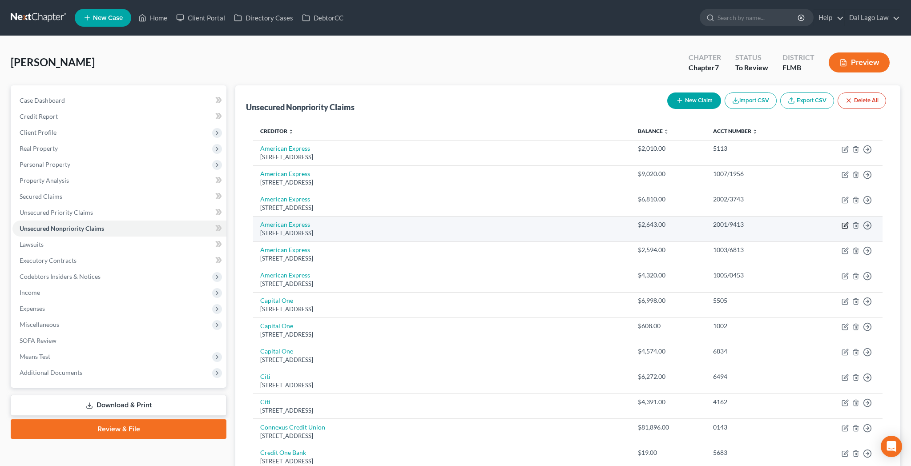
click at [848, 222] on icon "button" at bounding box center [846, 224] width 4 height 4
select select "45"
select select "2"
select select "0"
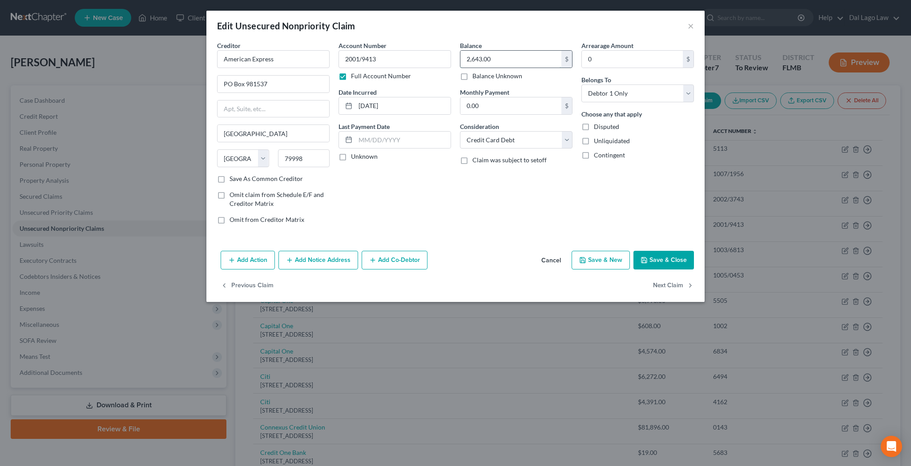
click at [491, 51] on input "2,643.00" at bounding box center [510, 59] width 101 height 17
type input "2,672.43"
click at [633, 251] on button "Save & Close" at bounding box center [663, 260] width 60 height 19
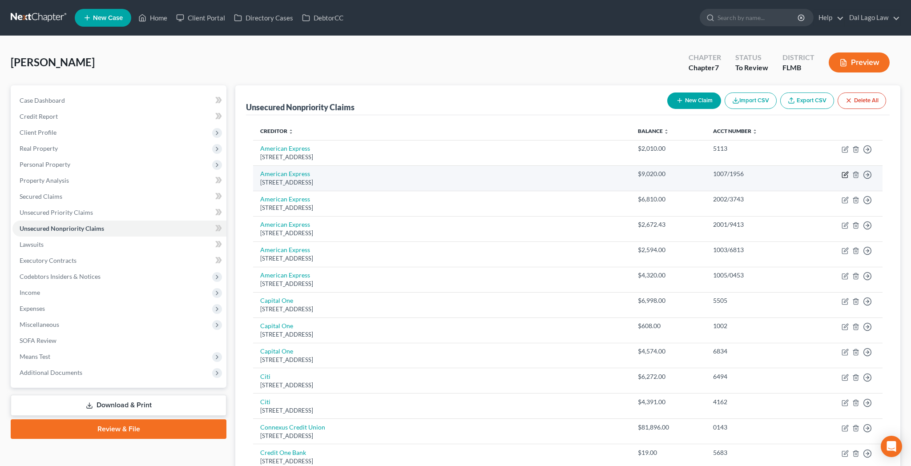
click at [849, 171] on icon "button" at bounding box center [844, 174] width 7 height 7
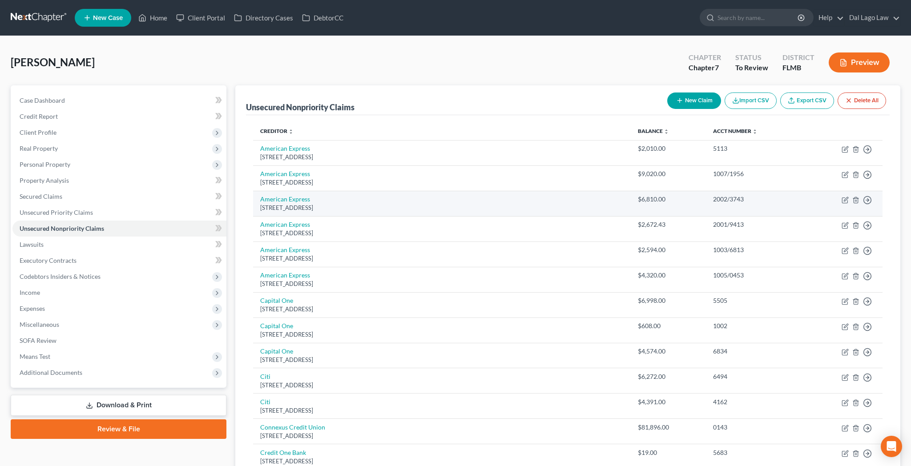
select select "45"
select select "2"
select select "0"
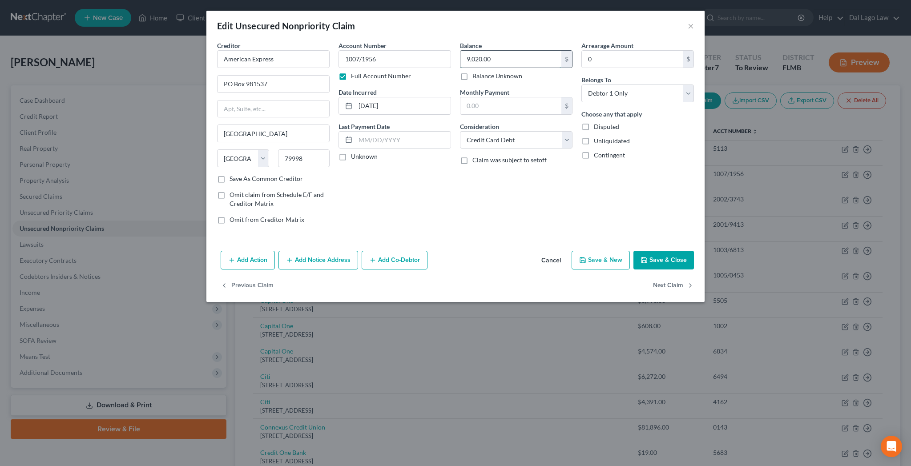
click at [496, 51] on input "9,020.00" at bounding box center [510, 59] width 101 height 17
type input "9,816.44"
click at [633, 251] on button "Save & Close" at bounding box center [663, 260] width 60 height 19
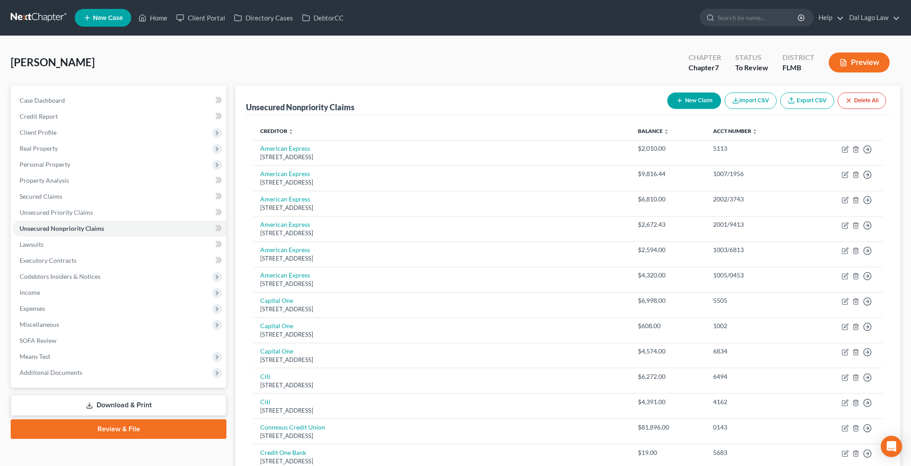
click at [721, 93] on button "New Claim" at bounding box center [694, 101] width 54 height 16
select select "0"
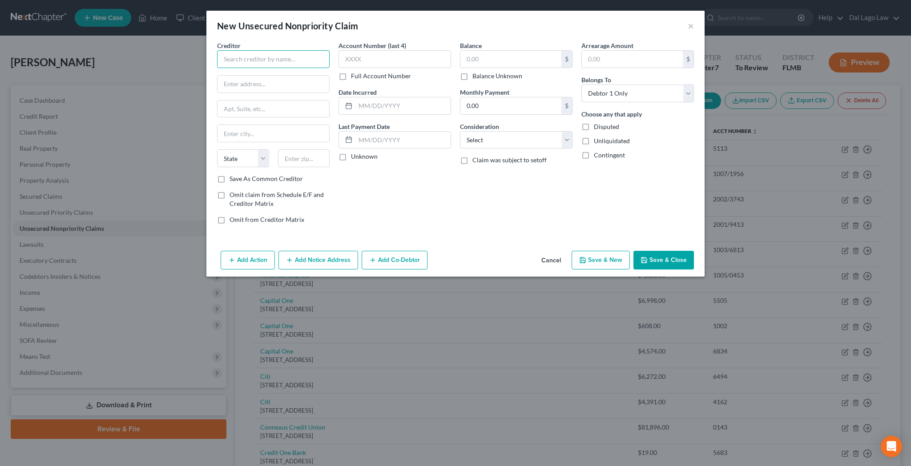
click at [324, 50] on input "text" at bounding box center [273, 59] width 113 height 18
drag, startPoint x: 413, startPoint y: 17, endPoint x: 513, endPoint y: 25, distance: 100.8
click at [513, 25] on div "New Unsecured Nonpriority Claim ×" at bounding box center [455, 26] width 498 height 30
click at [326, 50] on input "american express" at bounding box center [273, 59] width 113 height 18
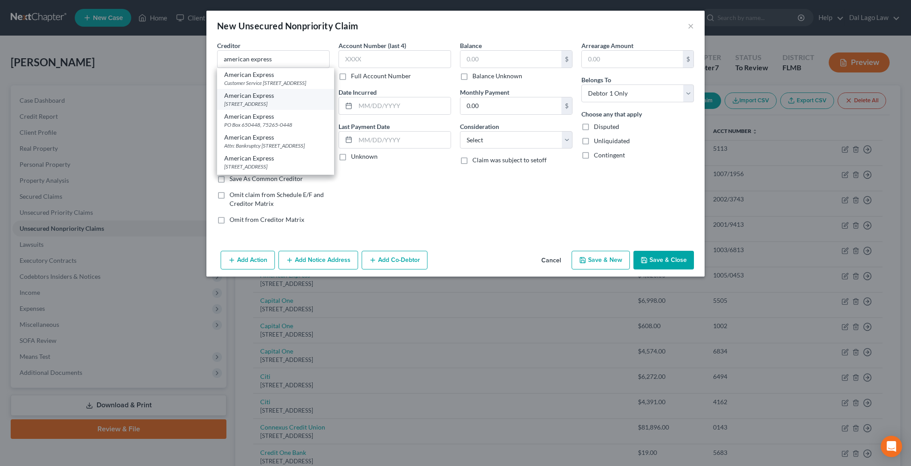
click at [319, 100] on div "[STREET_ADDRESS]" at bounding box center [275, 104] width 103 height 8
type input "American Express"
type input "PO Box 981537"
type input "[GEOGRAPHIC_DATA]"
select select "45"
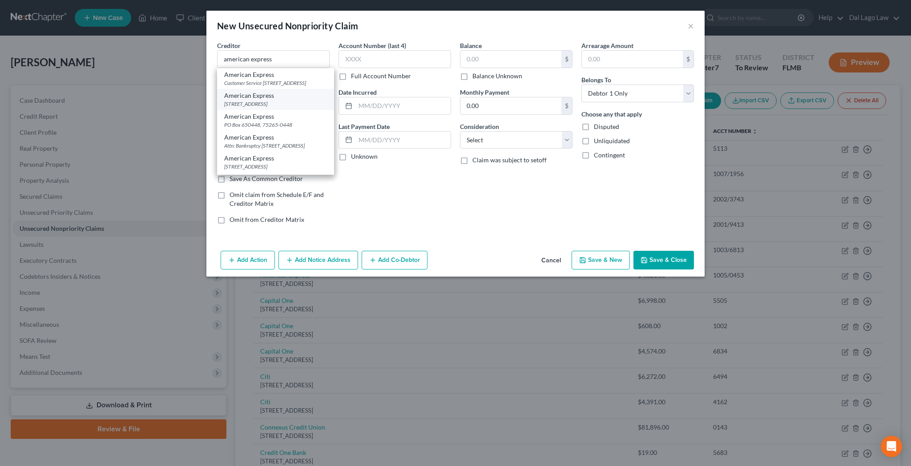
type input "79998"
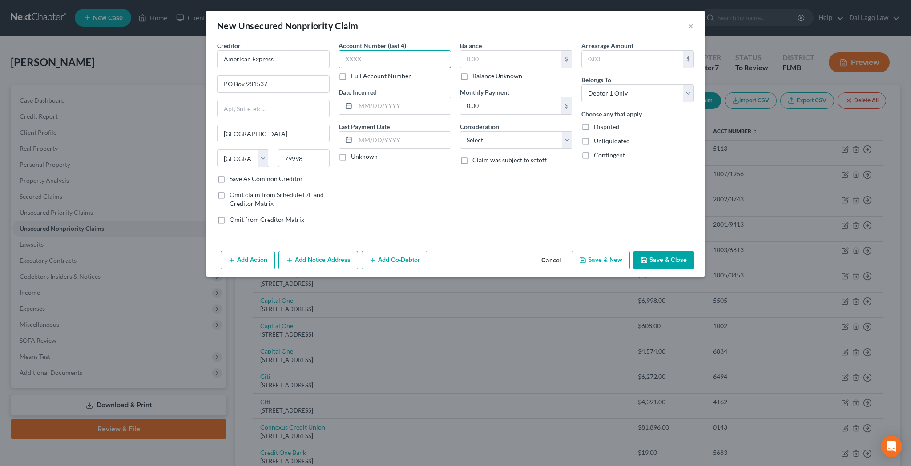
click at [397, 50] on input "text" at bounding box center [394, 59] width 113 height 18
type input "1006"
click at [487, 51] on input "text" at bounding box center [510, 59] width 101 height 17
type input "5,455.59"
select select "14"
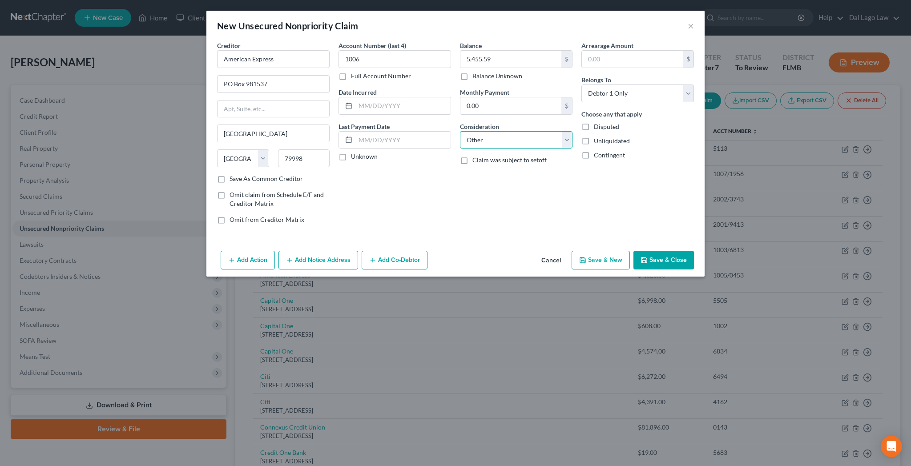
click option "Other" at bounding box center [0, 0] width 0 height 0
click at [489, 165] on input "text" at bounding box center [516, 173] width 112 height 17
type input "Business debt"
select select "3"
click option "At Least One Of The Debtors And Another" at bounding box center [0, 0] width 0 height 0
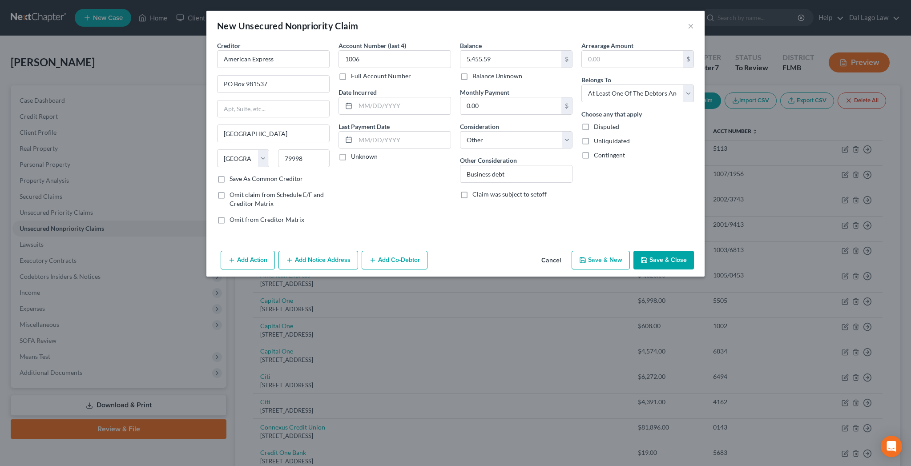
click at [419, 251] on button "Add Co-Debtor" at bounding box center [395, 260] width 66 height 19
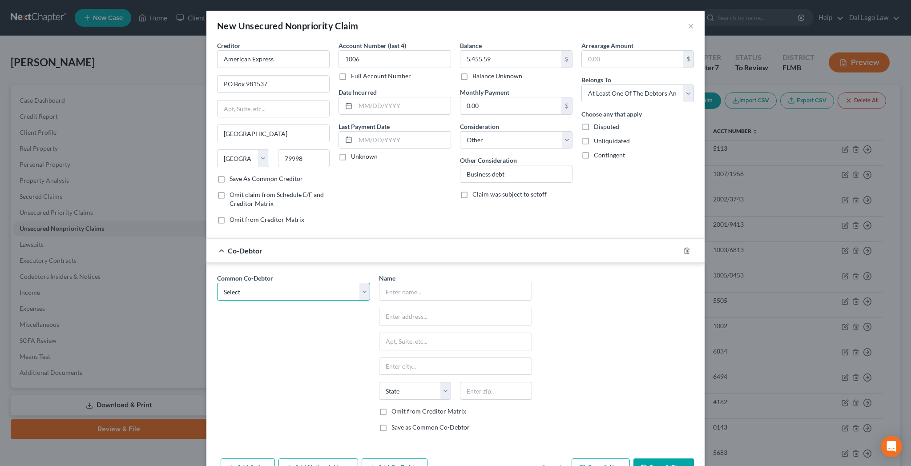
select select "0"
click option "Pinnacle Cabinets By Design, Inc." at bounding box center [0, 0] width 0 height 0
type input "Pinnacle Cabinets By Design, Inc."
type input "[STREET_ADDRESS]"
type input "[GEOGRAPHIC_DATA][PERSON_NAME]"
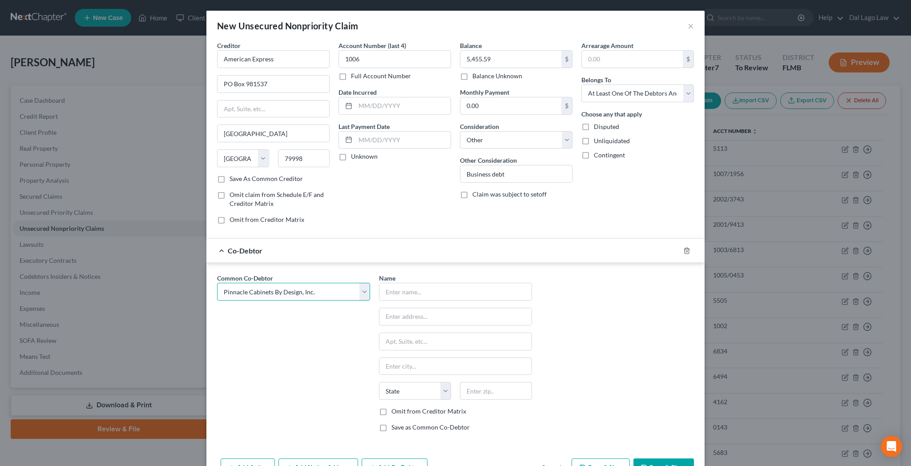
select select "9"
type input "33901"
click at [401, 407] on label "Omit from Creditor Matrix" at bounding box center [428, 411] width 75 height 9
click at [401, 407] on input "Omit from Creditor Matrix" at bounding box center [398, 410] width 6 height 6
checkbox input "true"
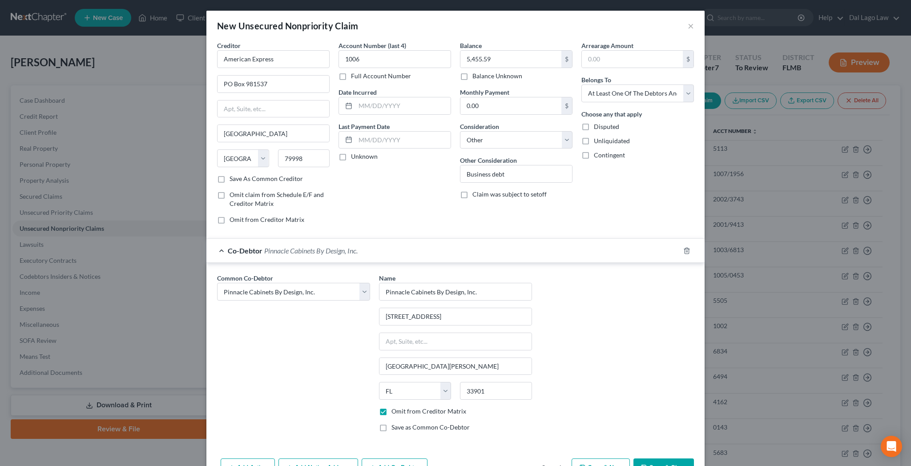
click at [633, 459] on button "Save & Close" at bounding box center [663, 468] width 60 height 19
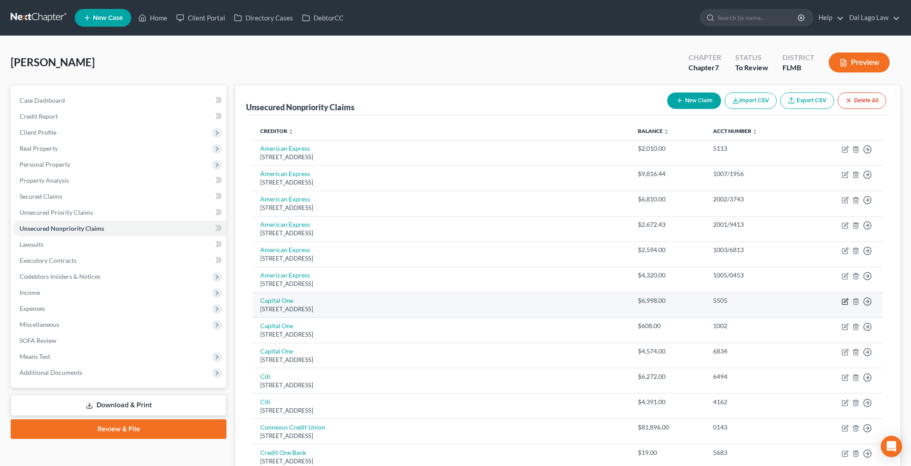
click at [847, 299] on icon "button" at bounding box center [844, 301] width 5 height 5
select select "46"
select select "2"
select select "0"
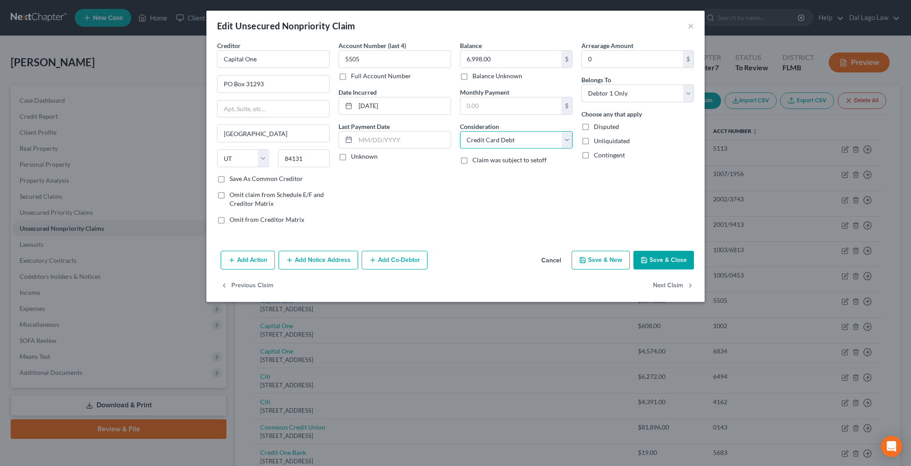
select select "14"
click option "Other" at bounding box center [0, 0] width 0 height 0
click at [486, 165] on input "text" at bounding box center [516, 173] width 112 height 17
type input "Business debt"
click at [633, 251] on button "Save & Close" at bounding box center [663, 260] width 60 height 19
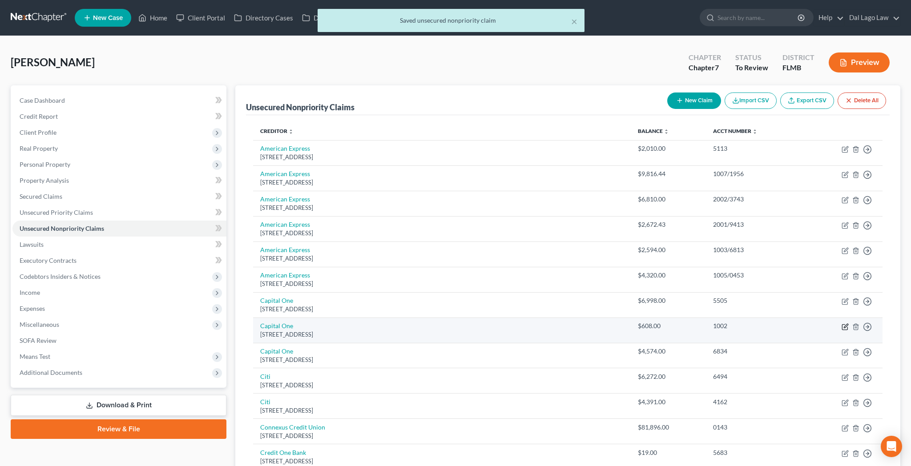
click at [849, 323] on icon "button" at bounding box center [844, 326] width 7 height 7
select select "46"
select select "2"
select select "0"
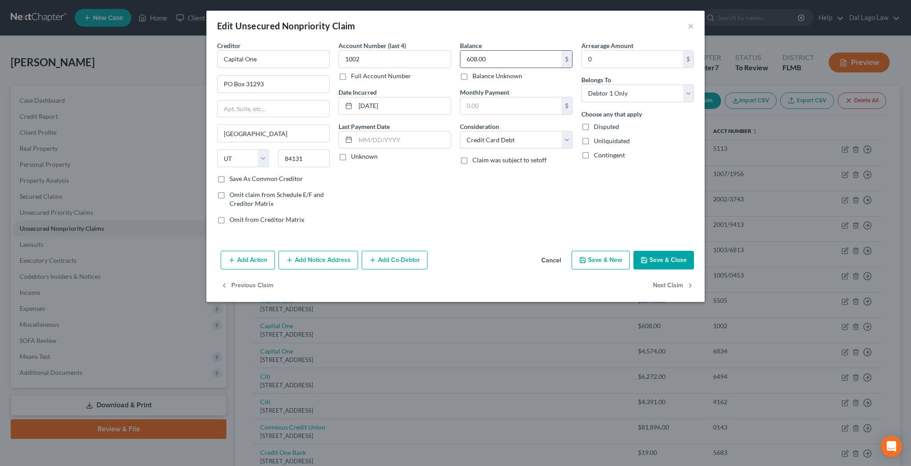
click at [494, 51] on input "608.00" at bounding box center [510, 59] width 101 height 17
type input "665.47"
click at [633, 251] on button "Save & Close" at bounding box center [663, 260] width 60 height 19
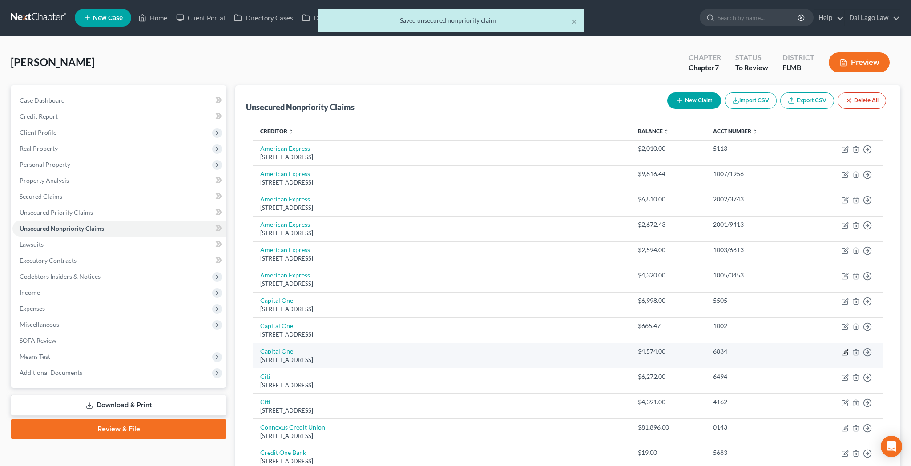
click at [848, 349] on icon "button" at bounding box center [846, 351] width 4 height 4
select select "46"
select select "2"
select select "0"
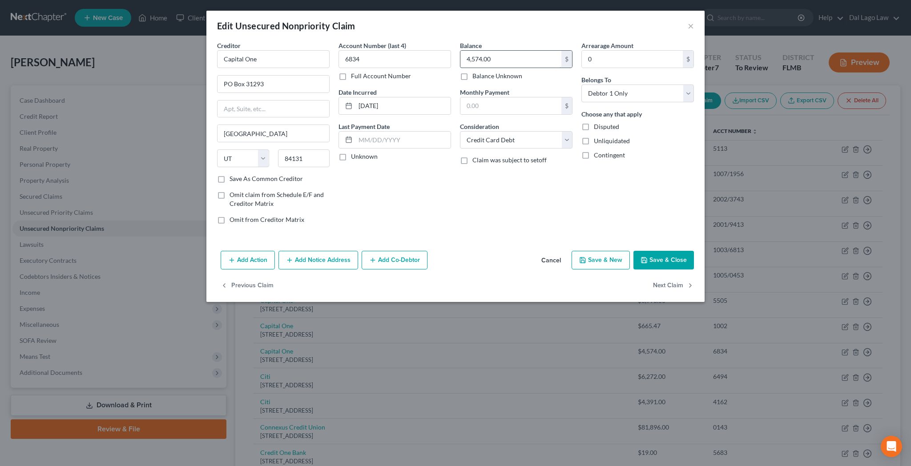
click at [519, 51] on input "4,574.00" at bounding box center [510, 59] width 101 height 17
type input "4,644.76"
click at [633, 251] on button "Save & Close" at bounding box center [663, 260] width 60 height 19
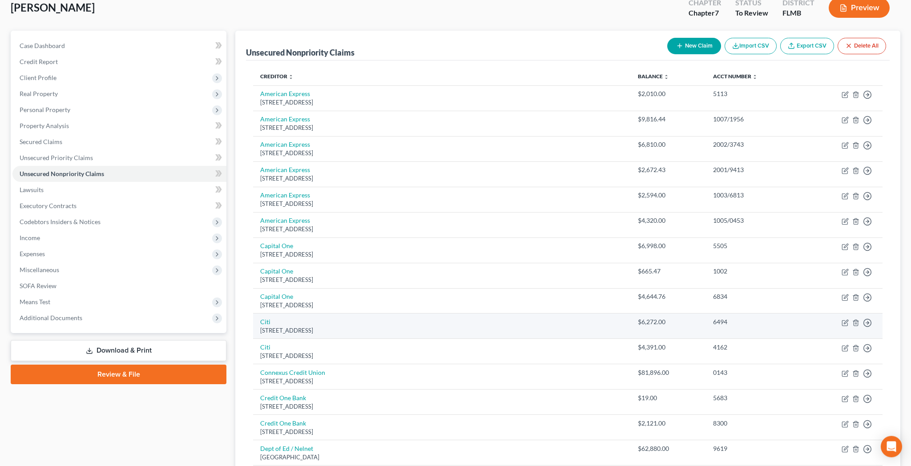
scroll to position [68, 0]
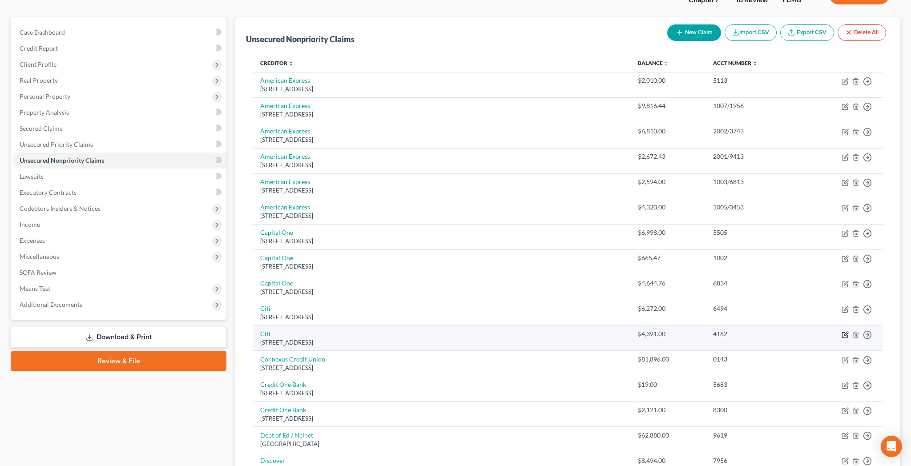
click at [849, 331] on icon "button" at bounding box center [844, 334] width 7 height 7
select select "43"
select select "2"
select select "0"
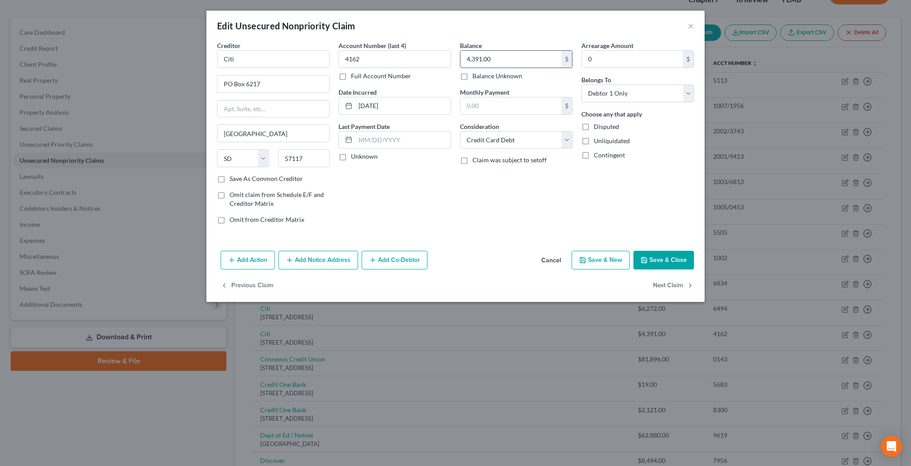
click at [495, 51] on input "4,391.00" at bounding box center [510, 59] width 101 height 17
type input "4,370.30"
click at [633, 251] on button "Save & Close" at bounding box center [663, 260] width 60 height 19
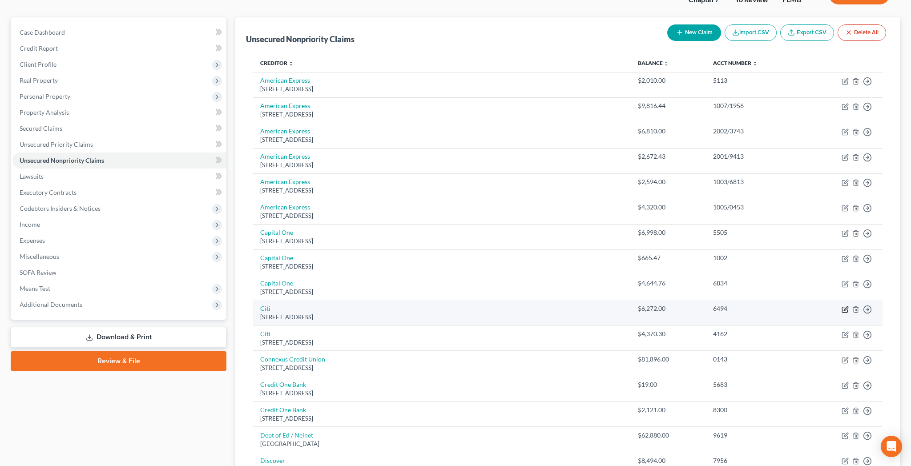
click at [847, 307] on icon "button" at bounding box center [844, 309] width 5 height 5
select select "43"
select select "2"
select select "0"
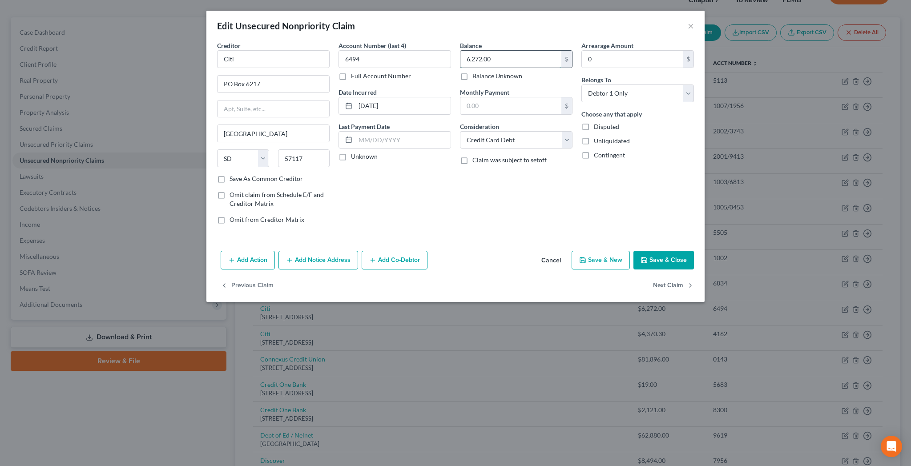
click at [502, 51] on input "6,272.00" at bounding box center [510, 59] width 101 height 17
type input "6,508.92"
click at [633, 251] on button "Save & Close" at bounding box center [663, 260] width 60 height 19
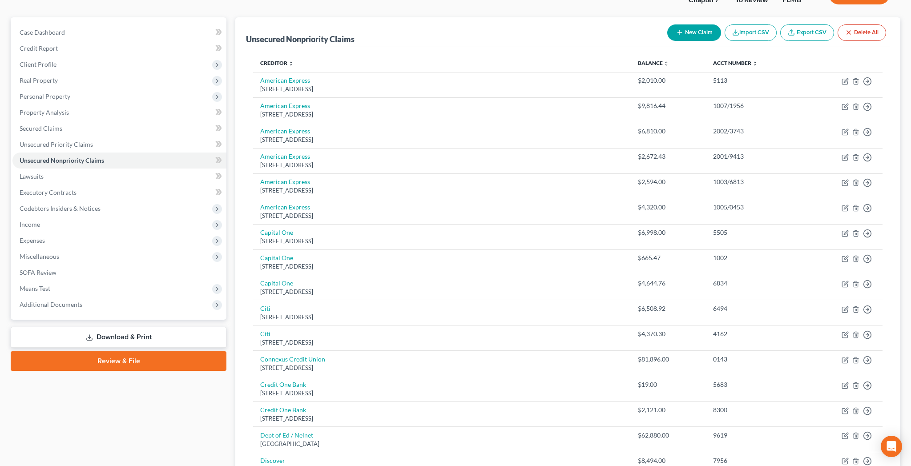
click at [721, 24] on button "New Claim" at bounding box center [694, 32] width 54 height 16
select select "0"
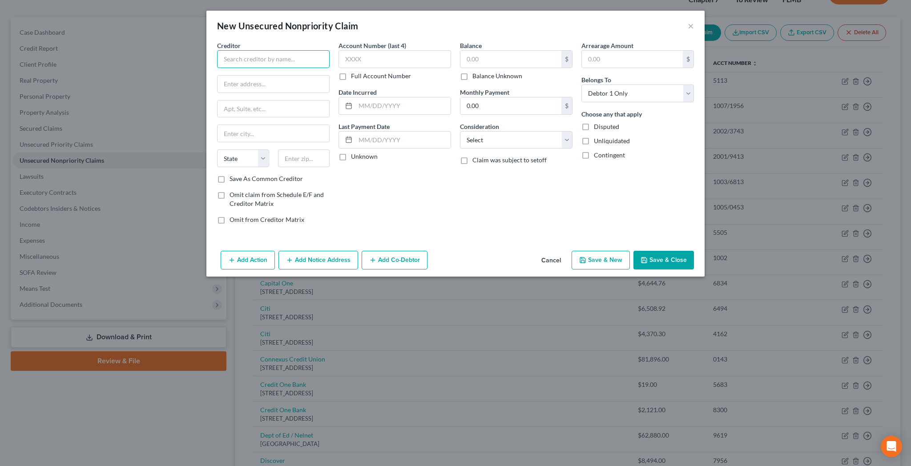
click at [323, 50] on input "text" at bounding box center [273, 59] width 113 height 18
click at [314, 79] on div "[STREET_ADDRESS]" at bounding box center [270, 83] width 93 height 8
type input "Birchwood Funding"
type input "[STREET_ADDRESS]"
type input "[GEOGRAPHIC_DATA]"
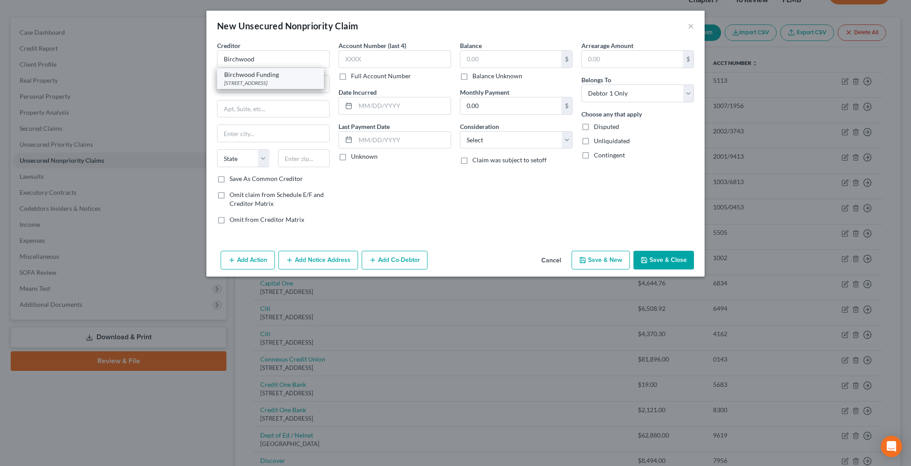
type input "[GEOGRAPHIC_DATA]"
select select "35"
type input "14445"
click at [499, 51] on input "text" at bounding box center [510, 59] width 101 height 17
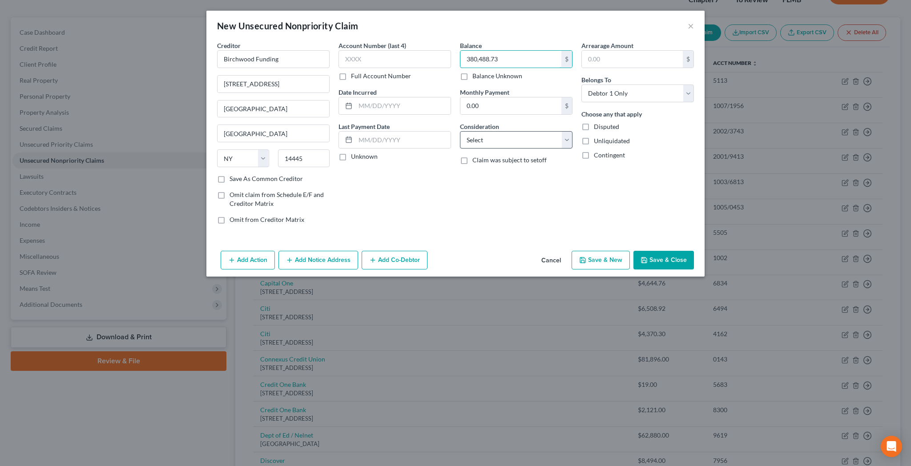
type input "380,488.73"
select select "14"
click option "Other" at bounding box center [0, 0] width 0 height 0
click at [484, 165] on input "text" at bounding box center [516, 173] width 112 height 17
type input "Business debt"
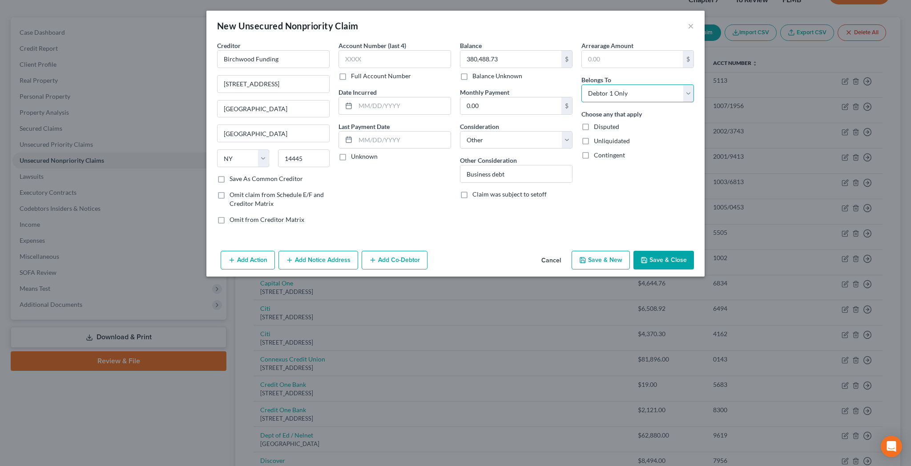
select select "3"
click option "At Least One Of The Debtors And Another" at bounding box center [0, 0] width 0 height 0
click at [417, 251] on button "Add Co-Debtor" at bounding box center [395, 260] width 66 height 19
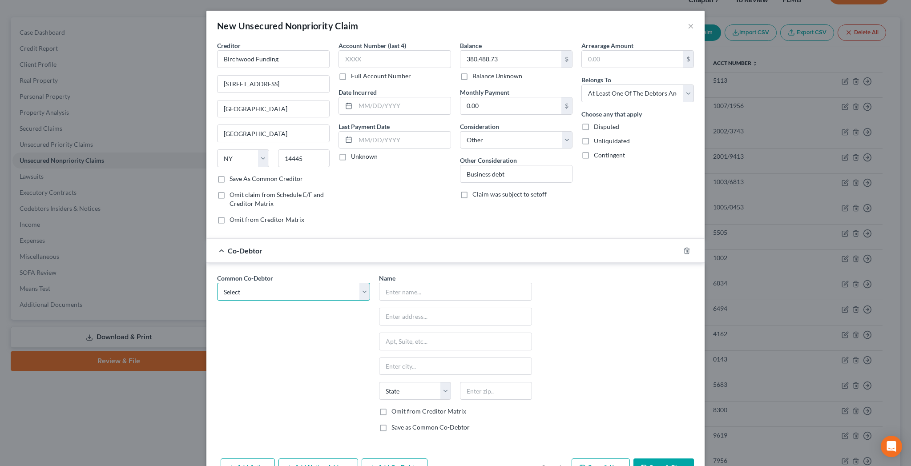
select select "0"
click option "Pinnacle Cabinets By Design, Inc." at bounding box center [0, 0] width 0 height 0
type input "Pinnacle Cabinets By Design, Inc."
type input "[STREET_ADDRESS]"
type input "[GEOGRAPHIC_DATA][PERSON_NAME]"
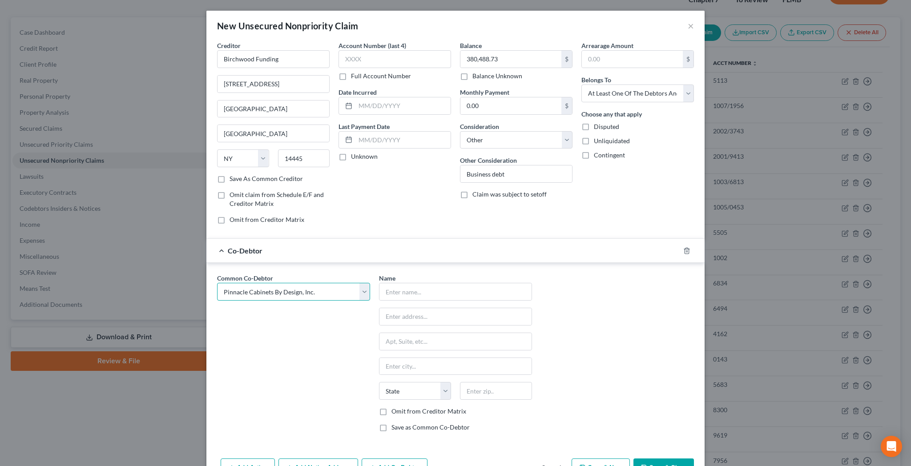
select select "9"
type input "33901"
click at [402, 407] on label "Omit from Creditor Matrix" at bounding box center [428, 411] width 75 height 9
click at [401, 407] on input "Omit from Creditor Matrix" at bounding box center [398, 410] width 6 height 6
checkbox input "true"
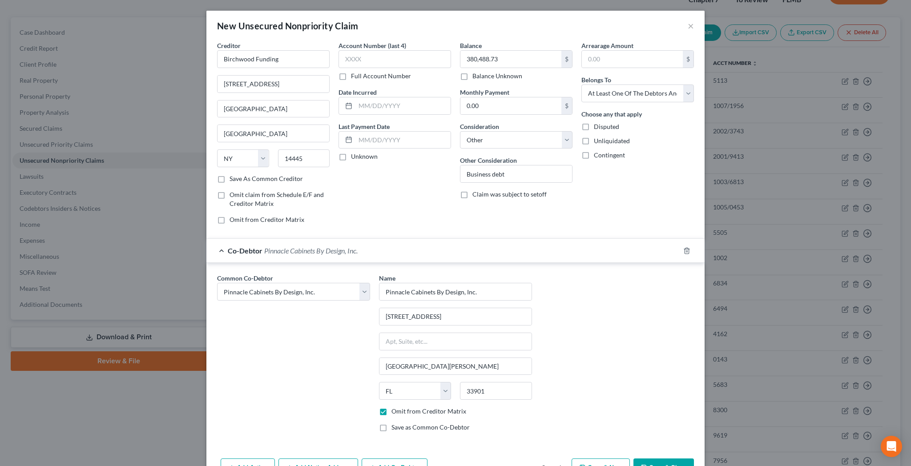
click at [633, 459] on button "Save & Close" at bounding box center [663, 468] width 60 height 19
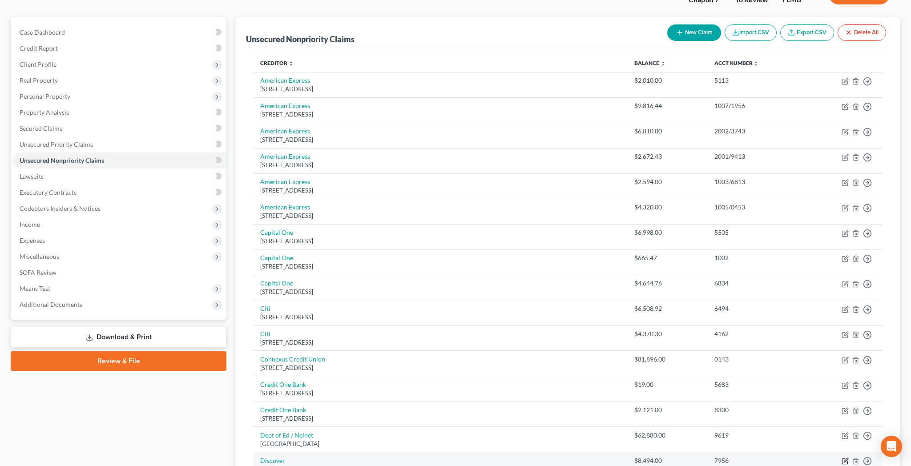
click at [849, 458] on icon "button" at bounding box center [844, 461] width 7 height 7
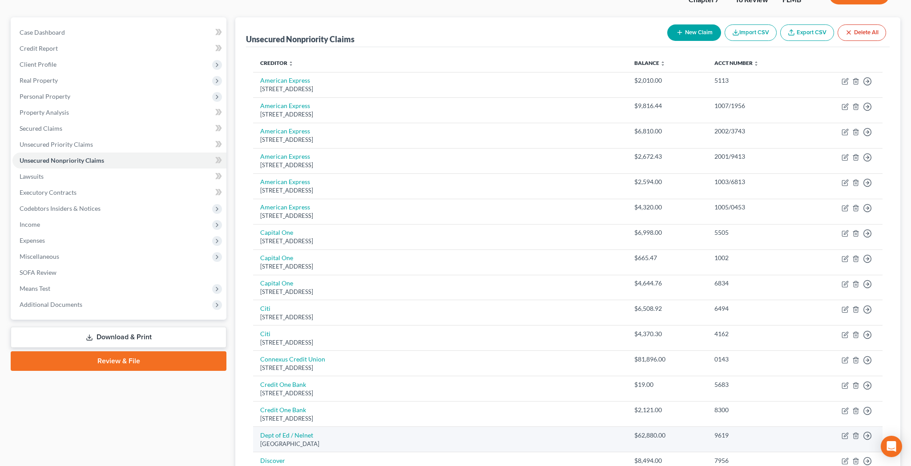
select select "46"
select select "2"
select select "0"
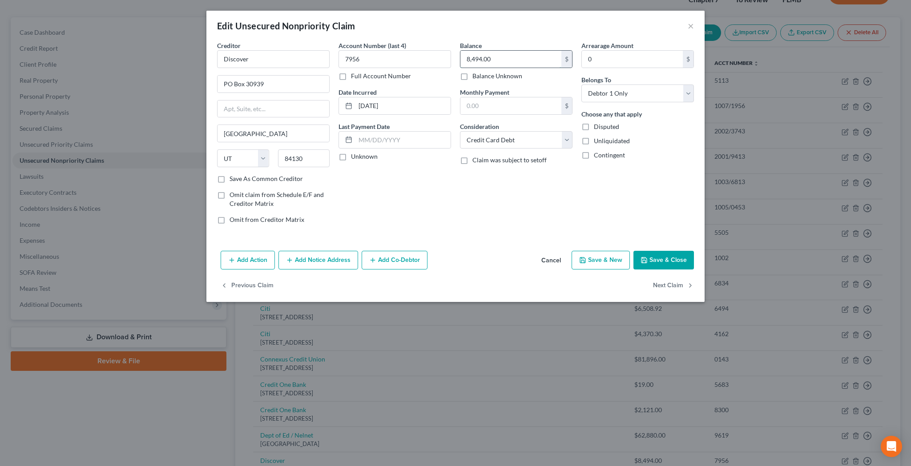
click at [505, 51] on input "8,494.00" at bounding box center [510, 59] width 101 height 17
type input "8,488.27"
click at [633, 251] on button "Save & Close" at bounding box center [663, 260] width 60 height 19
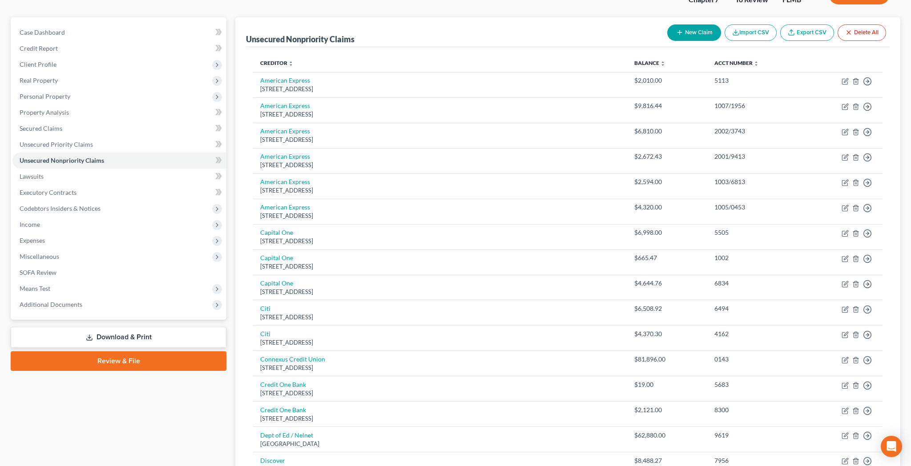
select select "9"
select select "11"
select select "3"
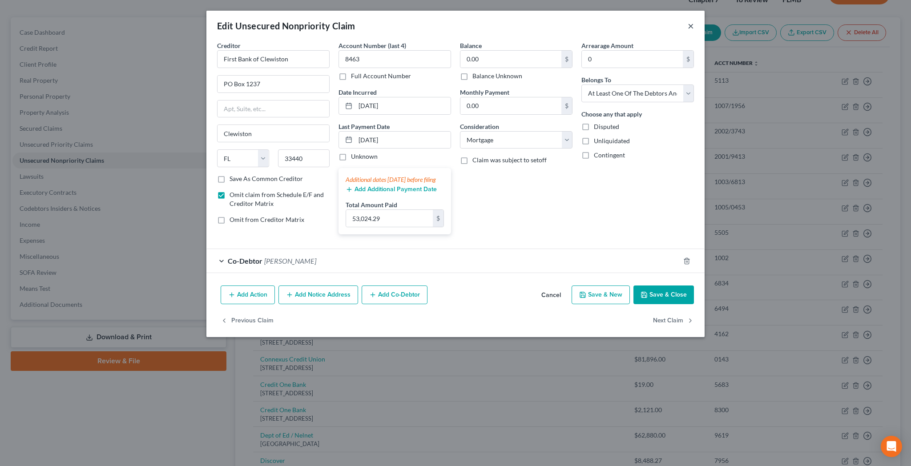
click at [688, 20] on button "×" at bounding box center [691, 25] width 6 height 11
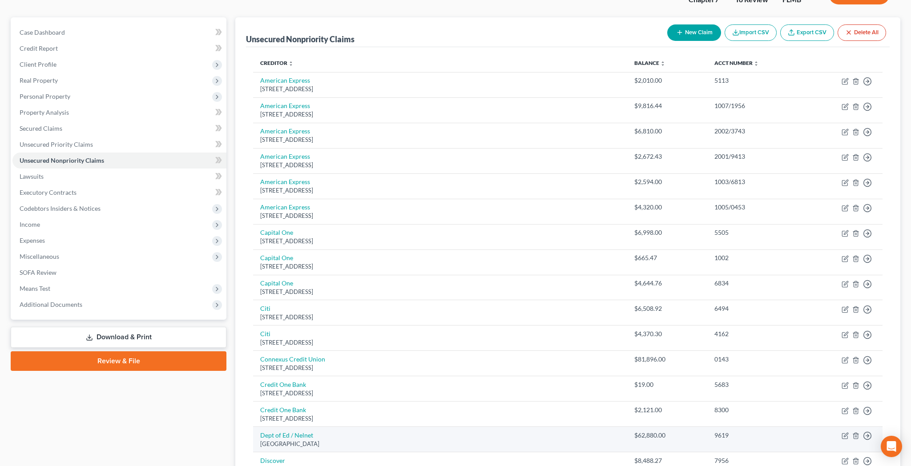
select select "9"
select select "11"
select select "3"
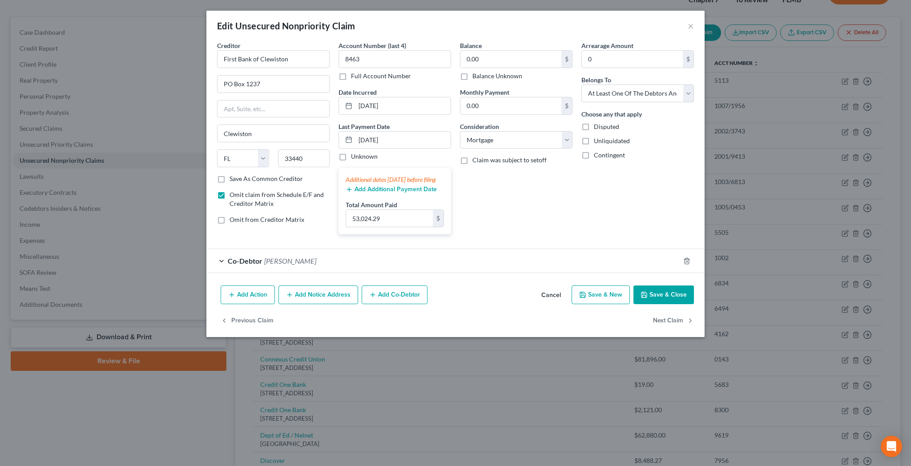
click at [277, 215] on label "Omit from Creditor Matrix" at bounding box center [266, 219] width 75 height 9
click at [239, 215] on input "Omit from Creditor Matrix" at bounding box center [236, 218] width 6 height 6
checkbox input "true"
click at [633, 286] on button "Save & Close" at bounding box center [663, 295] width 60 height 19
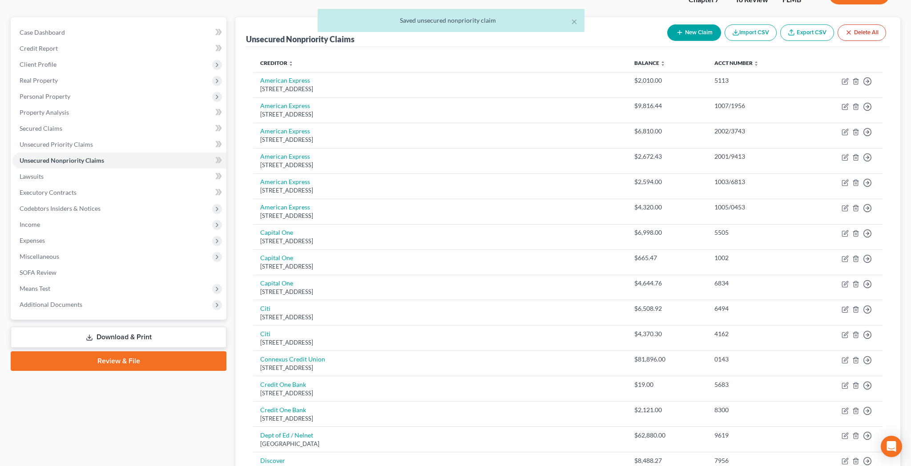
select select "9"
select select "14"
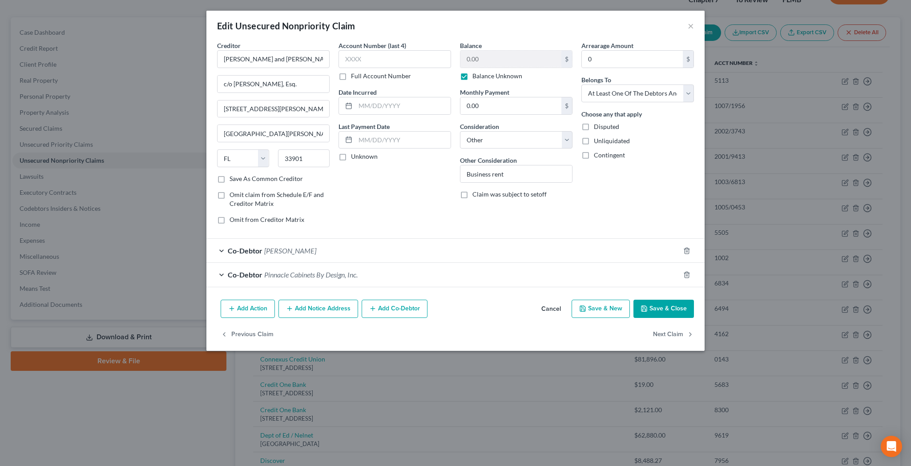
click at [472, 72] on label "Balance Unknown" at bounding box center [497, 76] width 50 height 9
click at [476, 72] on input "Balance Unknown" at bounding box center [479, 75] width 6 height 6
click at [482, 51] on input "0.00" at bounding box center [510, 59] width 101 height 17
click at [633, 300] on button "Save & Close" at bounding box center [663, 309] width 60 height 19
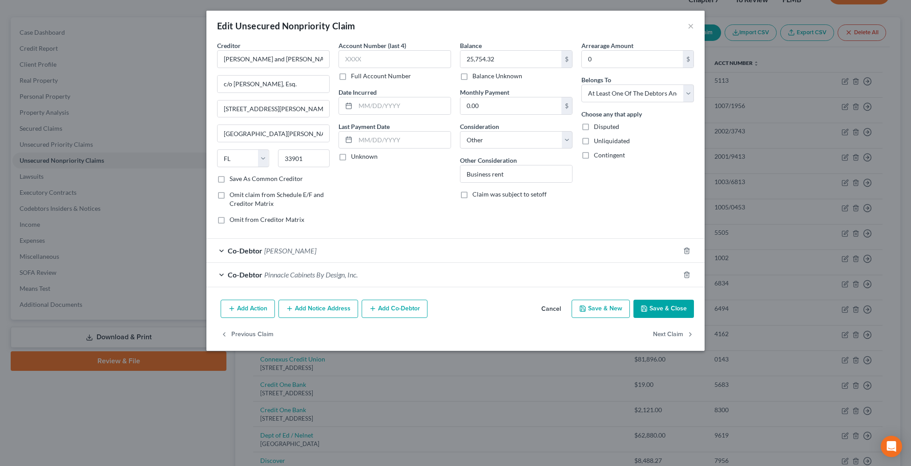
click at [594, 122] on label "Disputed" at bounding box center [606, 126] width 25 height 9
click at [597, 122] on input "Disputed" at bounding box center [600, 125] width 6 height 6
click at [633, 300] on button "Save & Close" at bounding box center [663, 309] width 60 height 19
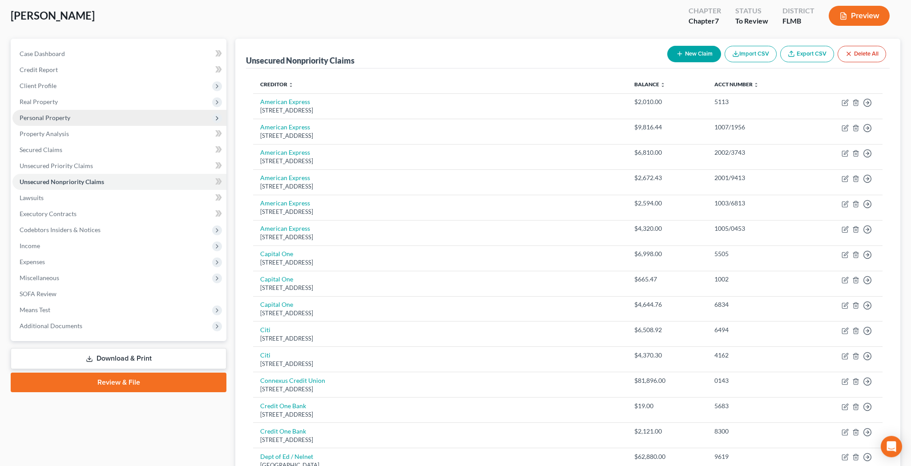
scroll to position [0, 0]
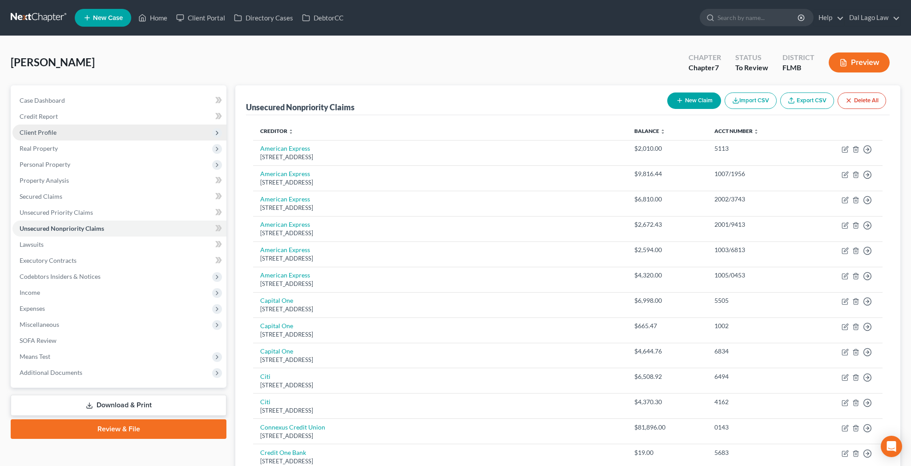
click at [24, 129] on span "Client Profile" at bounding box center [38, 133] width 37 height 8
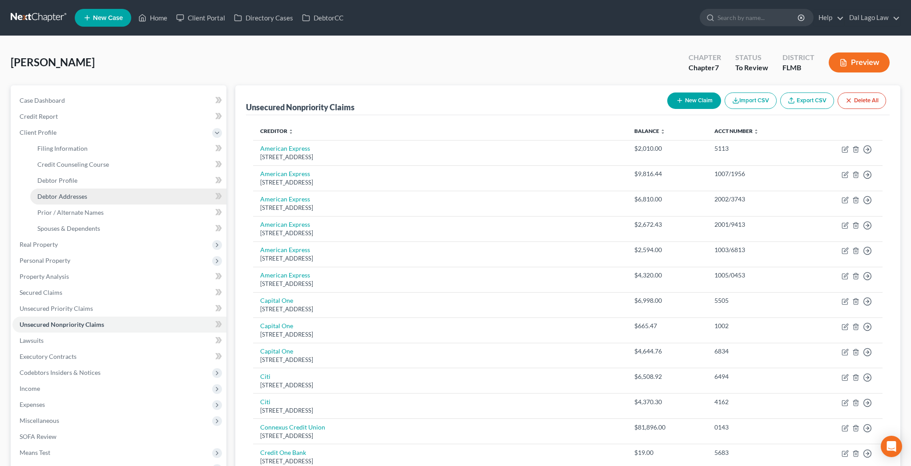
click at [50, 193] on span "Debtor Addresses" at bounding box center [62, 197] width 50 height 8
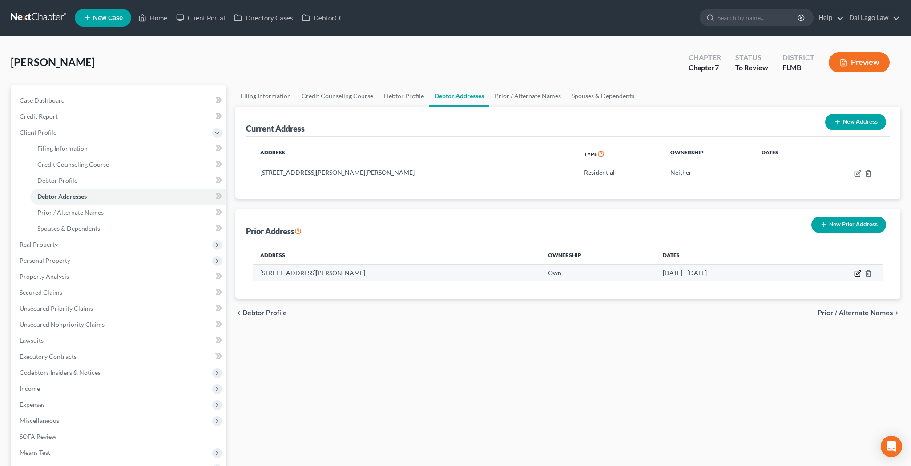
click at [861, 270] on icon "button" at bounding box center [857, 273] width 7 height 7
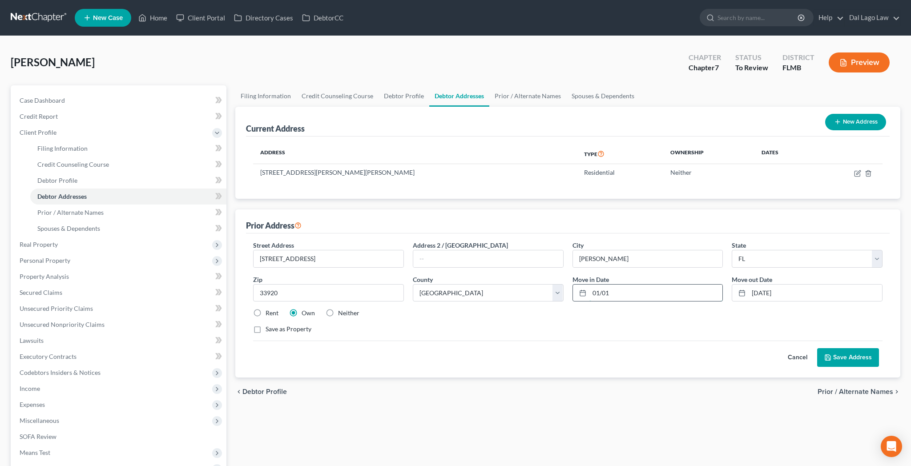
click at [624, 285] on input "01/01" at bounding box center [655, 293] width 133 height 17
click at [861, 348] on button "Save Address" at bounding box center [848, 357] width 62 height 19
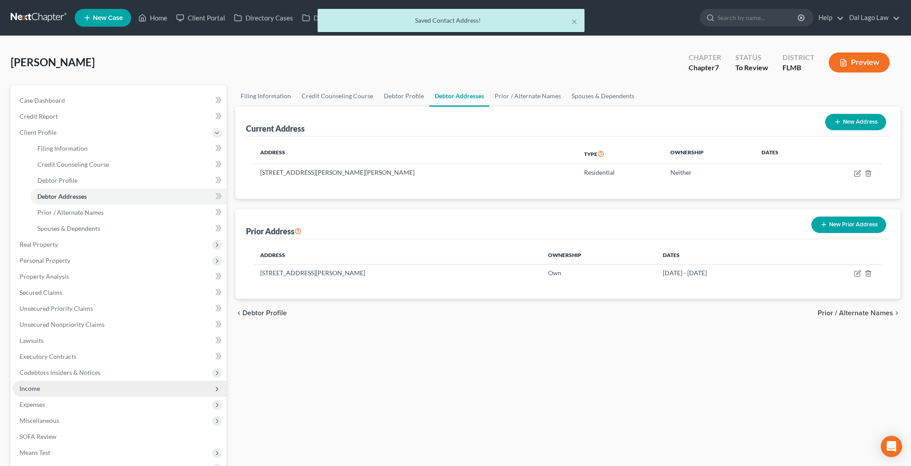
click at [24, 385] on span "Income" at bounding box center [30, 389] width 20 height 8
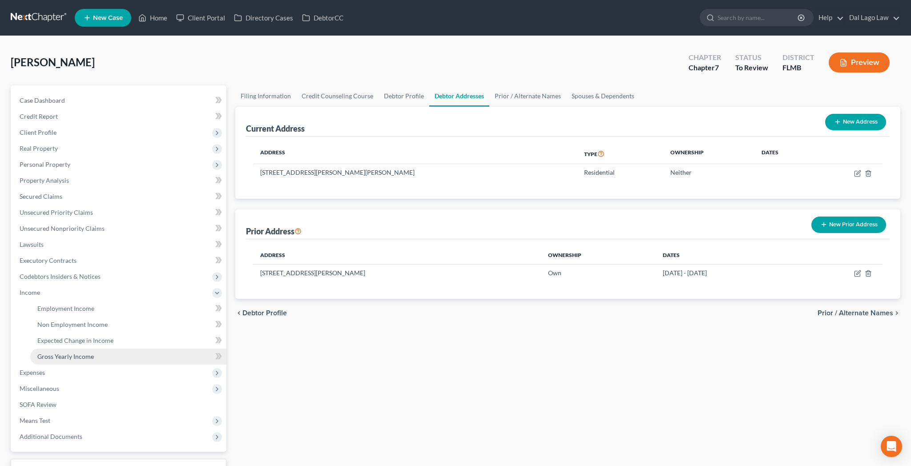
click at [51, 353] on span "Gross Yearly Income" at bounding box center [65, 357] width 56 height 8
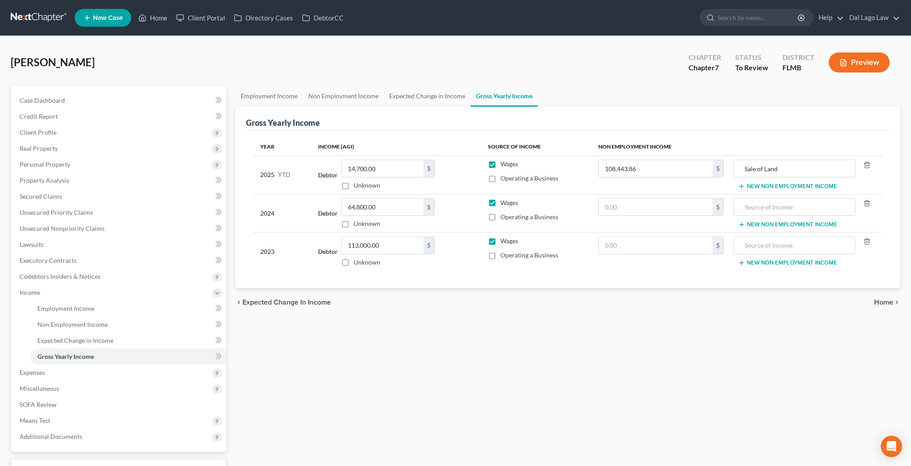
click at [500, 160] on label "Wages" at bounding box center [509, 164] width 18 height 9
click at [504, 160] on input "Wages" at bounding box center [507, 163] width 6 height 6
click at [500, 174] on label "Operating a Business" at bounding box center [529, 178] width 58 height 9
click at [504, 174] on input "Operating a Business" at bounding box center [507, 177] width 6 height 6
click at [500, 198] on label "Wages" at bounding box center [509, 202] width 18 height 9
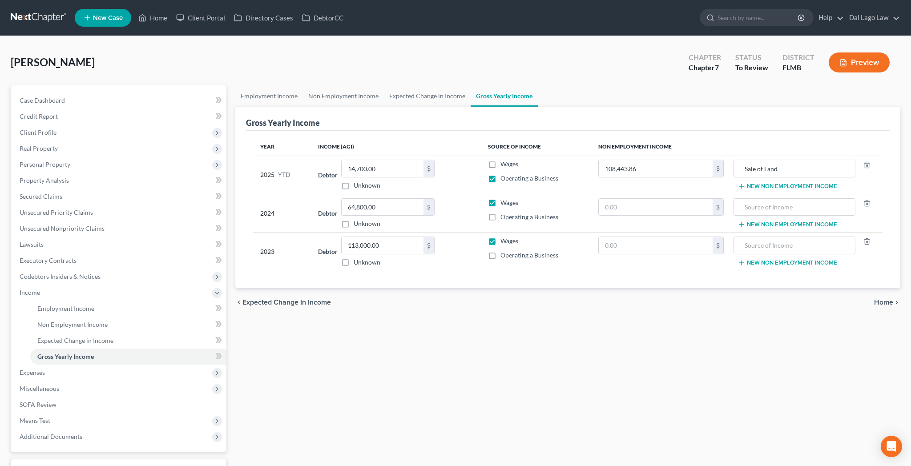
click at [504, 198] on input "Wages" at bounding box center [507, 201] width 6 height 6
click at [500, 213] on label "Operating a Business" at bounding box center [529, 217] width 58 height 9
click at [504, 213] on input "Operating a Business" at bounding box center [507, 216] width 6 height 6
click at [500, 237] on label "Wages" at bounding box center [509, 241] width 18 height 9
click at [504, 237] on input "Wages" at bounding box center [507, 240] width 6 height 6
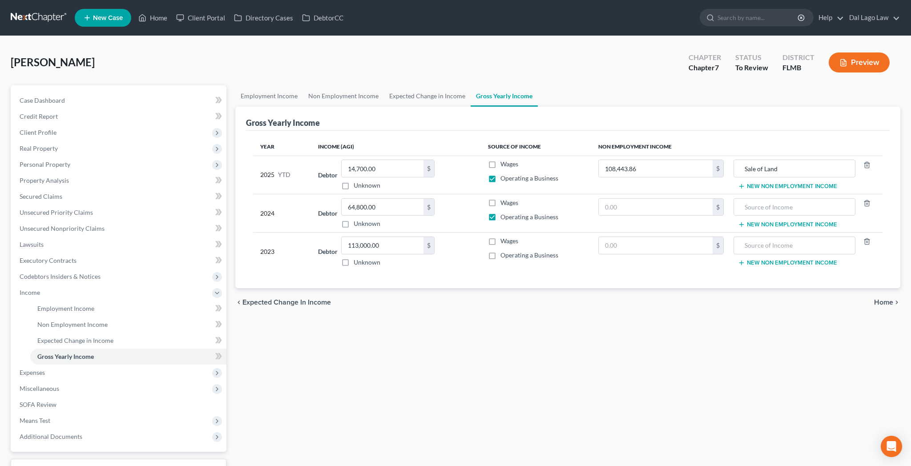
click at [500, 251] on label "Operating a Business" at bounding box center [529, 255] width 58 height 9
click at [504, 251] on input "Operating a Business" at bounding box center [507, 254] width 6 height 6
click at [38, 193] on span "Secured Claims" at bounding box center [41, 197] width 43 height 8
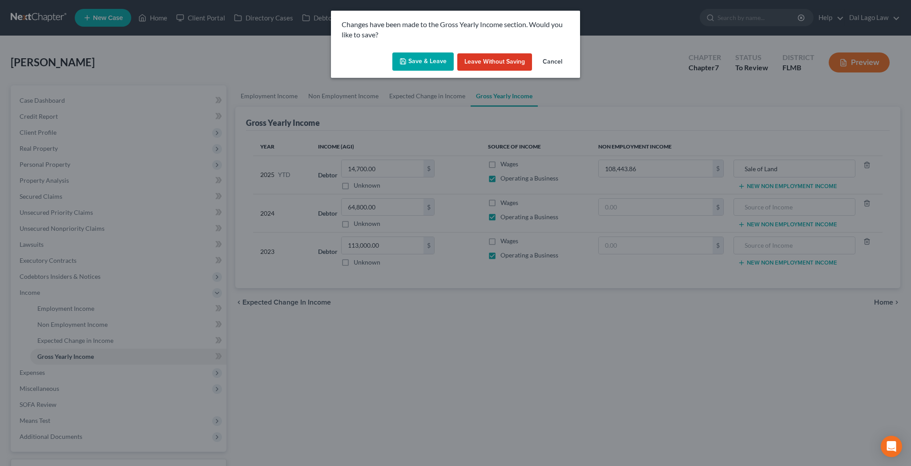
click at [434, 52] on button "Save & Leave" at bounding box center [422, 61] width 61 height 19
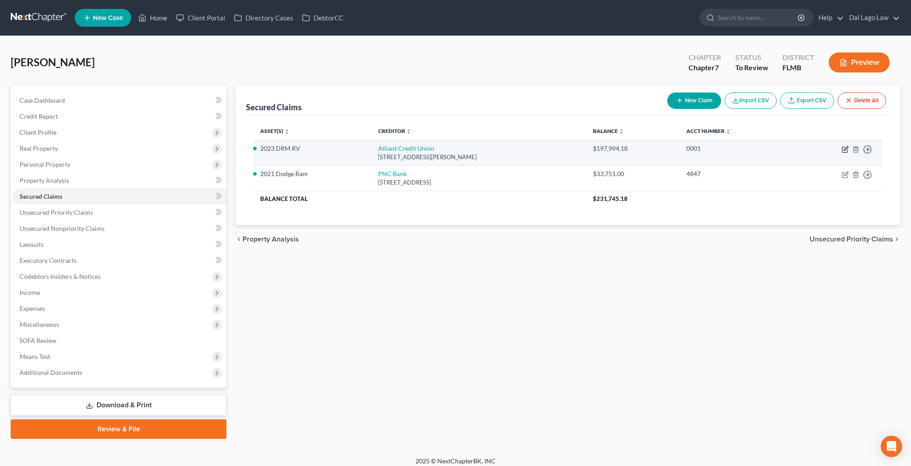
click at [849, 146] on icon "button" at bounding box center [844, 149] width 7 height 7
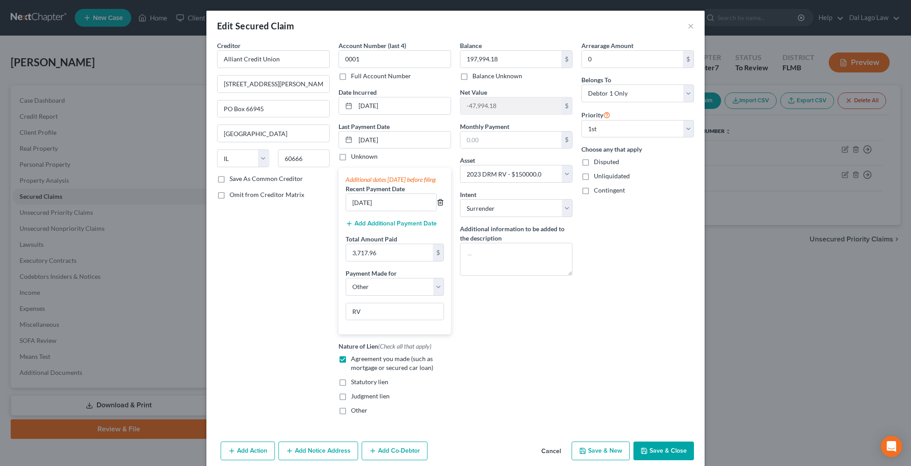
click at [441, 202] on line "button" at bounding box center [441, 203] width 0 height 2
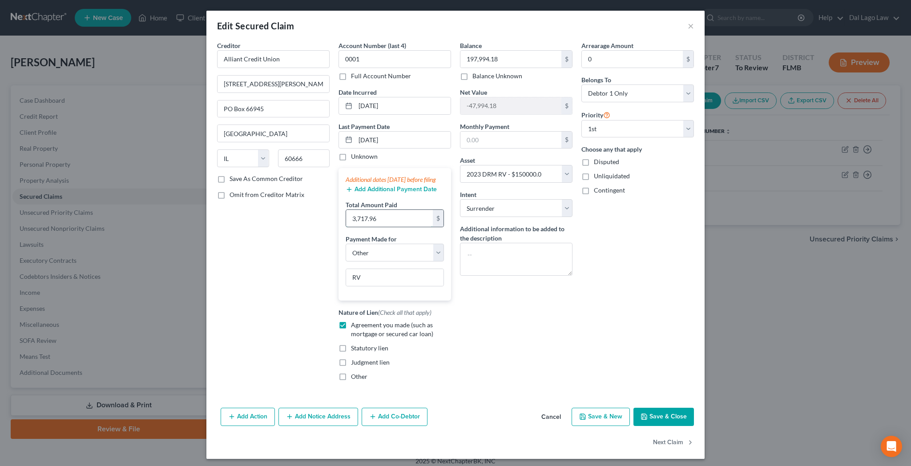
click at [426, 210] on input "3,717.96" at bounding box center [389, 218] width 87 height 17
click at [633, 408] on button "Save & Close" at bounding box center [663, 417] width 60 height 19
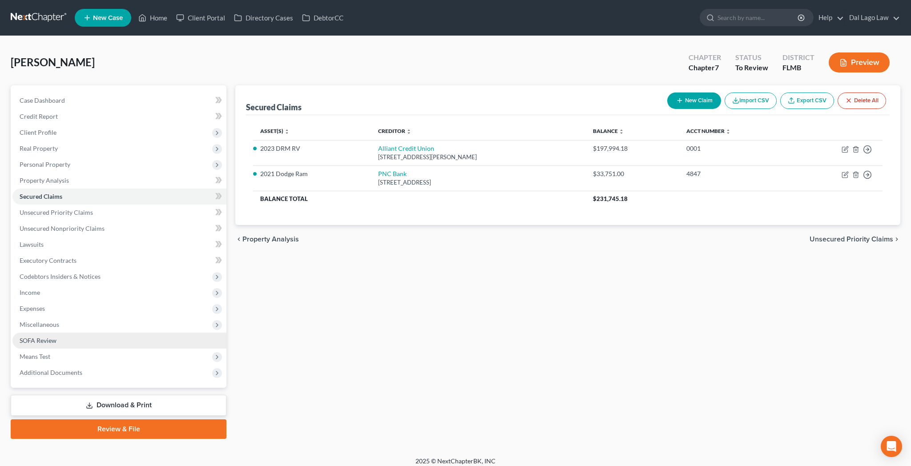
click at [30, 337] on span "SOFA Review" at bounding box center [38, 341] width 37 height 8
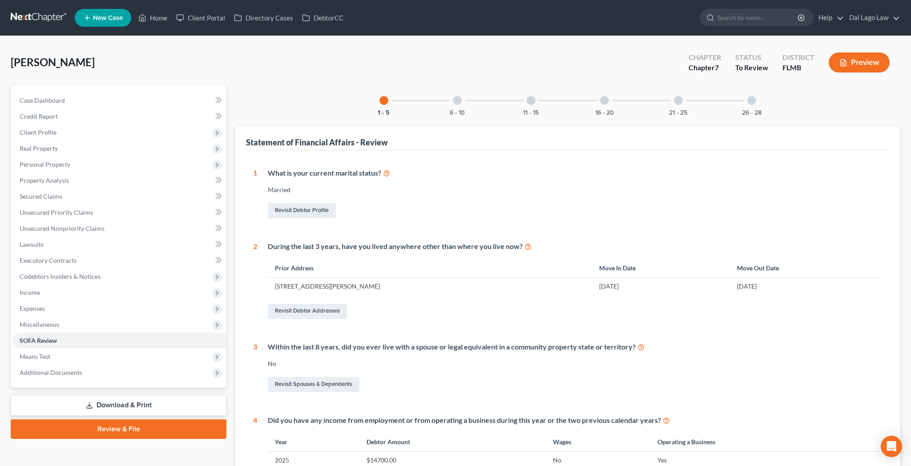
click at [535, 96] on div at bounding box center [531, 100] width 9 height 9
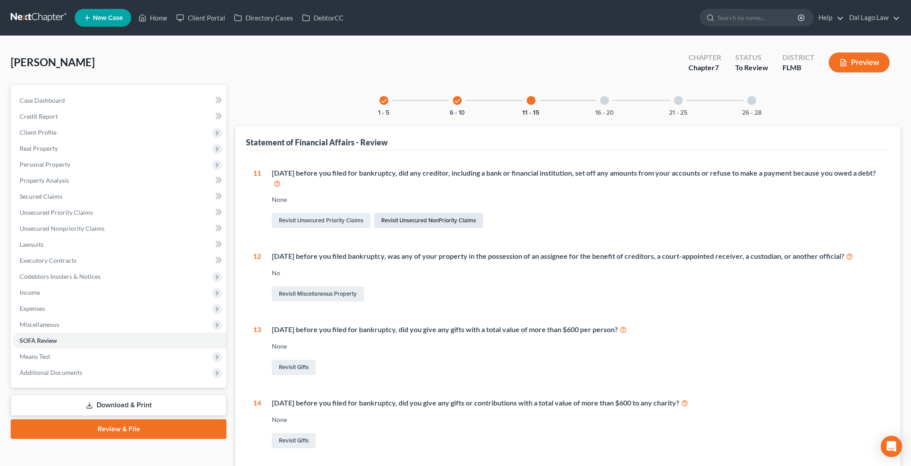
click at [391, 213] on link "Revisit Unsecured NonPriority Claims" at bounding box center [428, 220] width 109 height 15
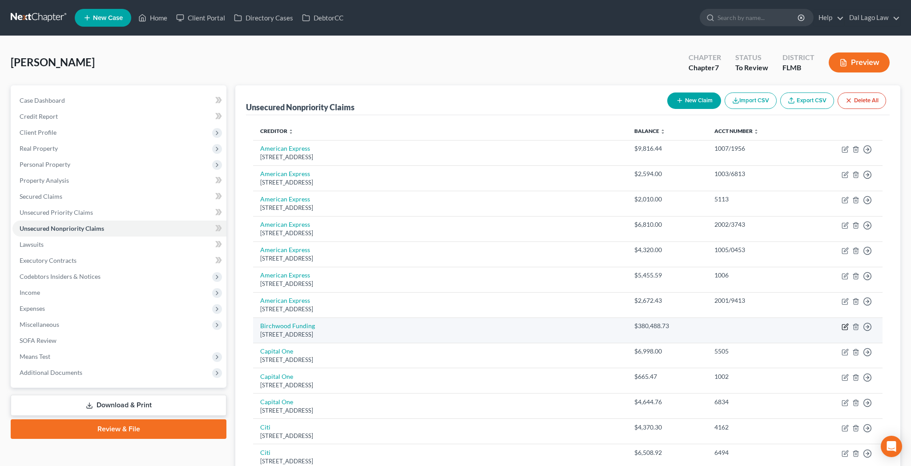
click at [849, 323] on icon "button" at bounding box center [844, 326] width 7 height 7
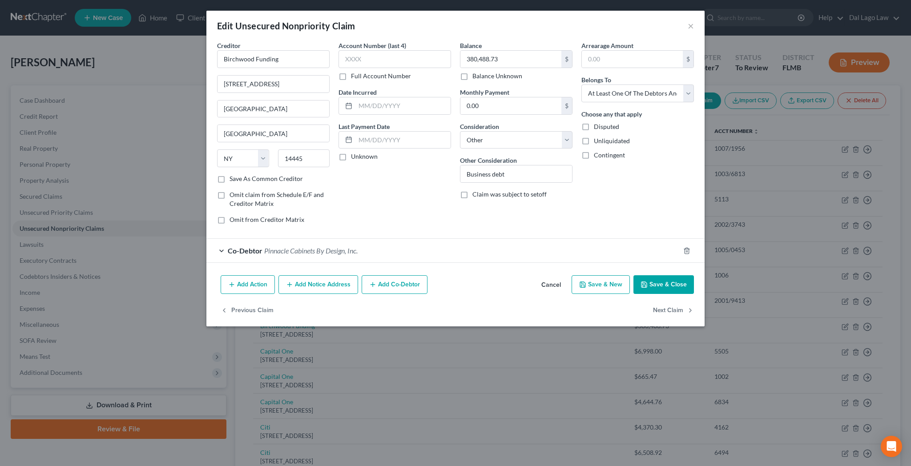
click at [275, 275] on button "Add Action" at bounding box center [248, 284] width 54 height 19
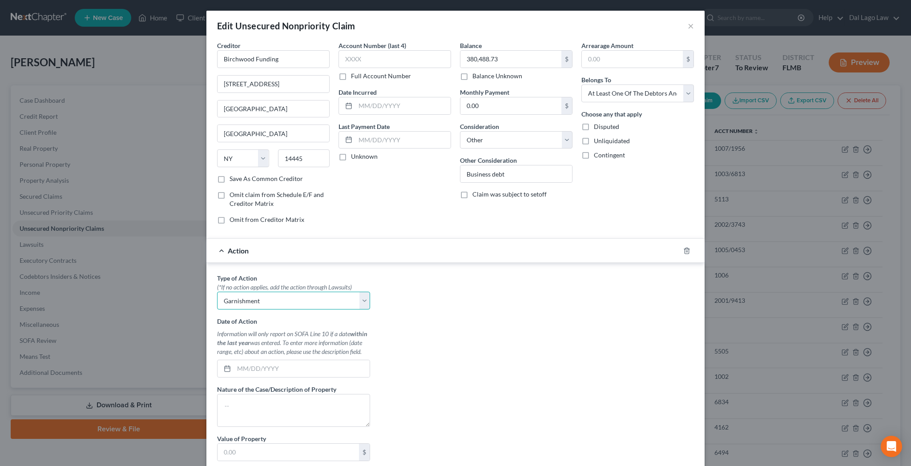
click option "Garnishment" at bounding box center [0, 0] width 0 height 0
click at [338, 360] on input "text" at bounding box center [302, 368] width 136 height 17
click at [339, 394] on textarea at bounding box center [293, 410] width 153 height 33
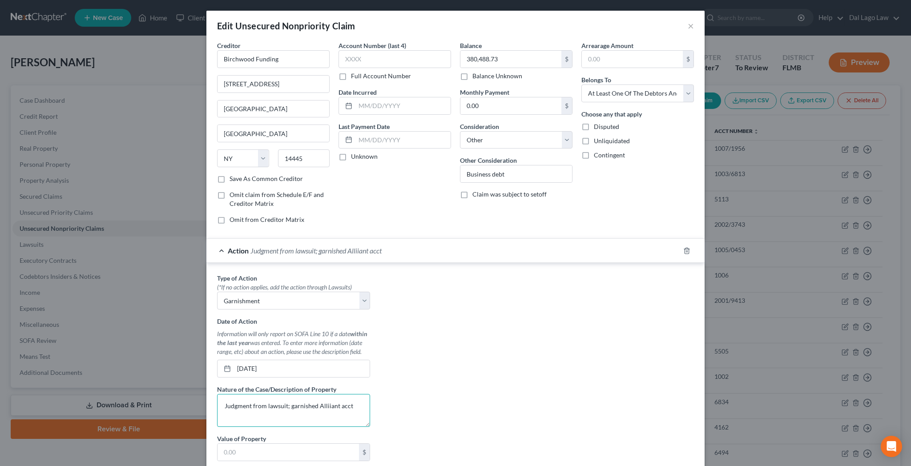
click at [359, 394] on textarea "Judgment from lawsuit; garnished Alliiant acct" at bounding box center [293, 410] width 153 height 33
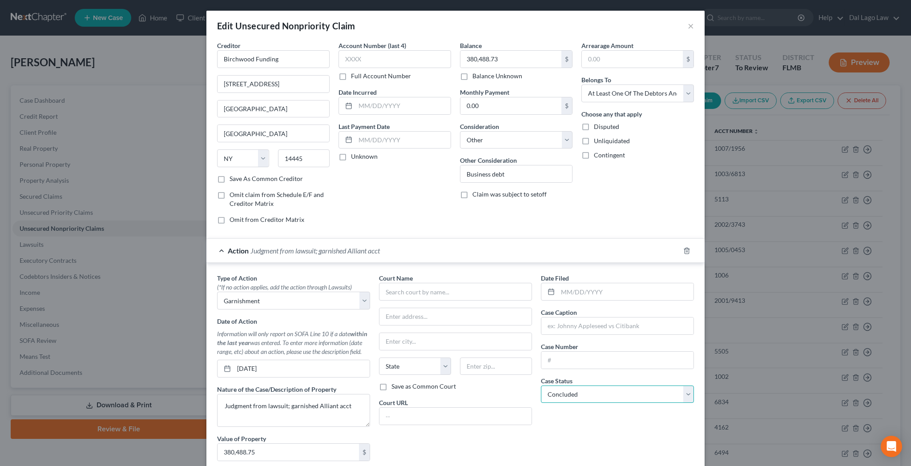
click option "Concluded" at bounding box center [0, 0] width 0 height 0
click at [449, 283] on input "text" at bounding box center [455, 292] width 153 height 18
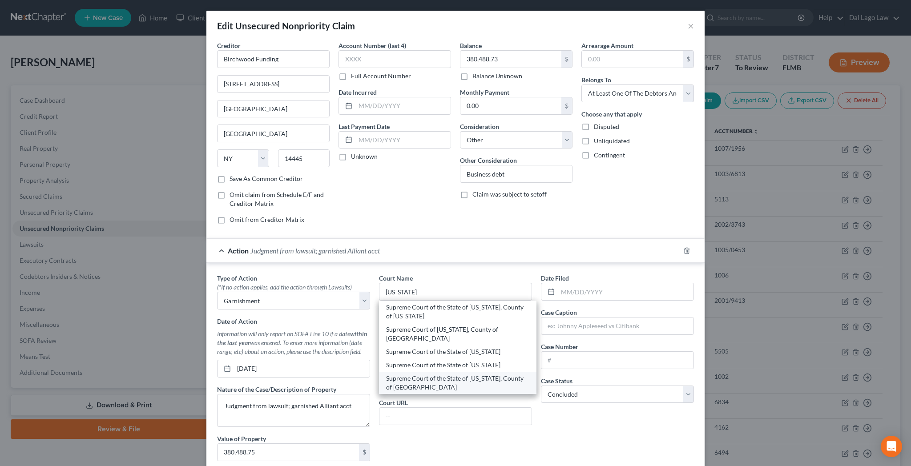
click at [433, 374] on div "Supreme Court of the State of [US_STATE], County of [GEOGRAPHIC_DATA]" at bounding box center [457, 383] width 143 height 18
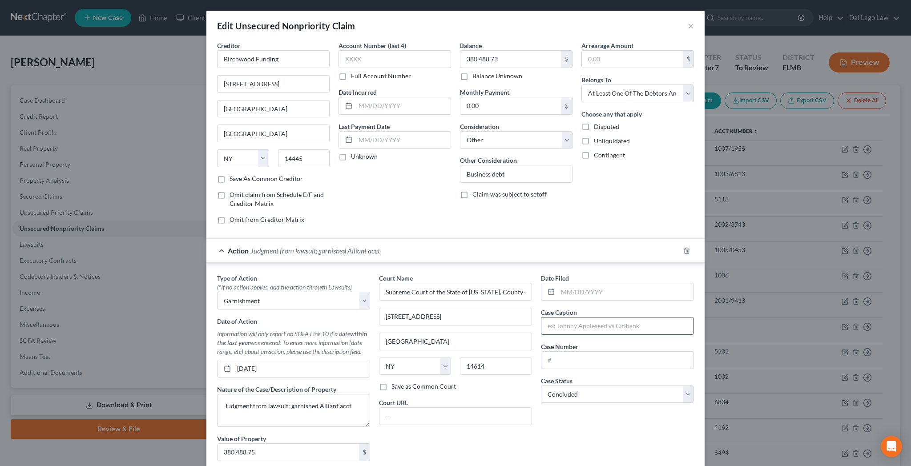
click at [567, 318] on input "text" at bounding box center [617, 326] width 152 height 17
click at [580, 283] on input "text" at bounding box center [626, 291] width 136 height 17
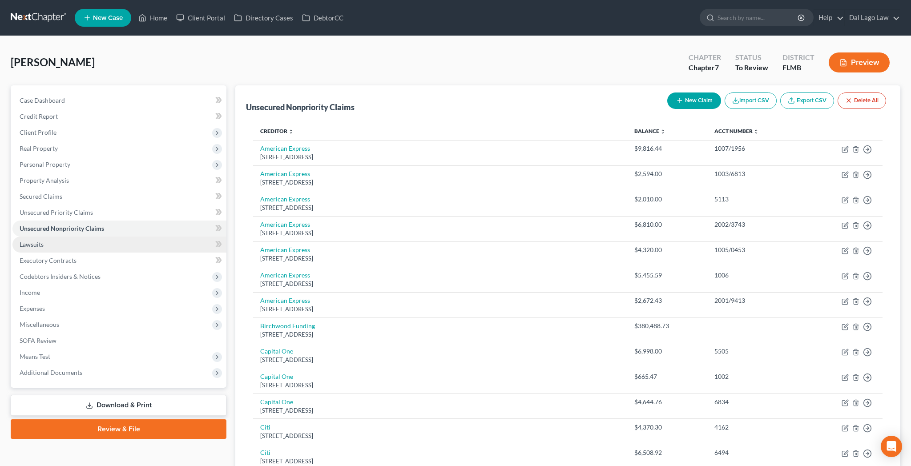
click at [26, 241] on span "Lawsuits" at bounding box center [32, 245] width 24 height 8
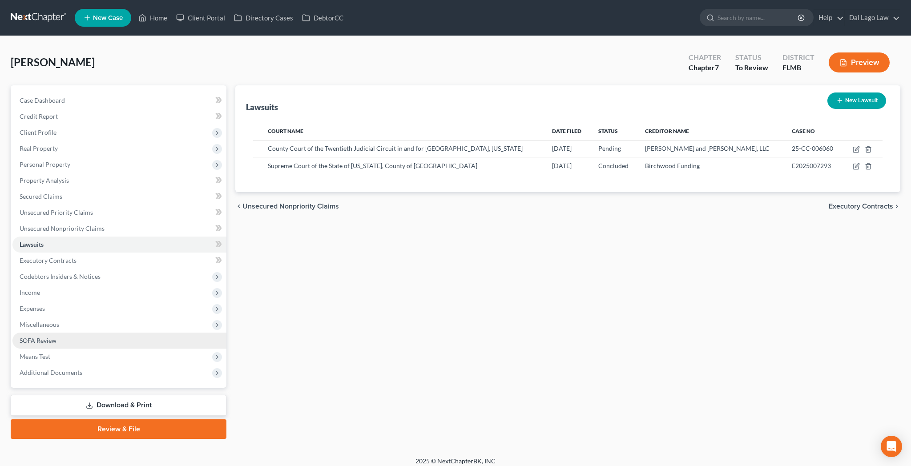
click at [28, 337] on span "SOFA Review" at bounding box center [38, 341] width 37 height 8
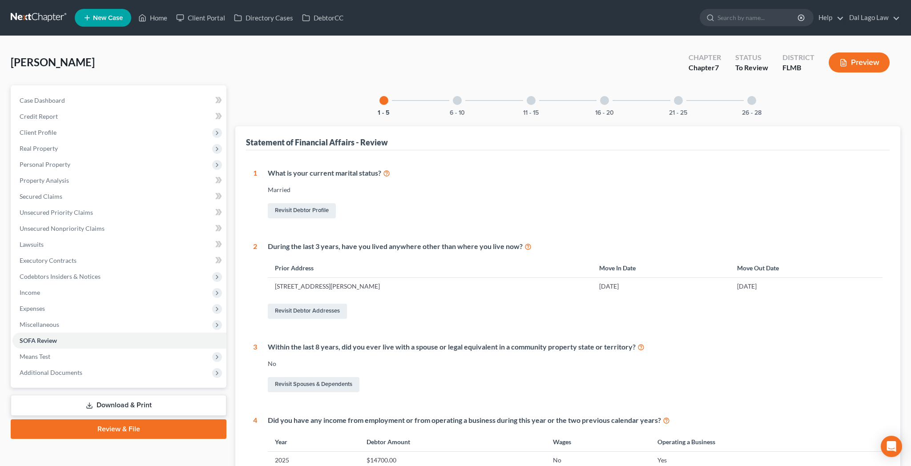
click at [600, 96] on div at bounding box center [604, 100] width 9 height 9
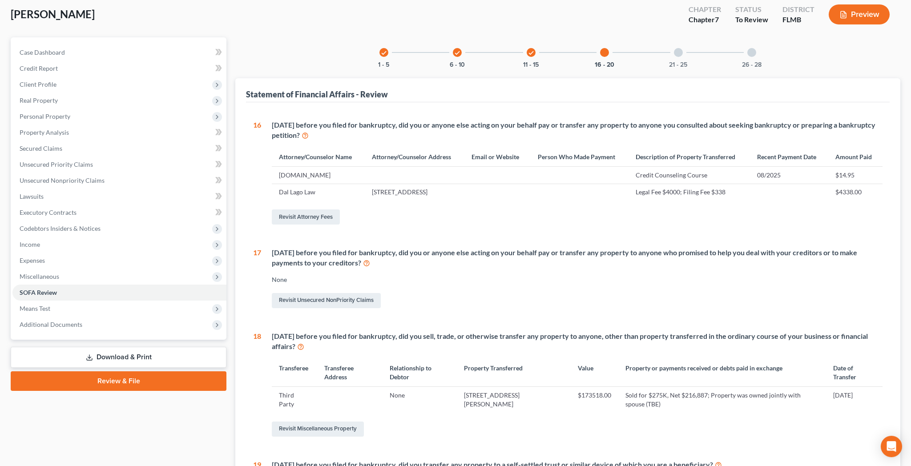
scroll to position [50, 0]
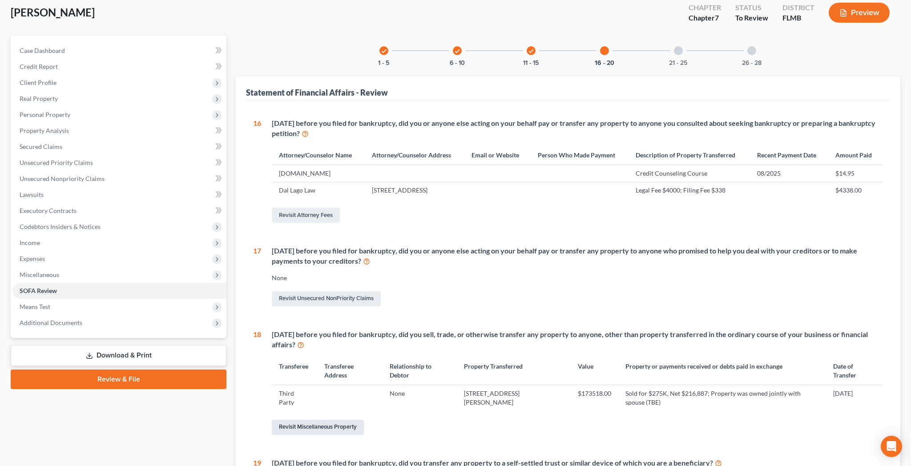
click at [306, 420] on link "Revisit Miscellaneous Property" at bounding box center [318, 427] width 92 height 15
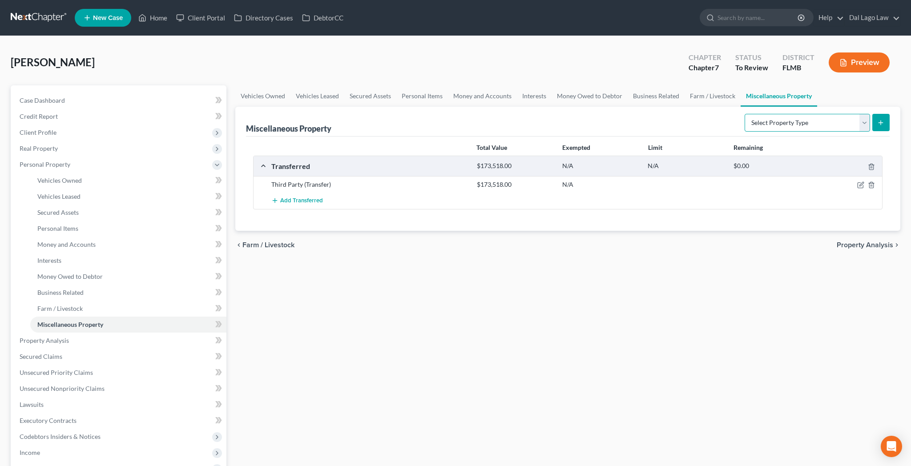
click at [744, 114] on select "Select Property Type Assigned for Creditor Benefit [DATE] Holding for Another N…" at bounding box center [806, 123] width 125 height 18
click option "Transferred" at bounding box center [0, 0] width 0 height 0
click at [884, 119] on icon "submit" at bounding box center [880, 122] width 7 height 7
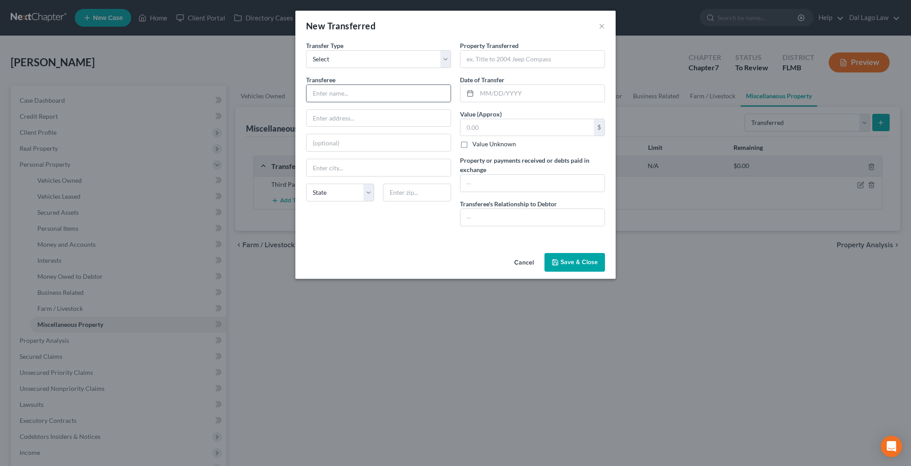
click at [363, 85] on input "text" at bounding box center [378, 93] width 144 height 17
click option "FL" at bounding box center [0, 0] width 0 height 0
click at [497, 51] on input "text" at bounding box center [532, 59] width 144 height 17
click at [554, 51] on input "Enclosed trailer and 4Wheeler" at bounding box center [532, 59] width 144 height 17
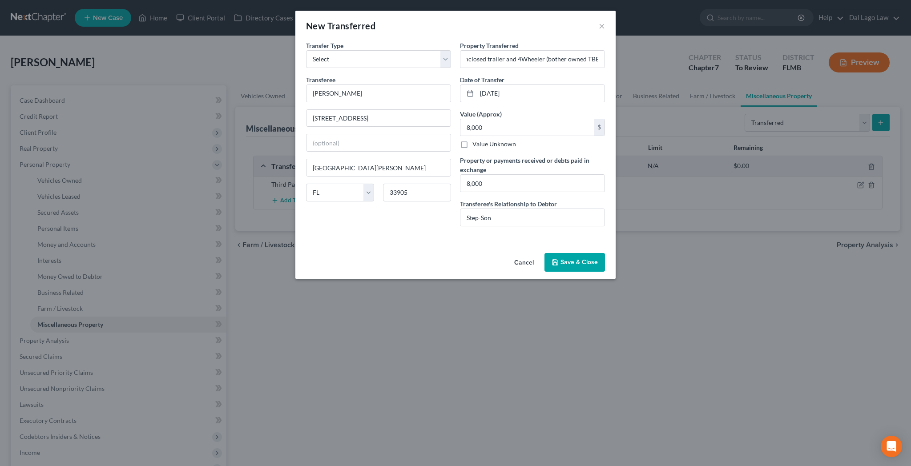
click at [549, 253] on button "Save & Close" at bounding box center [574, 262] width 60 height 19
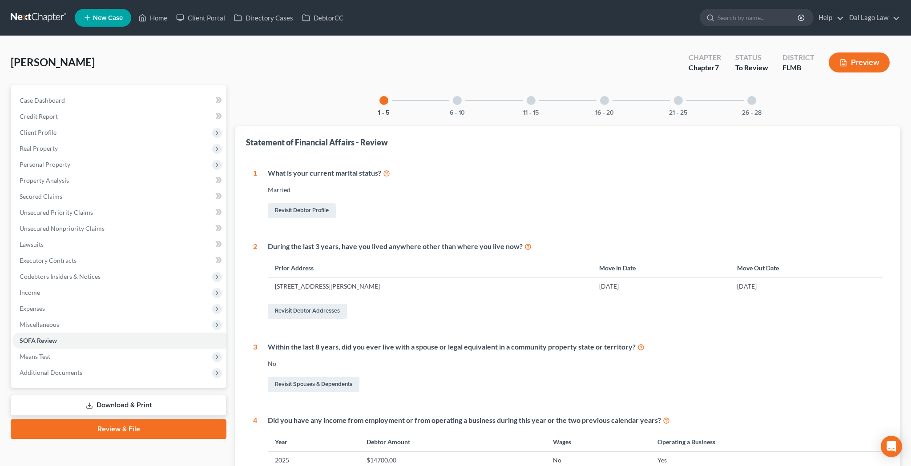
click at [747, 96] on div at bounding box center [751, 100] width 9 height 9
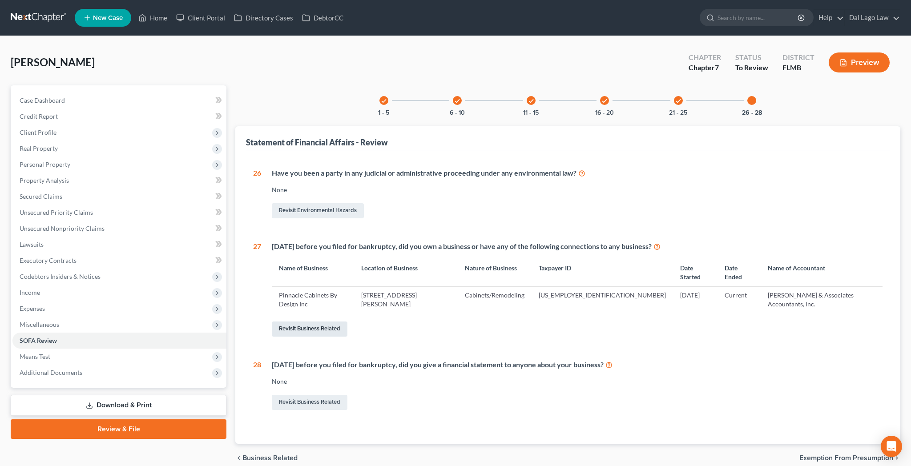
click at [308, 322] on link "Revisit Business Related" at bounding box center [310, 329] width 76 height 15
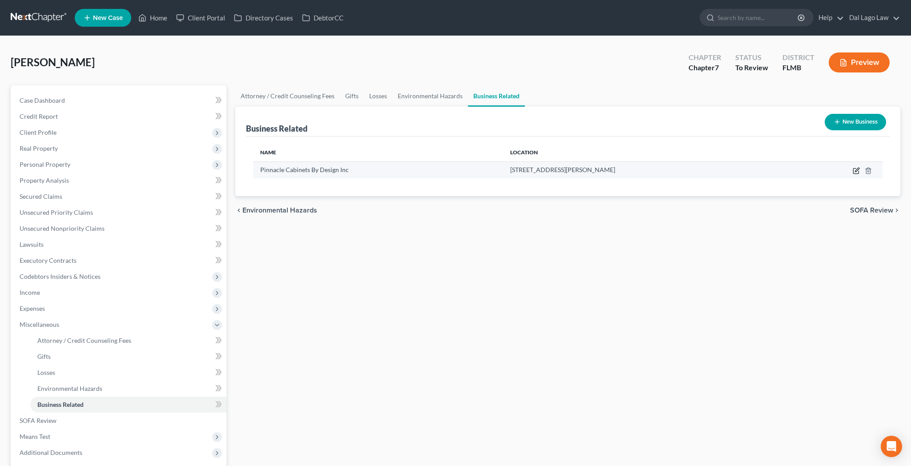
click at [860, 167] on icon "button" at bounding box center [856, 170] width 7 height 7
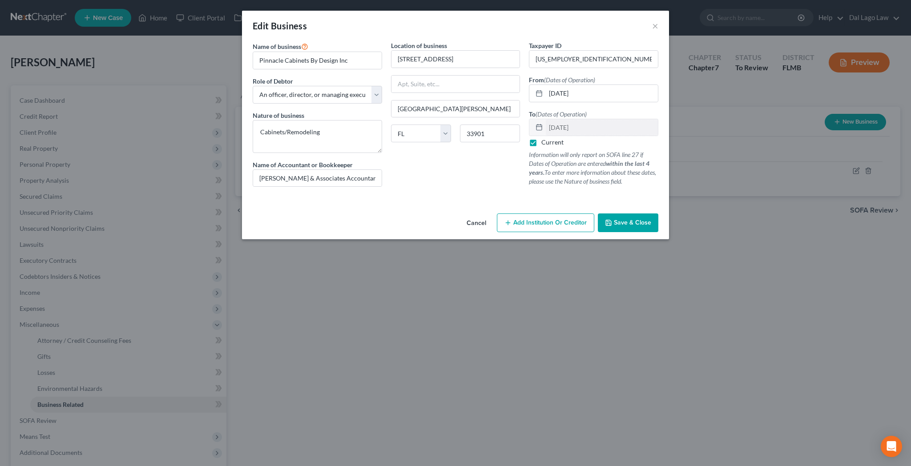
click at [541, 138] on label "Current" at bounding box center [552, 142] width 22 height 9
click at [545, 138] on input "Current" at bounding box center [548, 141] width 6 height 6
click at [546, 119] on input "[DATE]" at bounding box center [602, 127] width 112 height 17
click at [380, 170] on input "[PERSON_NAME] & Associates Accountants, inc." at bounding box center [317, 178] width 129 height 17
click option "An owner of at least 5% of the voting or equity securities of a corporation" at bounding box center [0, 0] width 0 height 0
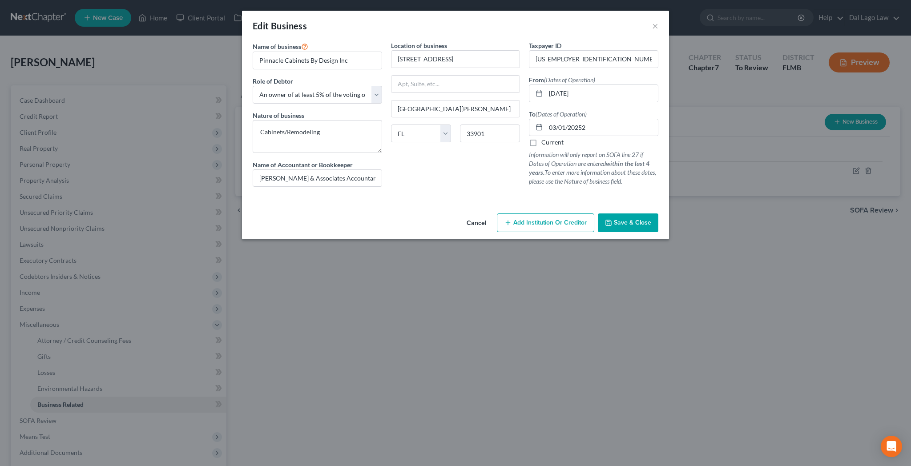
click at [598, 213] on button "Save & Close" at bounding box center [628, 222] width 60 height 19
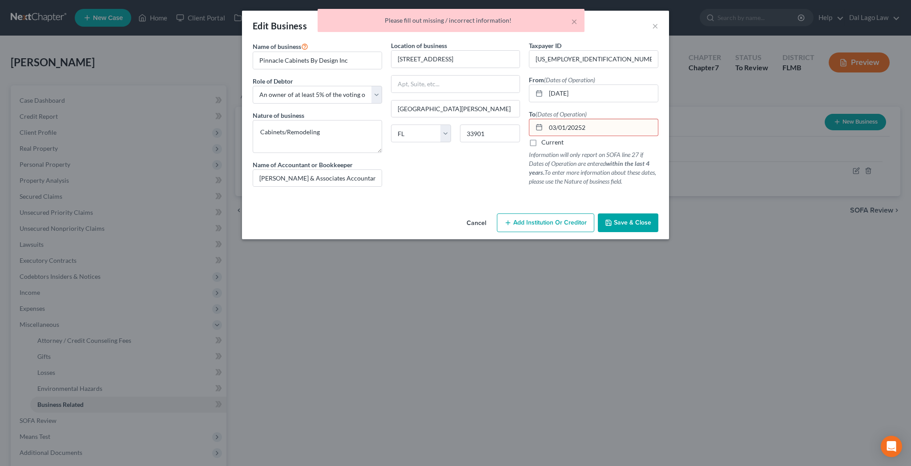
click at [564, 119] on input "03/01/20252" at bounding box center [602, 127] width 112 height 17
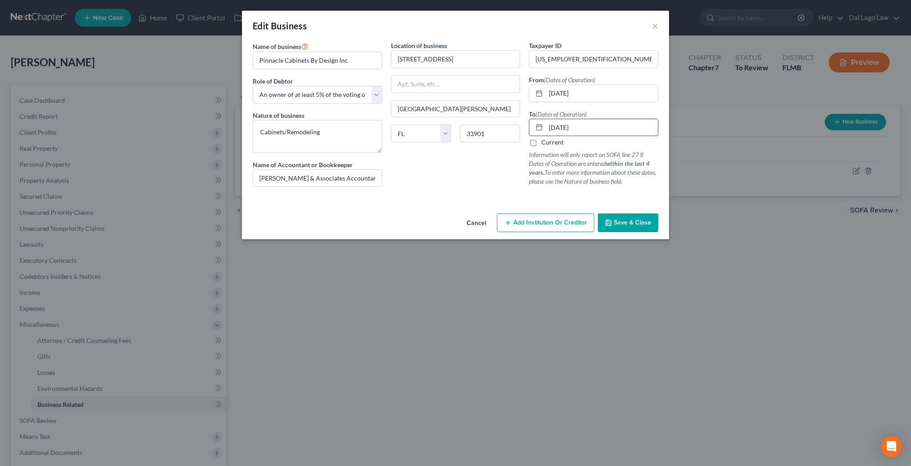
click at [546, 119] on input "[DATE]" at bounding box center [602, 127] width 112 height 17
click at [598, 213] on button "Save & Close" at bounding box center [628, 222] width 60 height 19
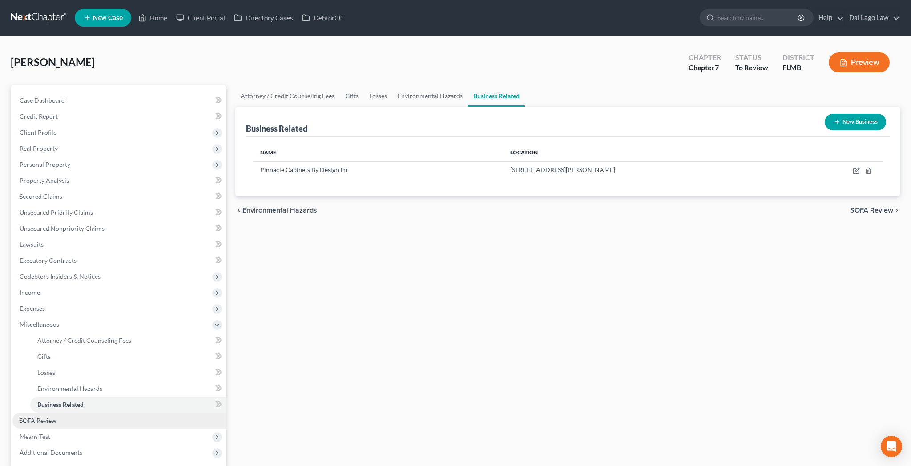
click at [32, 417] on span "SOFA Review" at bounding box center [38, 421] width 37 height 8
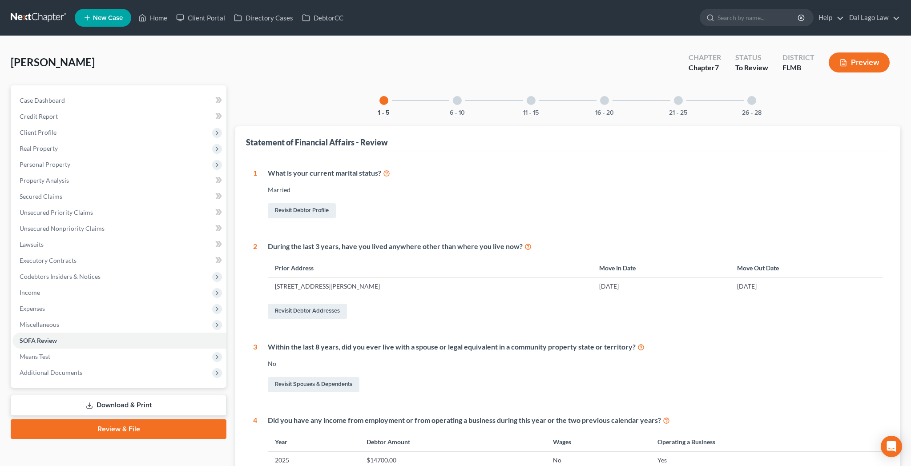
click at [747, 96] on div at bounding box center [751, 100] width 9 height 9
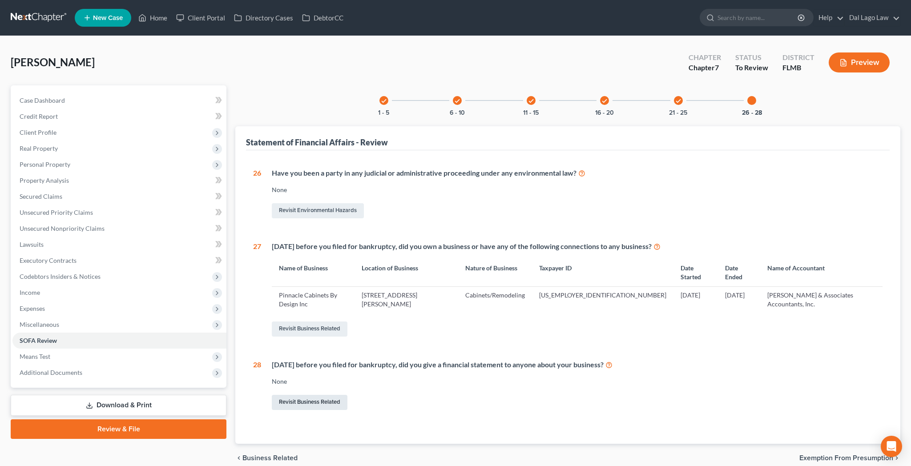
click at [302, 395] on link "Revisit Business Related" at bounding box center [310, 402] width 76 height 15
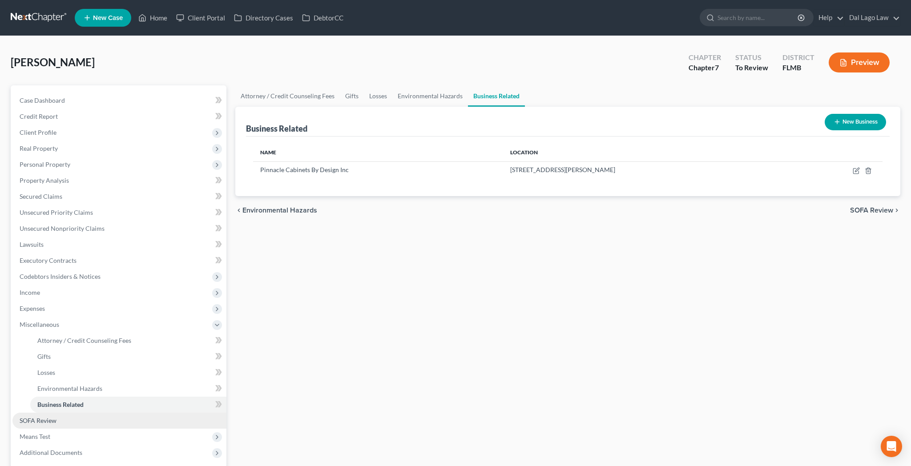
click at [31, 417] on span "SOFA Review" at bounding box center [38, 421] width 37 height 8
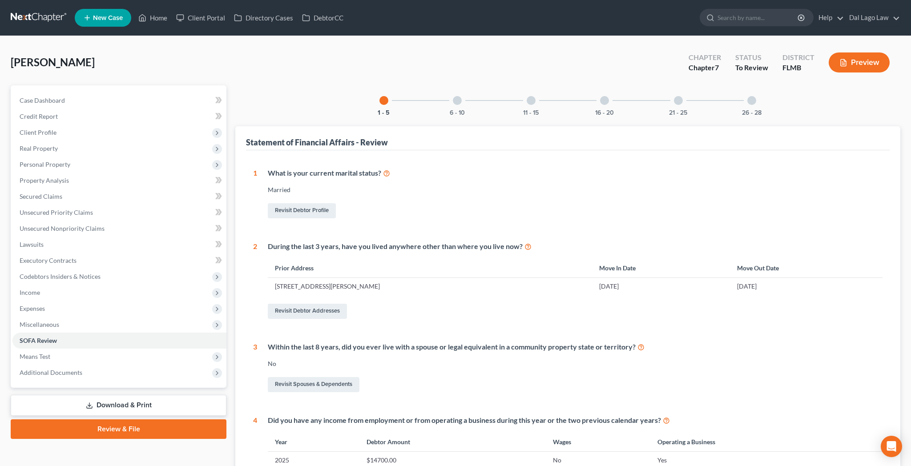
click at [747, 96] on div at bounding box center [751, 100] width 9 height 9
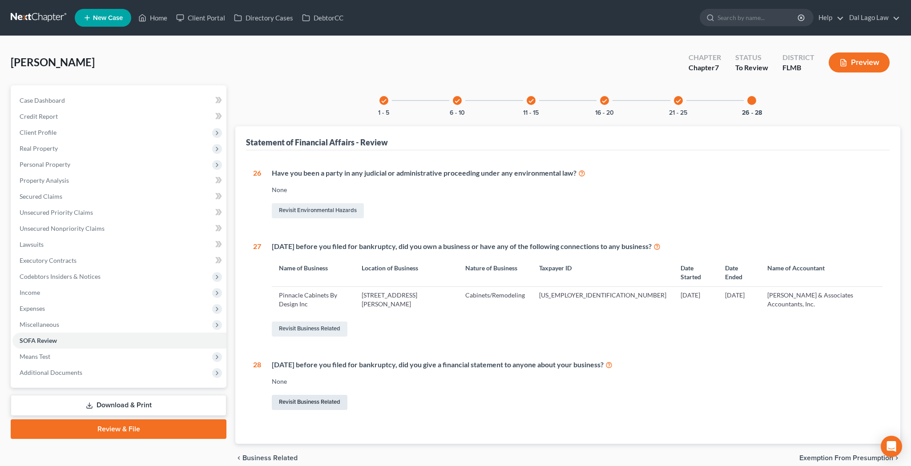
click at [298, 395] on link "Revisit Business Related" at bounding box center [310, 402] width 76 height 15
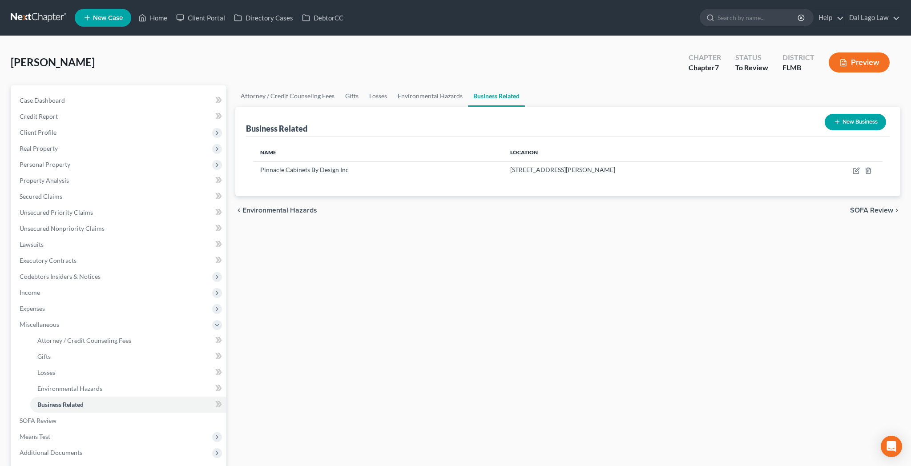
click at [866, 114] on button "New Business" at bounding box center [855, 122] width 61 height 16
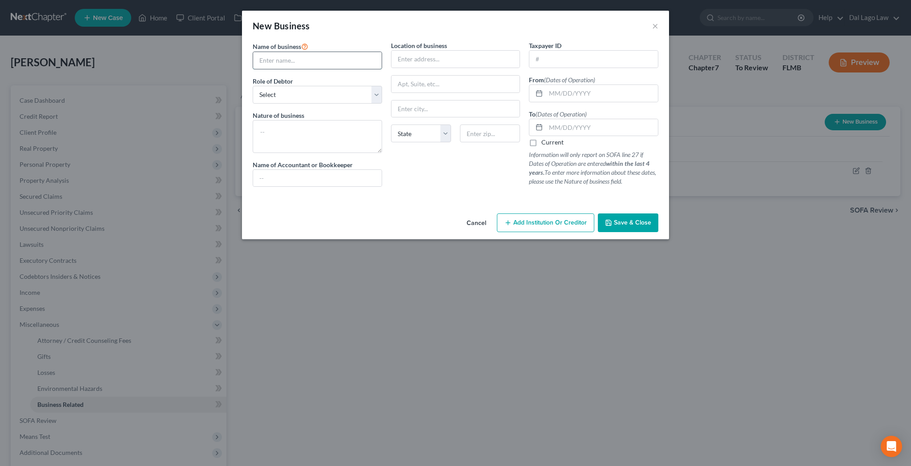
click at [359, 52] on input "text" at bounding box center [317, 60] width 129 height 17
click at [466, 214] on button "Cancel" at bounding box center [476, 223] width 34 height 18
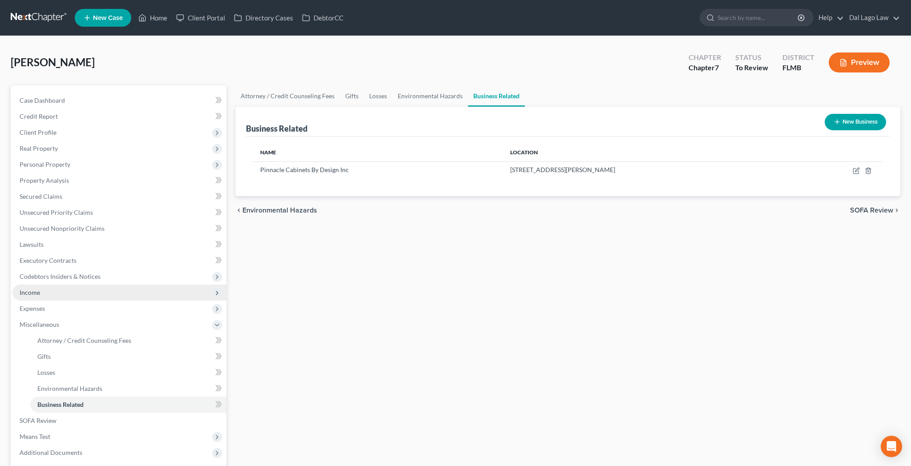
click at [29, 289] on span "Income" at bounding box center [30, 293] width 20 height 8
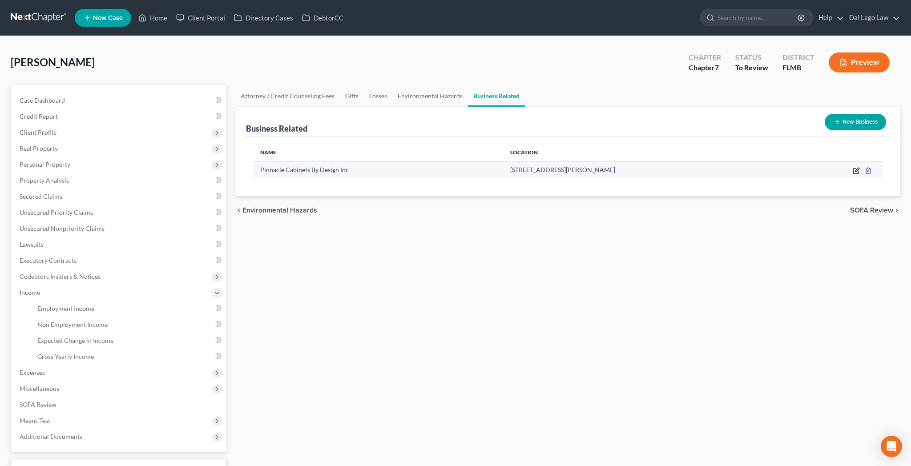
click at [860, 167] on icon "button" at bounding box center [856, 170] width 7 height 7
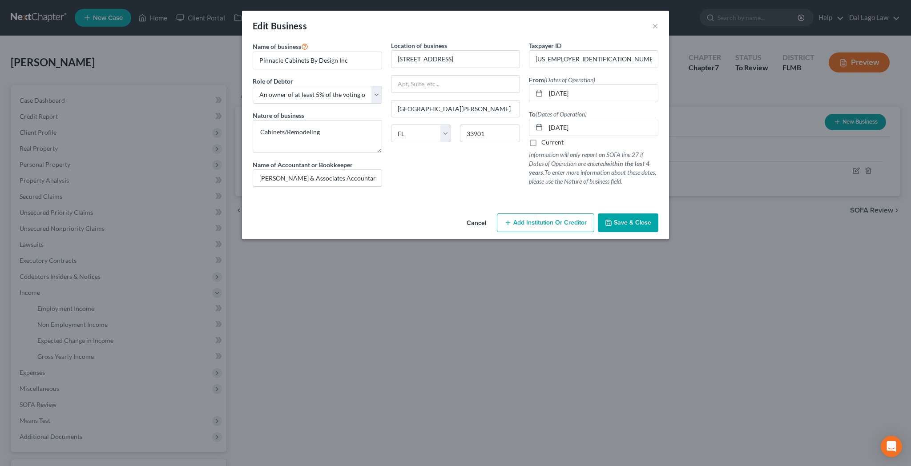
click at [534, 219] on span "Add Institution Or Creditor" at bounding box center [549, 223] width 73 height 8
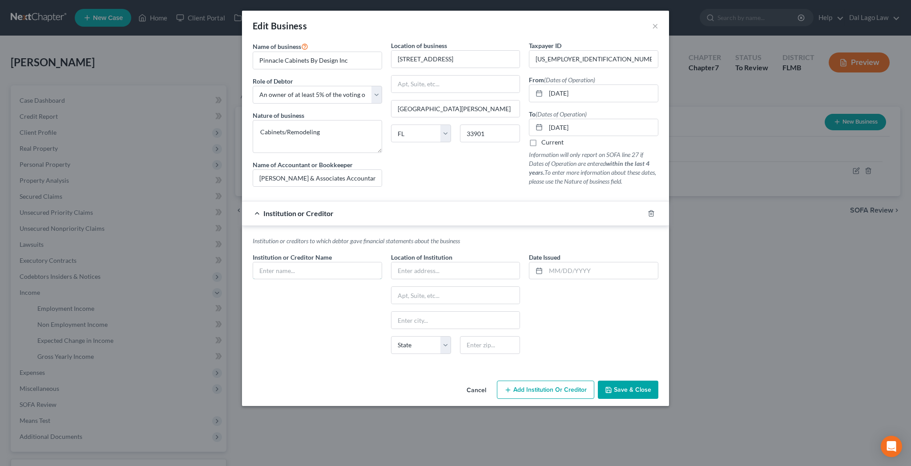
drag, startPoint x: 346, startPoint y: 202, endPoint x: 367, endPoint y: 244, distance: 47.1
click at [345, 262] on input "text" at bounding box center [317, 270] width 129 height 17
click at [614, 386] on span "Save & Close" at bounding box center [632, 390] width 37 height 8
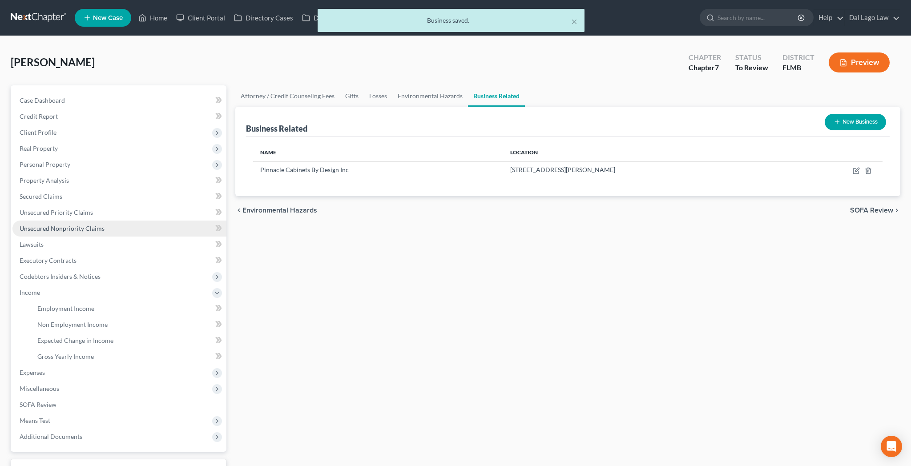
click at [28, 225] on span "Unsecured Nonpriority Claims" at bounding box center [62, 229] width 85 height 8
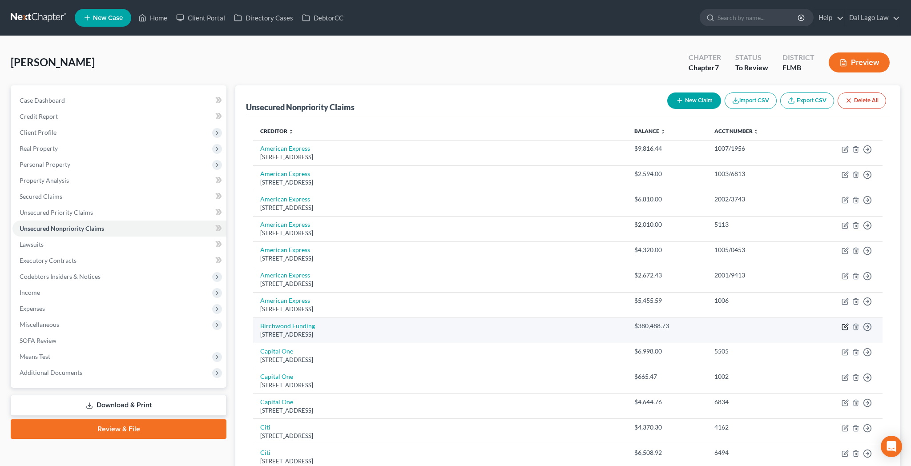
click at [849, 323] on icon "button" at bounding box center [844, 326] width 7 height 7
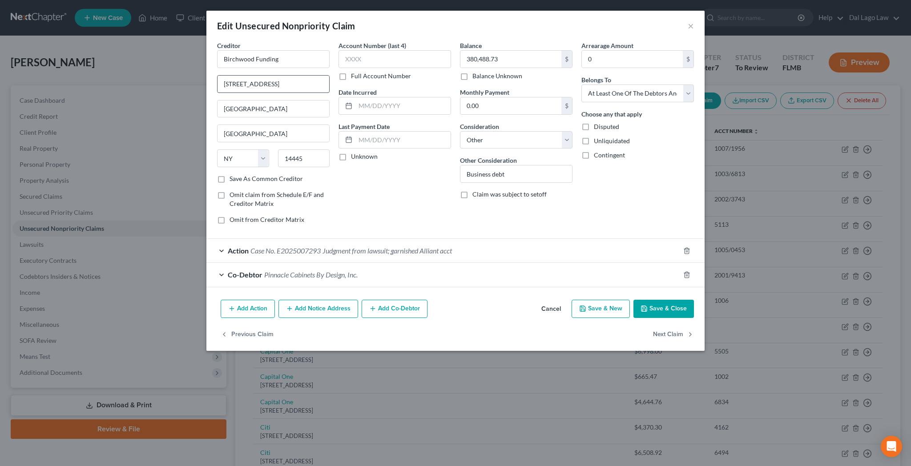
drag, startPoint x: 346, startPoint y: 63, endPoint x: 251, endPoint y: 71, distance: 95.9
click at [251, 76] on input "[STREET_ADDRESS]" at bounding box center [273, 84] width 112 height 17
click at [534, 301] on button "Cancel" at bounding box center [551, 310] width 34 height 18
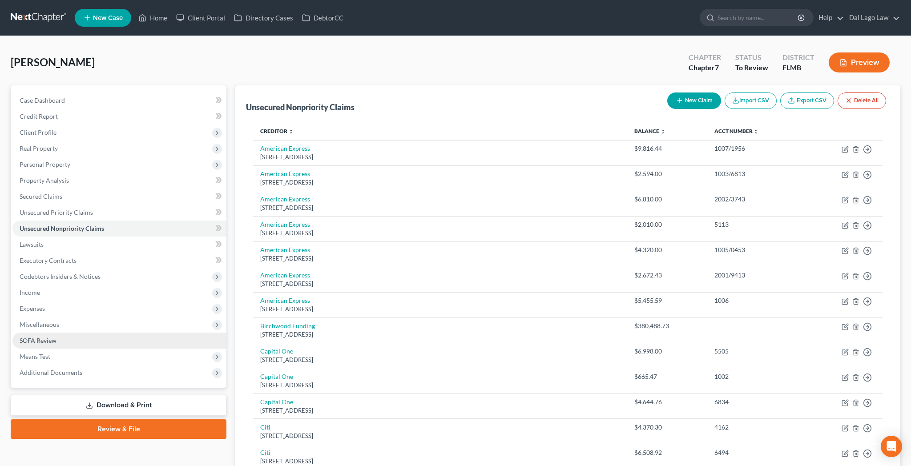
click at [23, 333] on link "SOFA Review" at bounding box center [119, 341] width 214 height 16
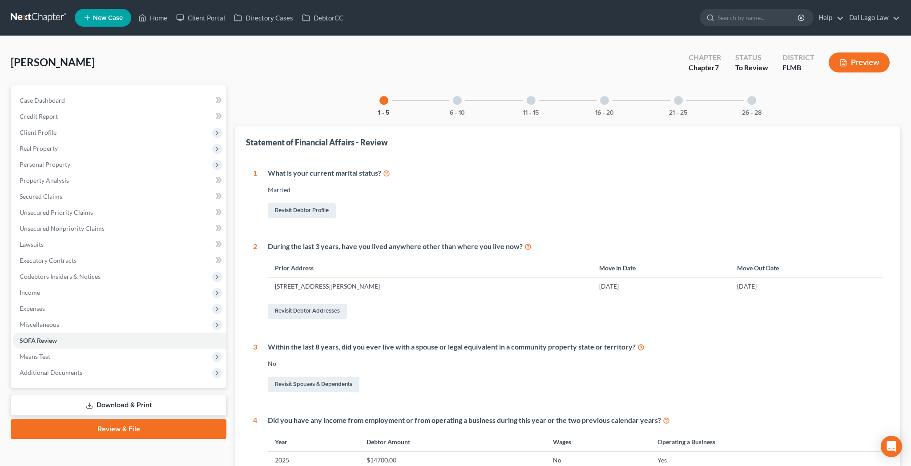
click at [747, 96] on div at bounding box center [751, 100] width 9 height 9
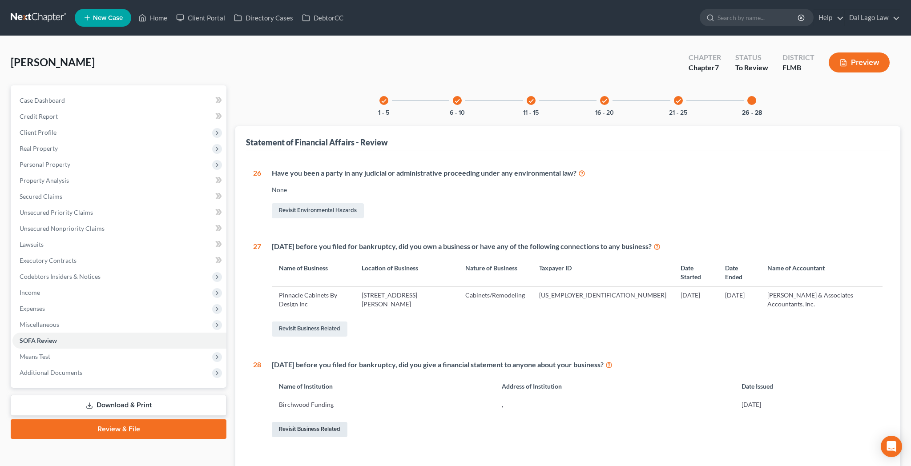
click at [280, 422] on link "Revisit Business Related" at bounding box center [310, 429] width 76 height 15
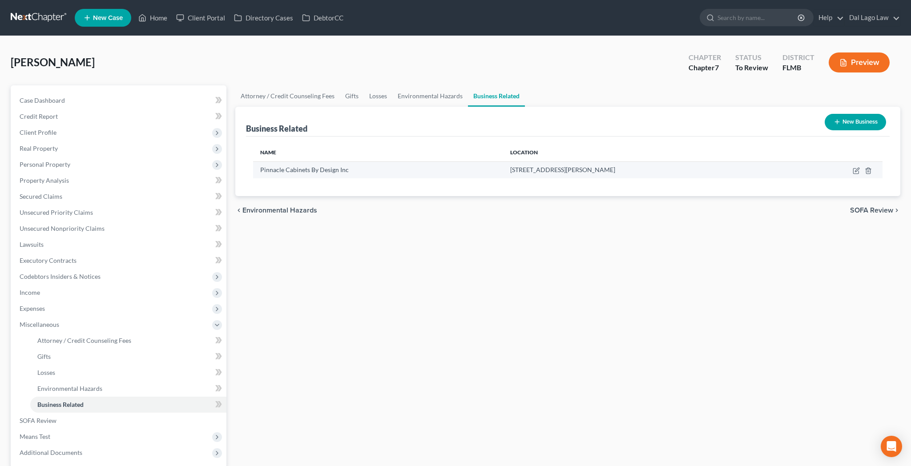
click at [863, 161] on td at bounding box center [837, 169] width 90 height 17
click at [860, 167] on icon "button" at bounding box center [856, 170] width 7 height 7
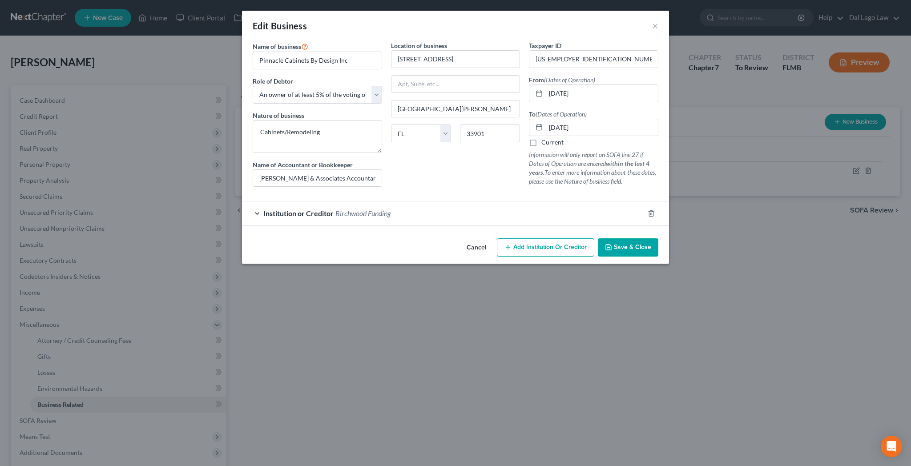
click at [390, 209] on span "Birchwood Funding" at bounding box center [362, 213] width 55 height 8
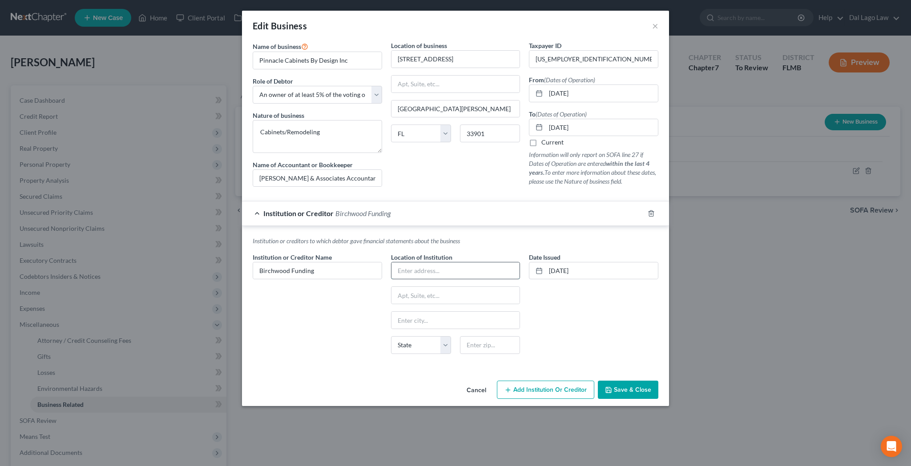
click at [438, 262] on input "text" at bounding box center [455, 270] width 129 height 17
click at [652, 20] on button "×" at bounding box center [655, 25] width 6 height 11
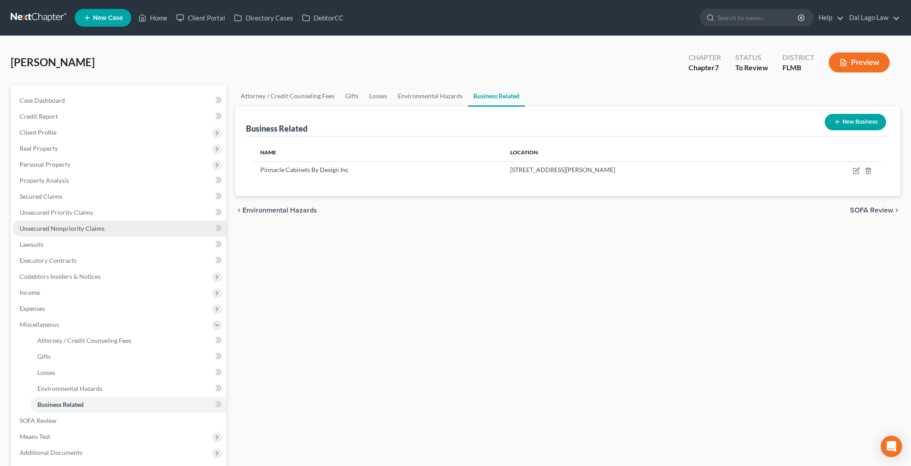
click at [40, 225] on span "Unsecured Nonpriority Claims" at bounding box center [62, 229] width 85 height 8
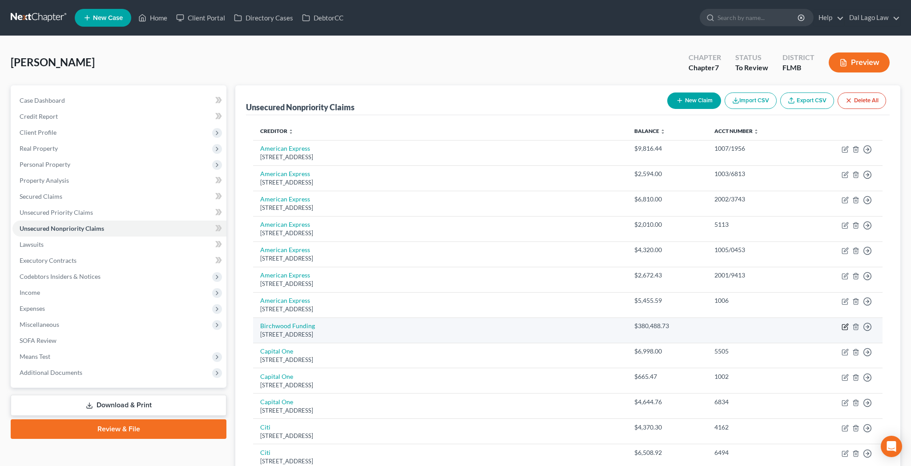
click at [847, 324] on icon "button" at bounding box center [844, 326] width 5 height 5
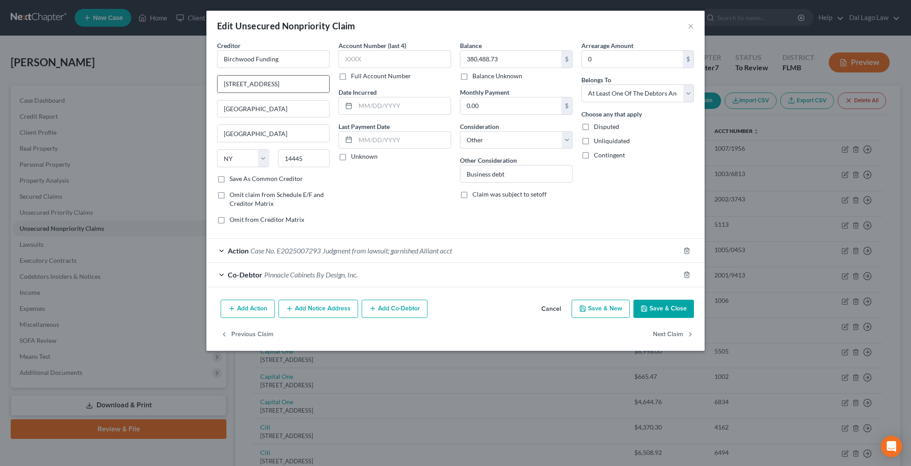
click at [329, 76] on input "[STREET_ADDRESS]" at bounding box center [273, 84] width 112 height 17
drag, startPoint x: 348, startPoint y: 61, endPoint x: 259, endPoint y: 63, distance: 89.4
click at [259, 76] on input "[STREET_ADDRESS]" at bounding box center [273, 84] width 112 height 17
click at [688, 20] on button "×" at bounding box center [691, 25] width 6 height 11
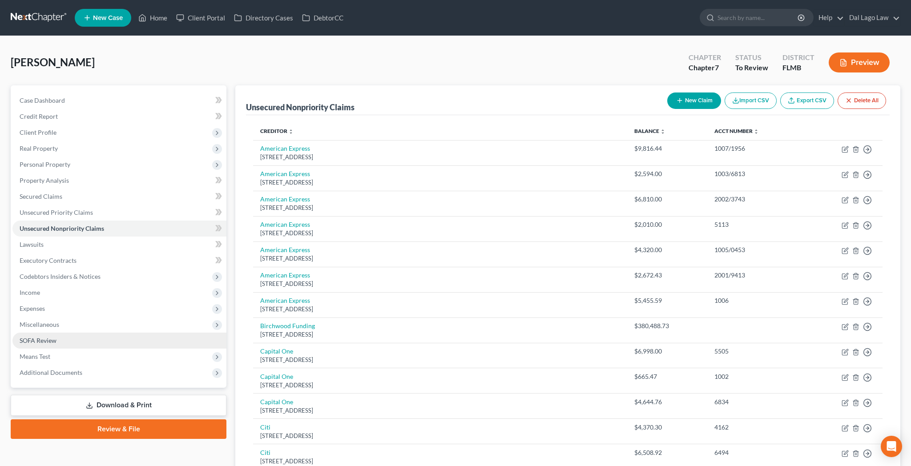
click at [30, 337] on span "SOFA Review" at bounding box center [38, 341] width 37 height 8
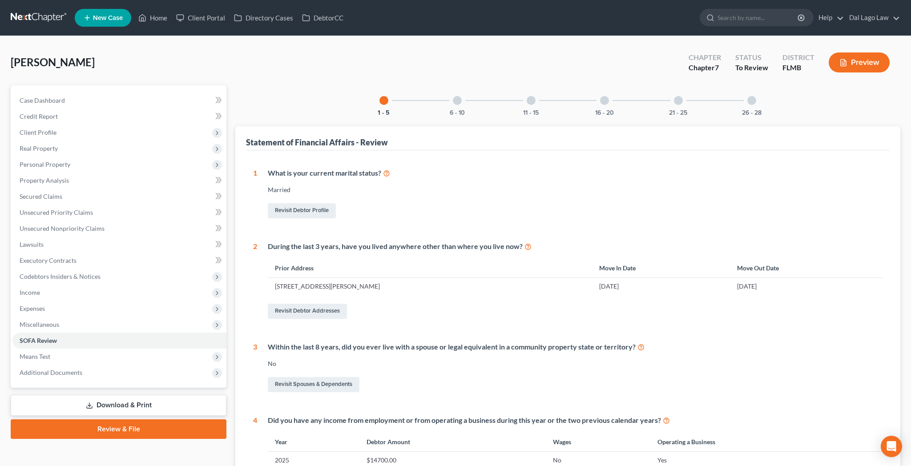
click at [747, 96] on div at bounding box center [751, 100] width 9 height 9
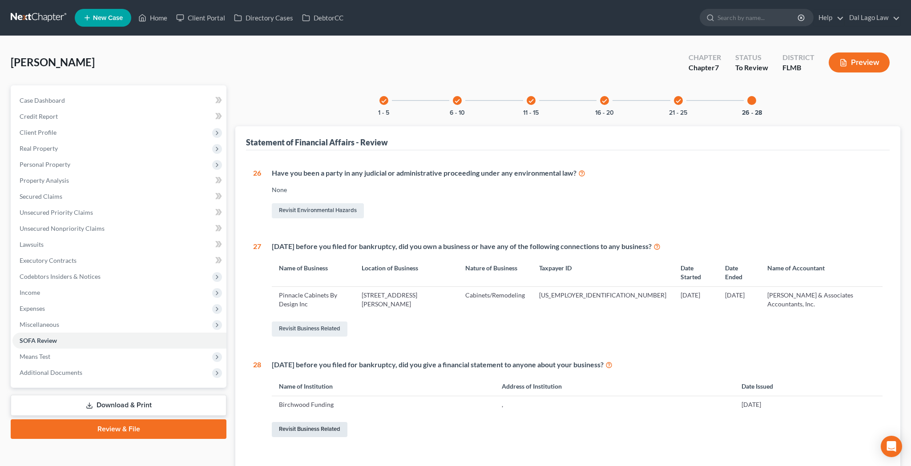
click at [282, 422] on link "Revisit Business Related" at bounding box center [310, 429] width 76 height 15
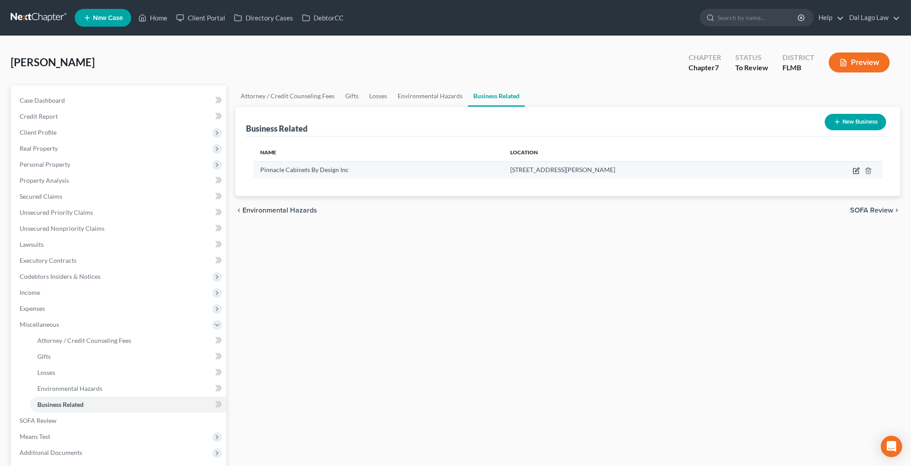
click at [859, 168] on icon "button" at bounding box center [857, 170] width 4 height 4
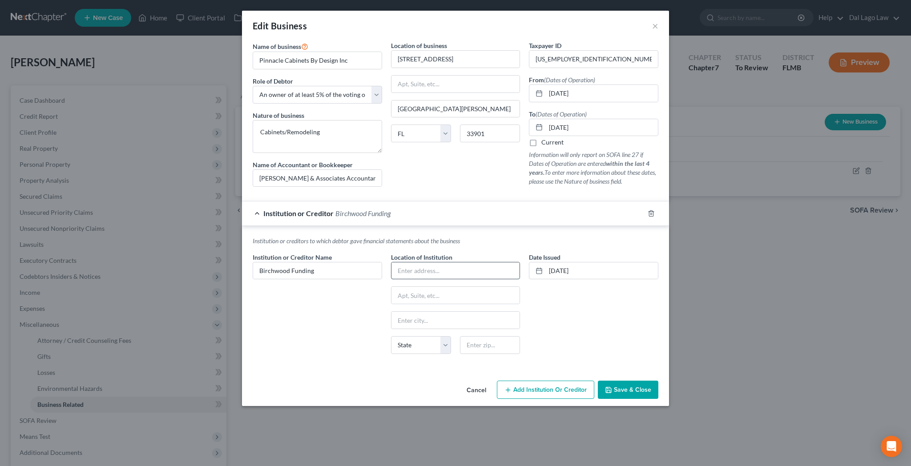
click at [446, 262] on input "text" at bounding box center [455, 270] width 129 height 17
paste input "[STREET_ADDRESS]"
click at [447, 287] on input "text" at bounding box center [455, 295] width 129 height 17
click at [614, 386] on span "Save & Close" at bounding box center [632, 390] width 37 height 8
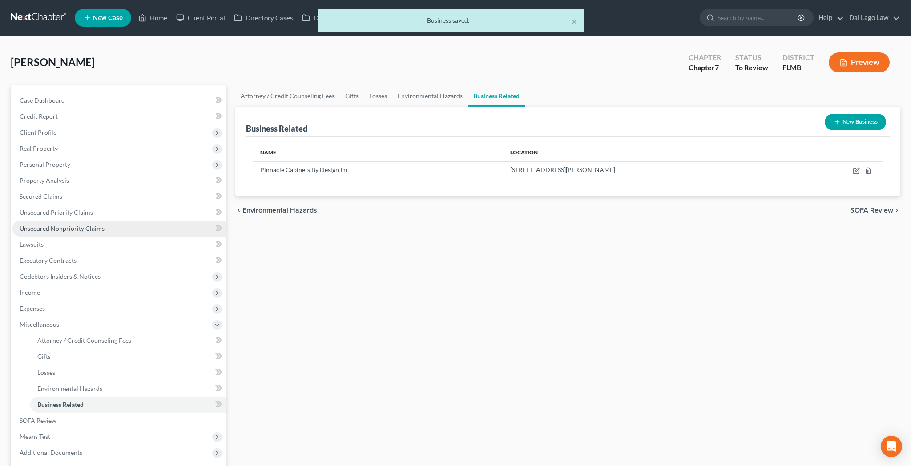
click at [59, 225] on span "Unsecured Nonpriority Claims" at bounding box center [62, 229] width 85 height 8
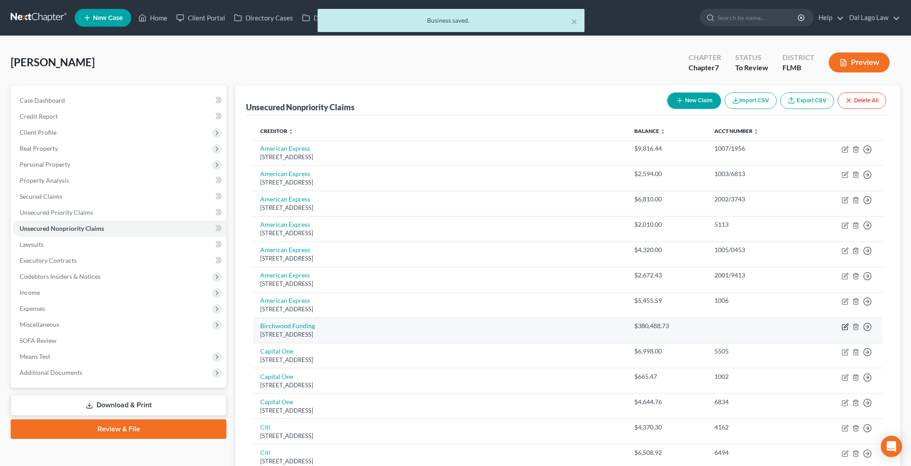
click at [848, 324] on icon "button" at bounding box center [846, 326] width 4 height 4
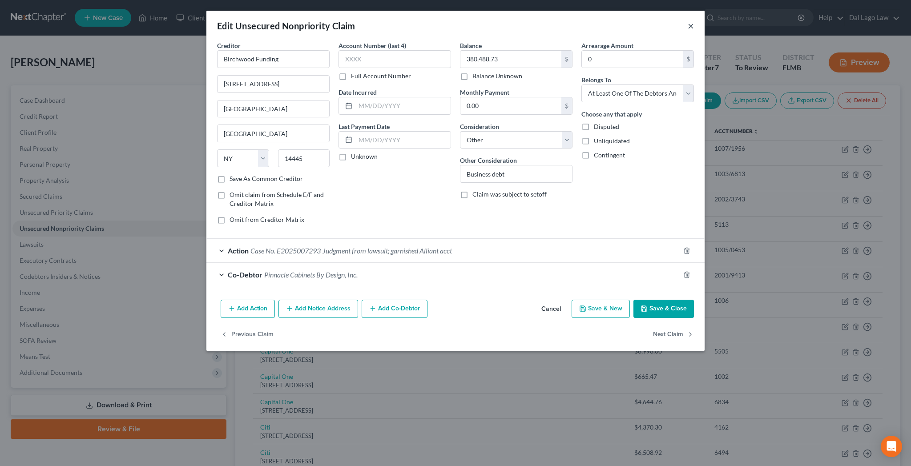
click at [688, 20] on button "×" at bounding box center [691, 25] width 6 height 11
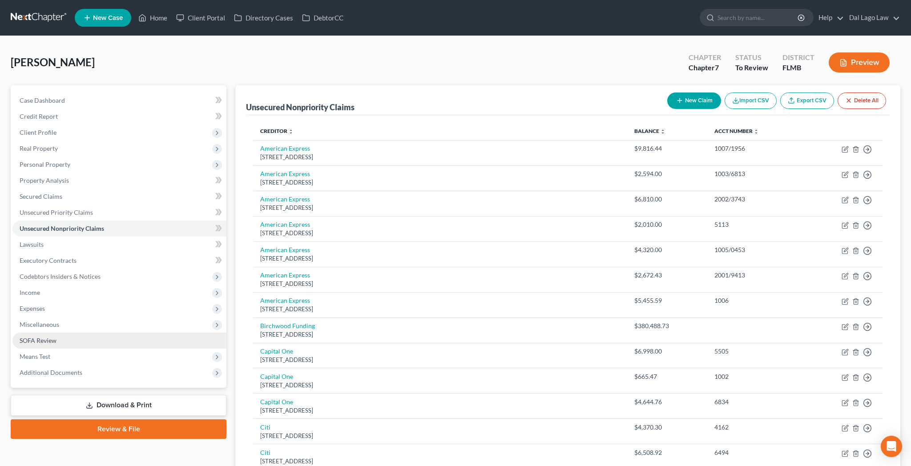
click at [37, 337] on span "SOFA Review" at bounding box center [38, 341] width 37 height 8
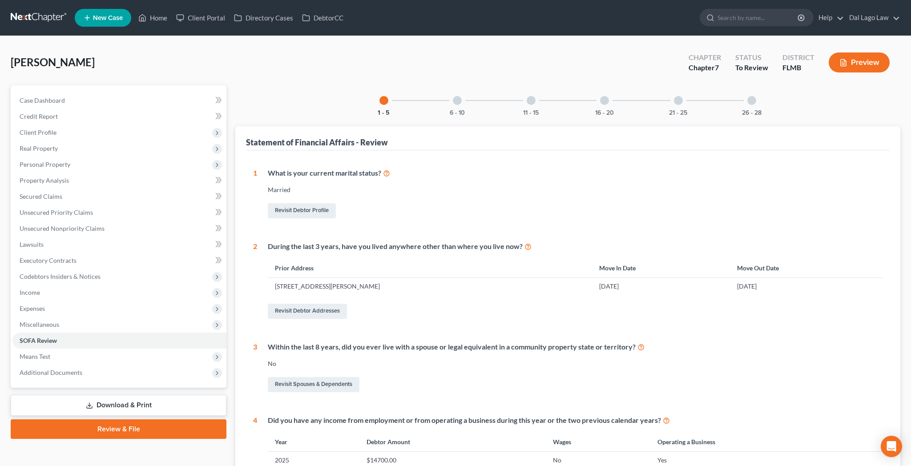
click at [747, 96] on div at bounding box center [751, 100] width 9 height 9
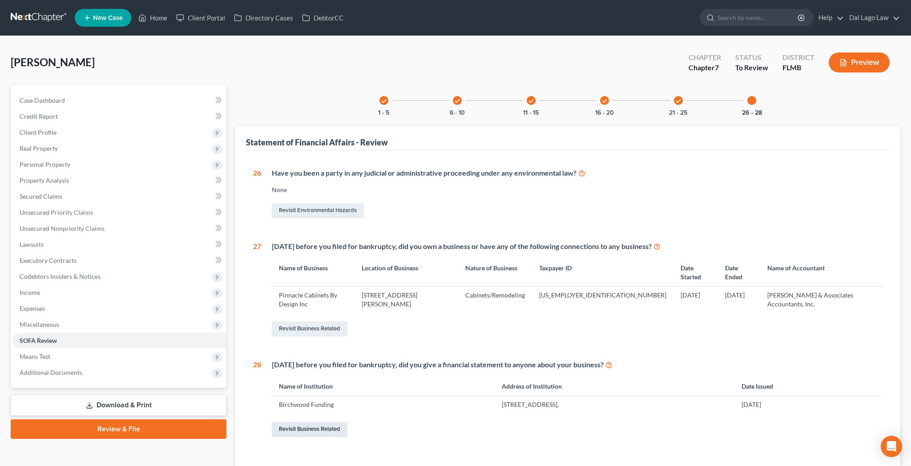
click at [306, 422] on link "Revisit Business Related" at bounding box center [310, 429] width 76 height 15
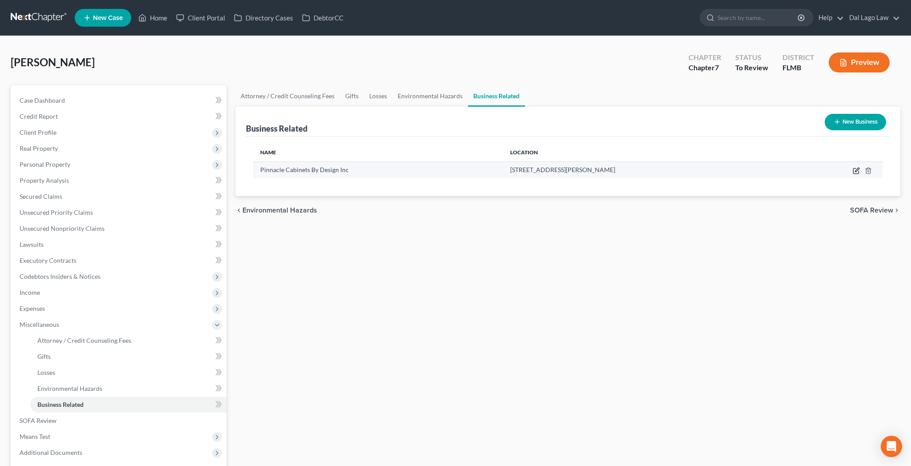
click at [860, 167] on icon "button" at bounding box center [856, 170] width 7 height 7
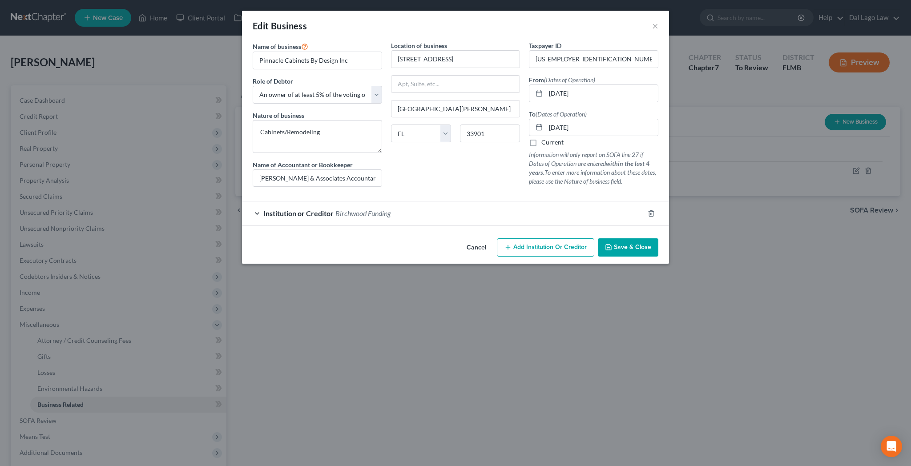
click at [382, 209] on span "Birchwood Funding" at bounding box center [362, 213] width 55 height 8
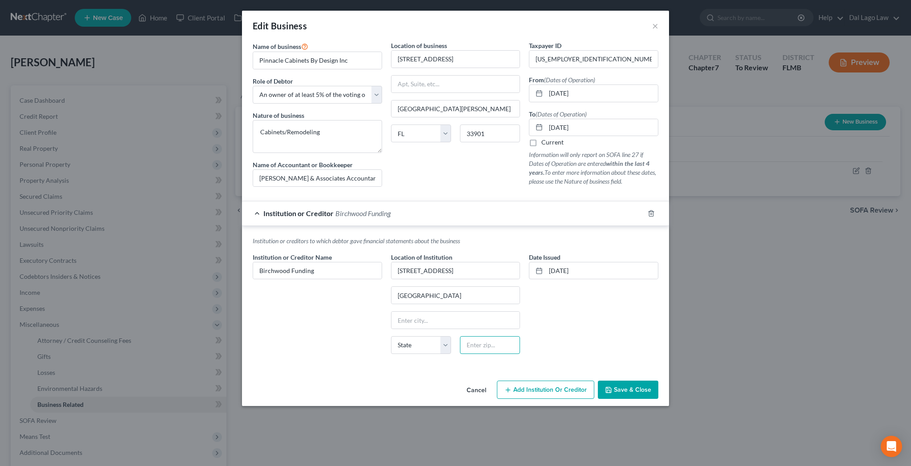
click at [480, 336] on input "text" at bounding box center [490, 345] width 60 height 18
click at [614, 386] on span "Save & Close" at bounding box center [632, 390] width 37 height 8
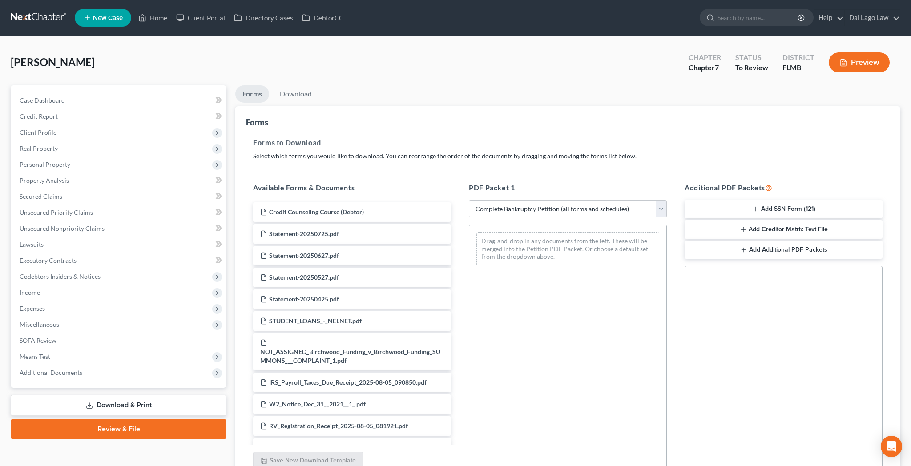
click option "Complete Bankruptcy Petition (all forms and schedules)" at bounding box center [0, 0] width 0 height 0
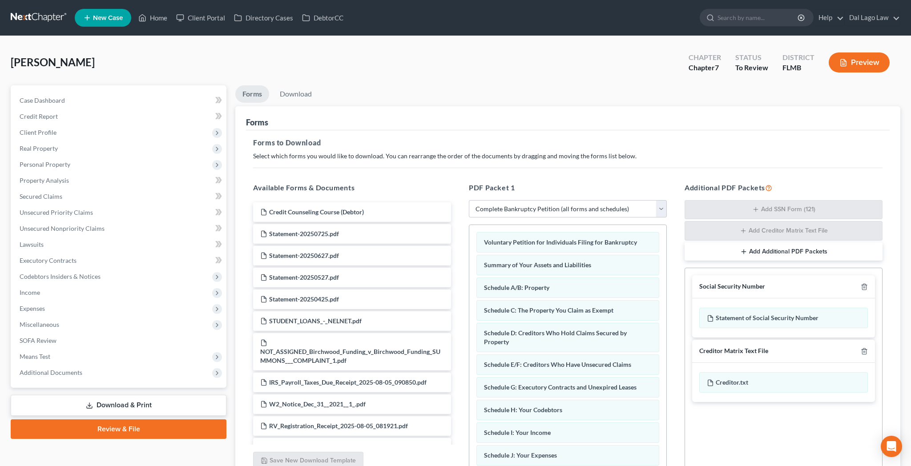
click at [873, 275] on div "Social Security Number" at bounding box center [783, 286] width 183 height 23
click at [868, 283] on icon "button" at bounding box center [864, 286] width 7 height 7
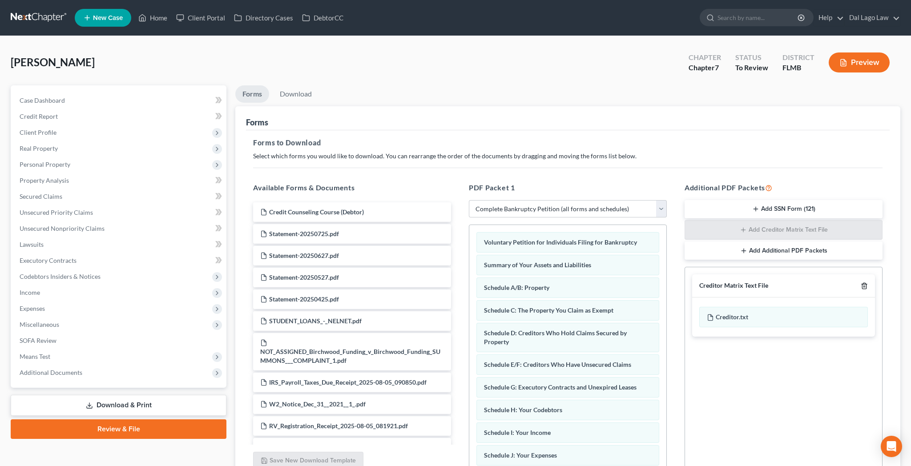
click at [868, 282] on icon "button" at bounding box center [864, 285] width 7 height 7
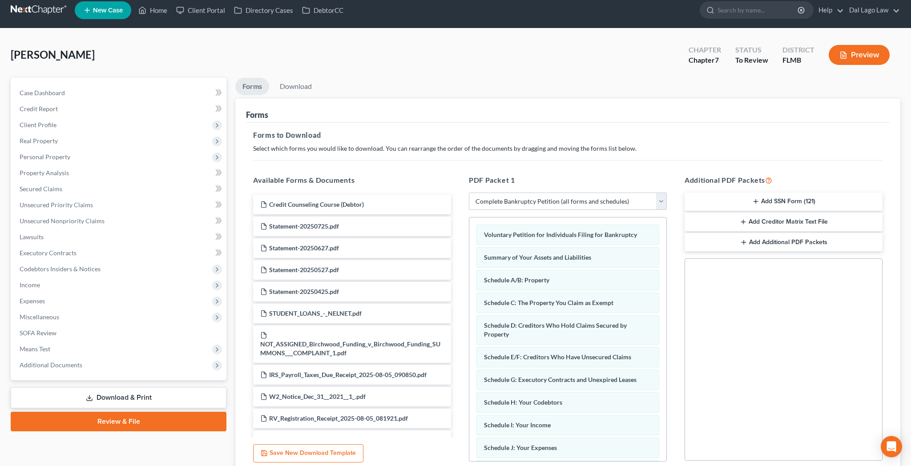
scroll to position [12, 0]
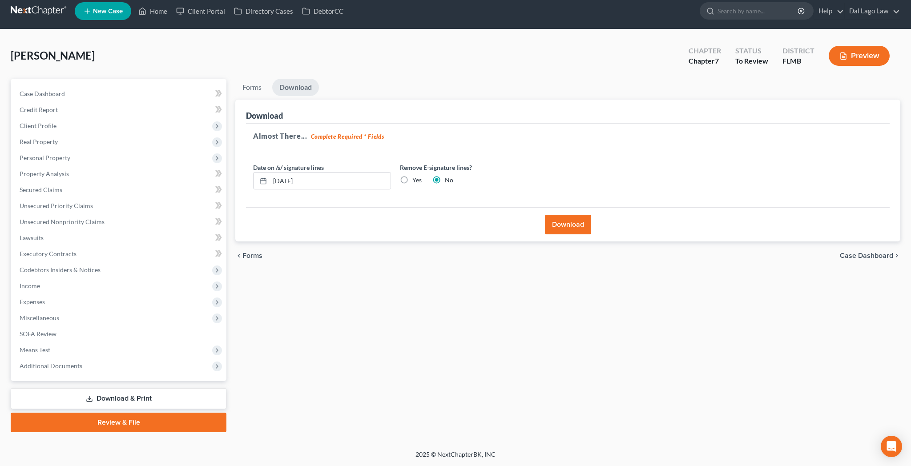
scroll to position [0, 0]
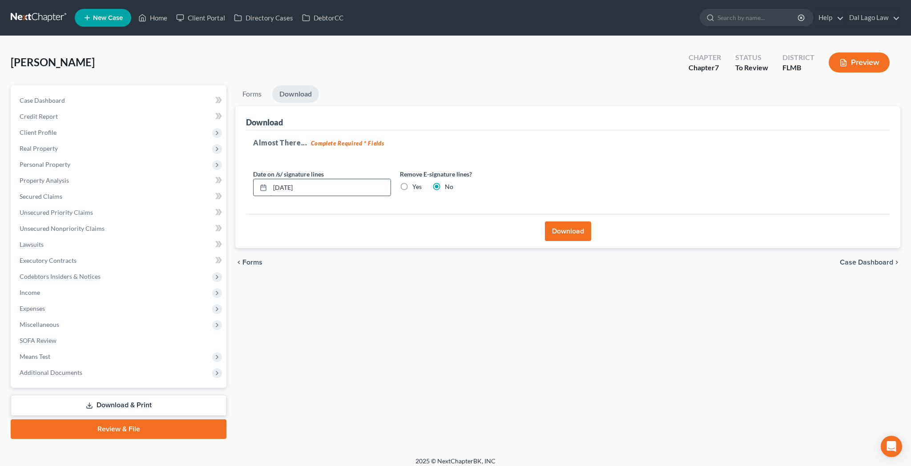
click at [298, 179] on input "[DATE]" at bounding box center [330, 187] width 121 height 17
drag, startPoint x: 301, startPoint y: 143, endPoint x: 169, endPoint y: 143, distance: 132.5
click at [270, 179] on input "[DATE]" at bounding box center [330, 187] width 121 height 17
click at [412, 182] on label "Yes" at bounding box center [416, 186] width 9 height 9
click at [416, 182] on input "Yes" at bounding box center [419, 185] width 6 height 6
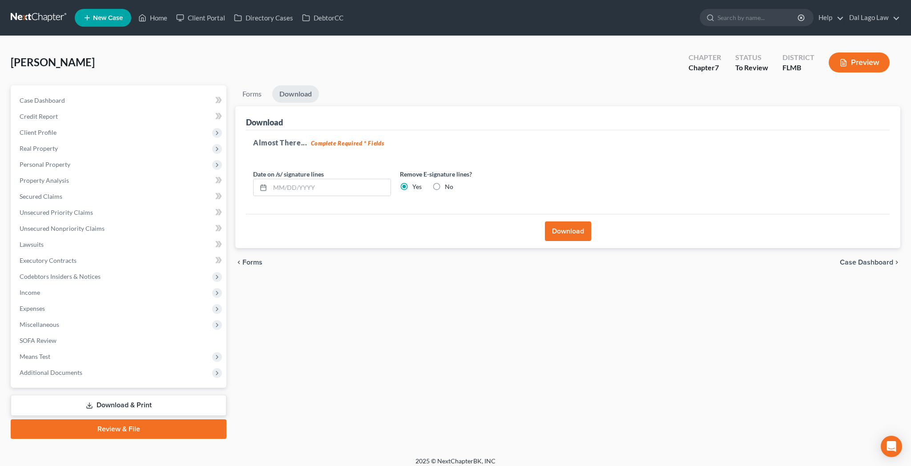
click at [579, 221] on button "Download" at bounding box center [568, 231] width 46 height 20
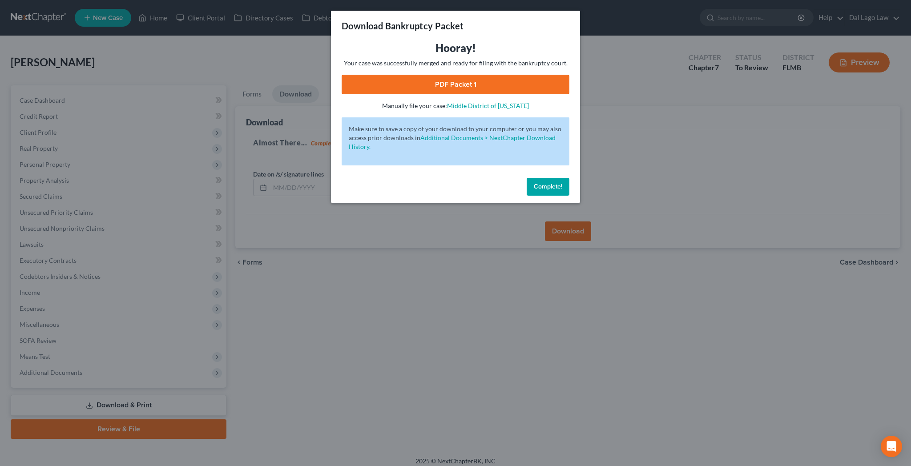
click at [457, 75] on link "PDF Packet 1" at bounding box center [456, 85] width 228 height 20
click at [527, 178] on button "Complete!" at bounding box center [548, 187] width 43 height 18
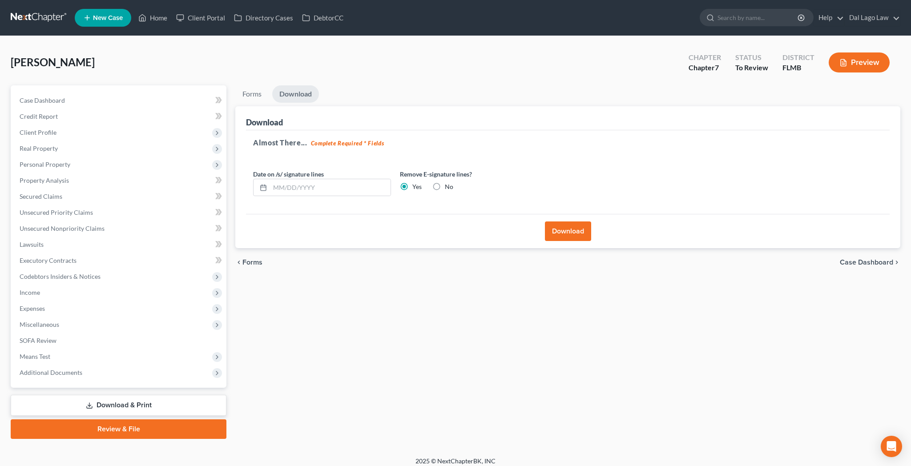
click at [887, 259] on span "Case Dashboard" at bounding box center [866, 262] width 53 height 7
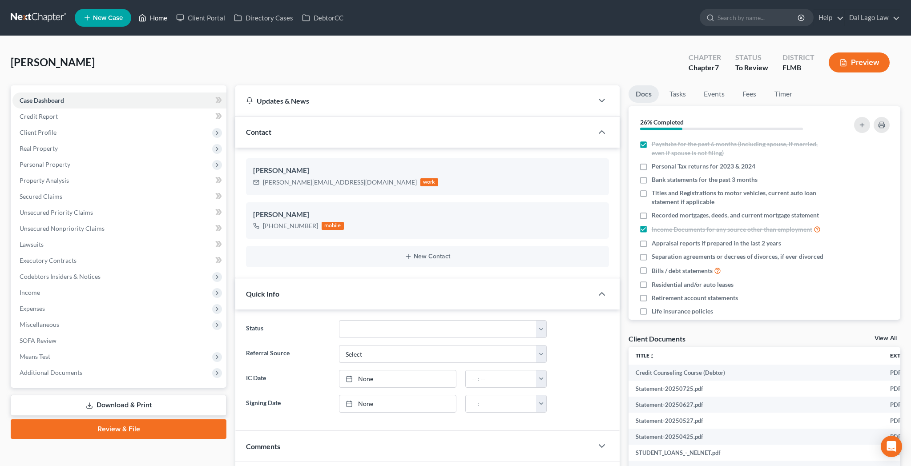
click at [139, 16] on link "Home" at bounding box center [153, 18] width 38 height 16
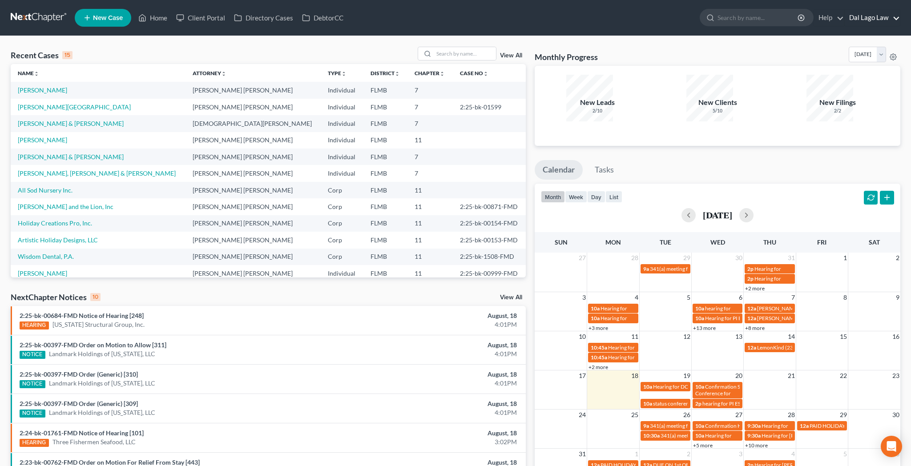
click at [895, 18] on link "Dal Lago Law" at bounding box center [872, 18] width 55 height 16
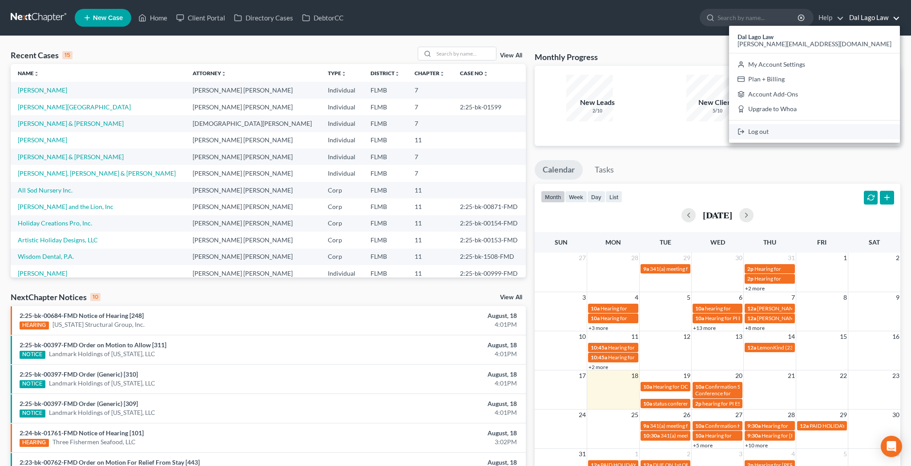
click at [860, 124] on link "Log out" at bounding box center [814, 131] width 171 height 15
